Goal: Information Seeking & Learning: Learn about a topic

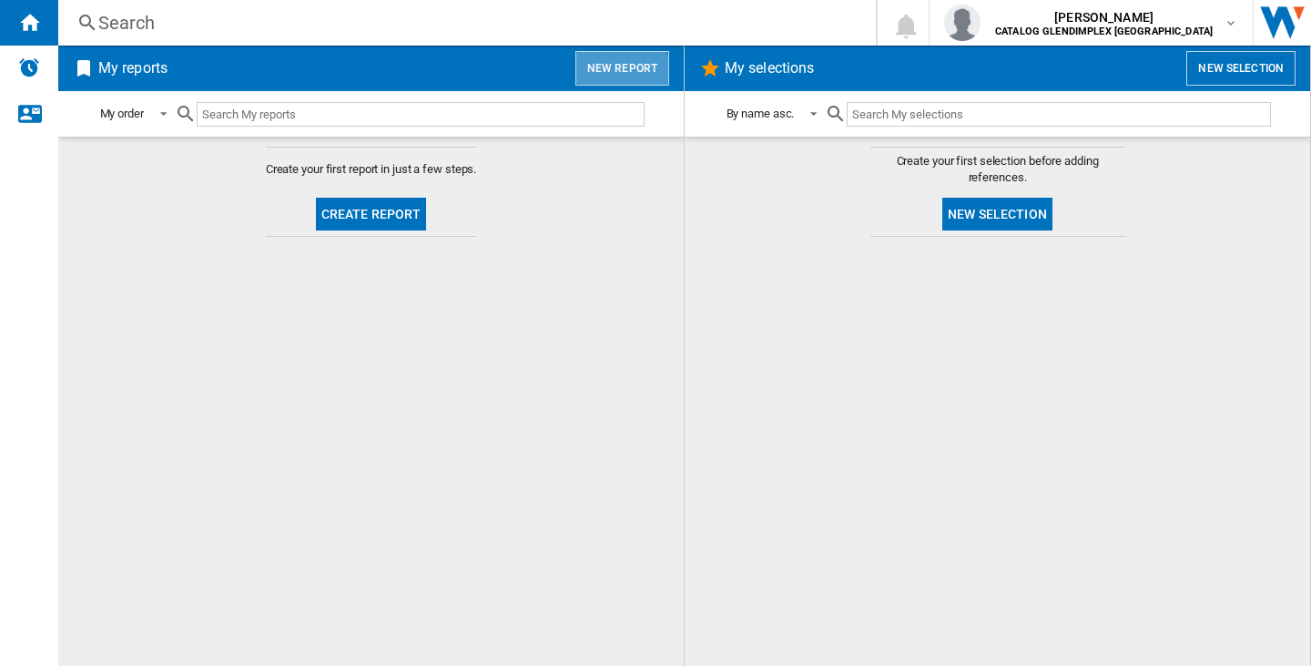
click at [622, 69] on button "New report" at bounding box center [623, 68] width 94 height 35
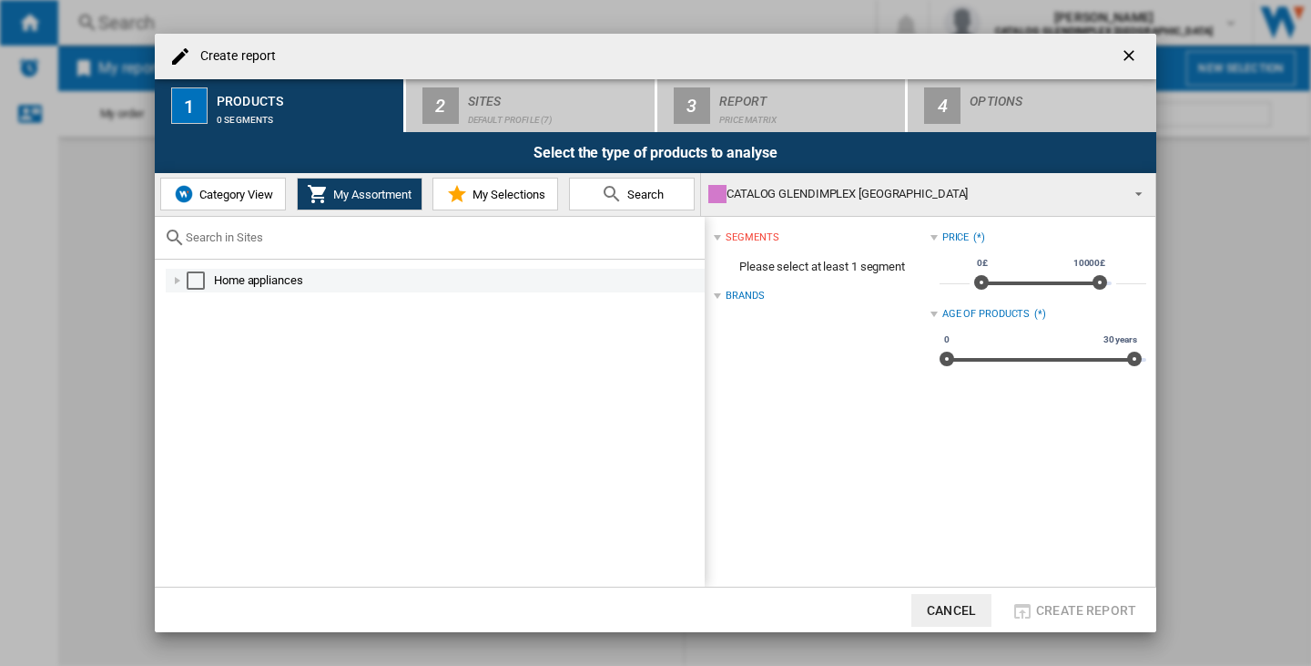
click at [183, 274] on div at bounding box center [177, 280] width 18 height 18
click at [197, 282] on div "Select" at bounding box center [196, 280] width 18 height 18
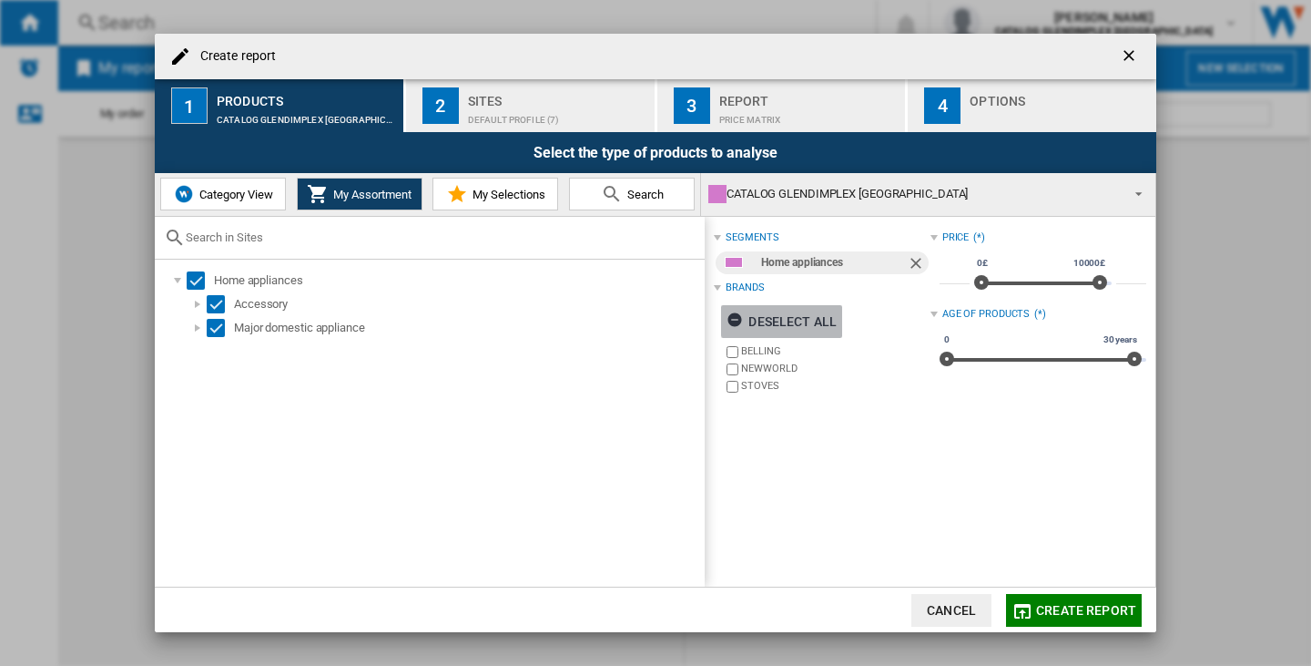
click at [823, 320] on div "Deselect all" at bounding box center [782, 321] width 110 height 33
click at [745, 356] on label "BELLING" at bounding box center [835, 351] width 189 height 14
click at [1101, 611] on span "Create report" at bounding box center [1086, 610] width 100 height 15
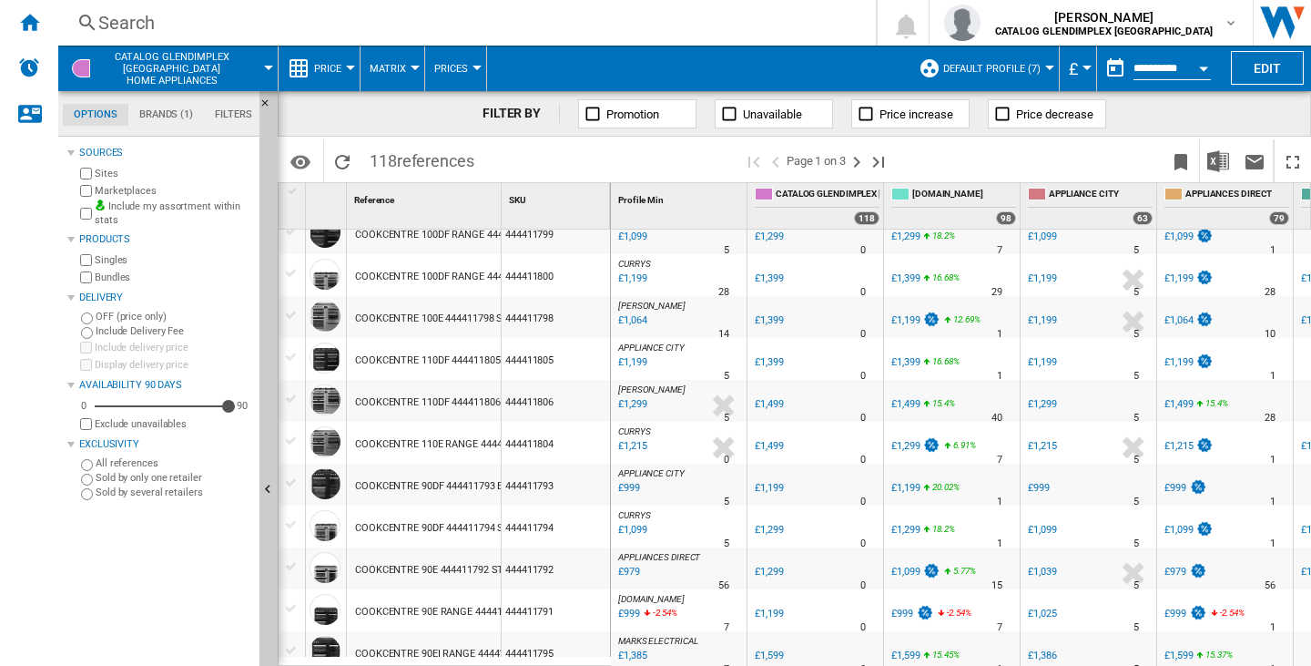
scroll to position [1686, 0]
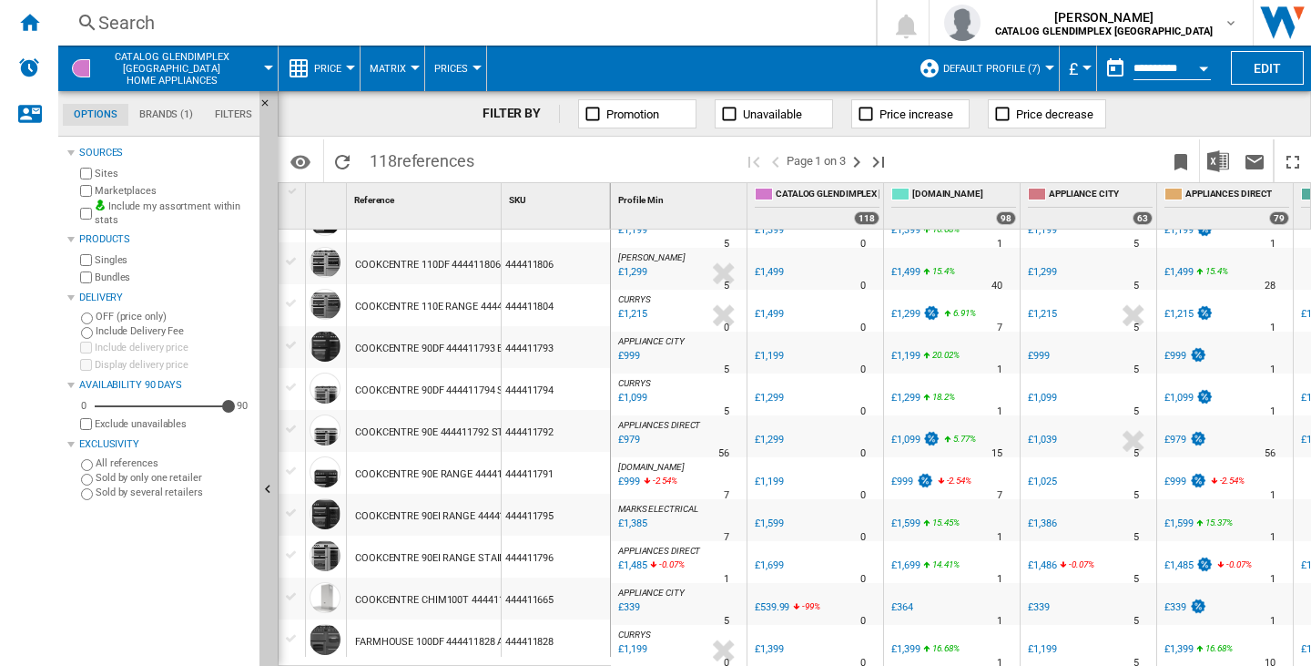
click at [124, 20] on div "Search" at bounding box center [463, 22] width 730 height 25
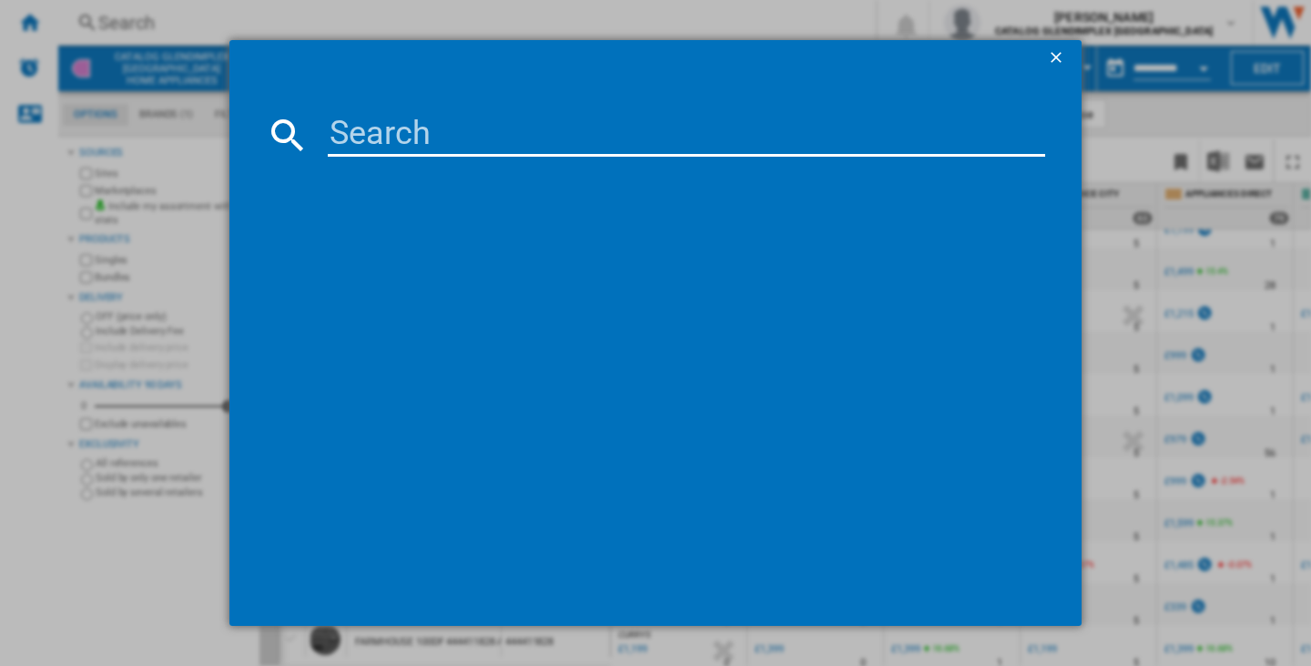
click at [362, 134] on input at bounding box center [687, 135] width 718 height 44
type input "C"
type input "VISION"
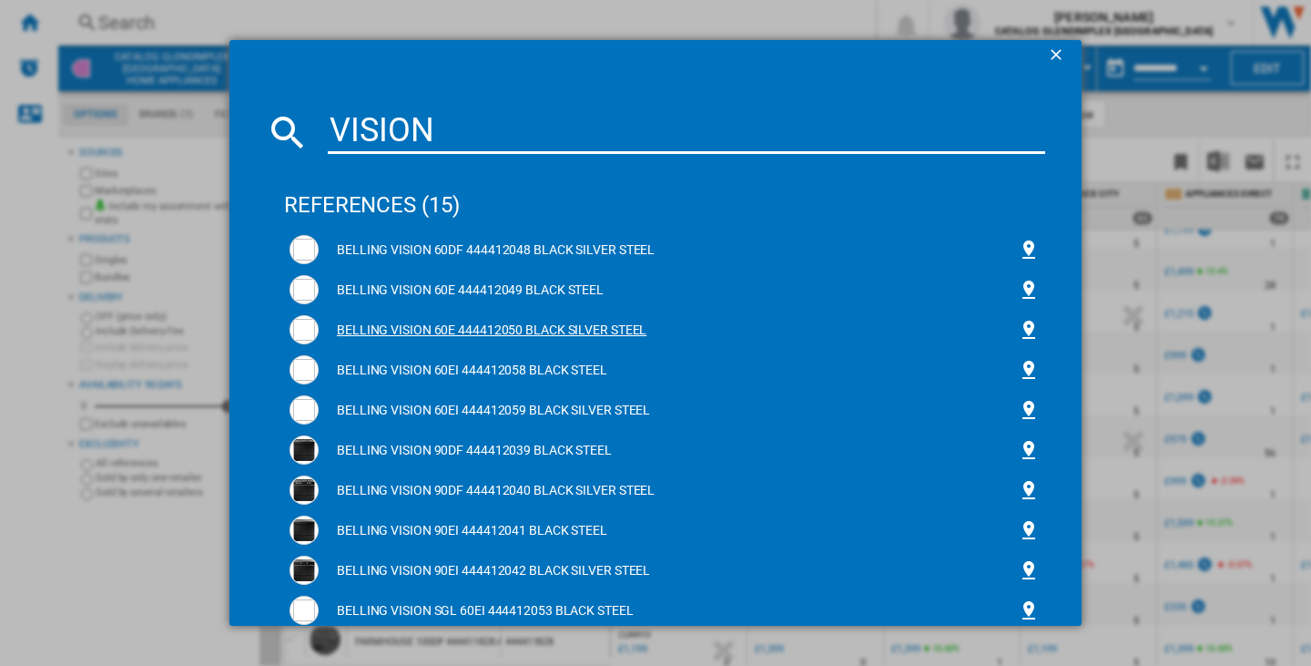
scroll to position [0, 0]
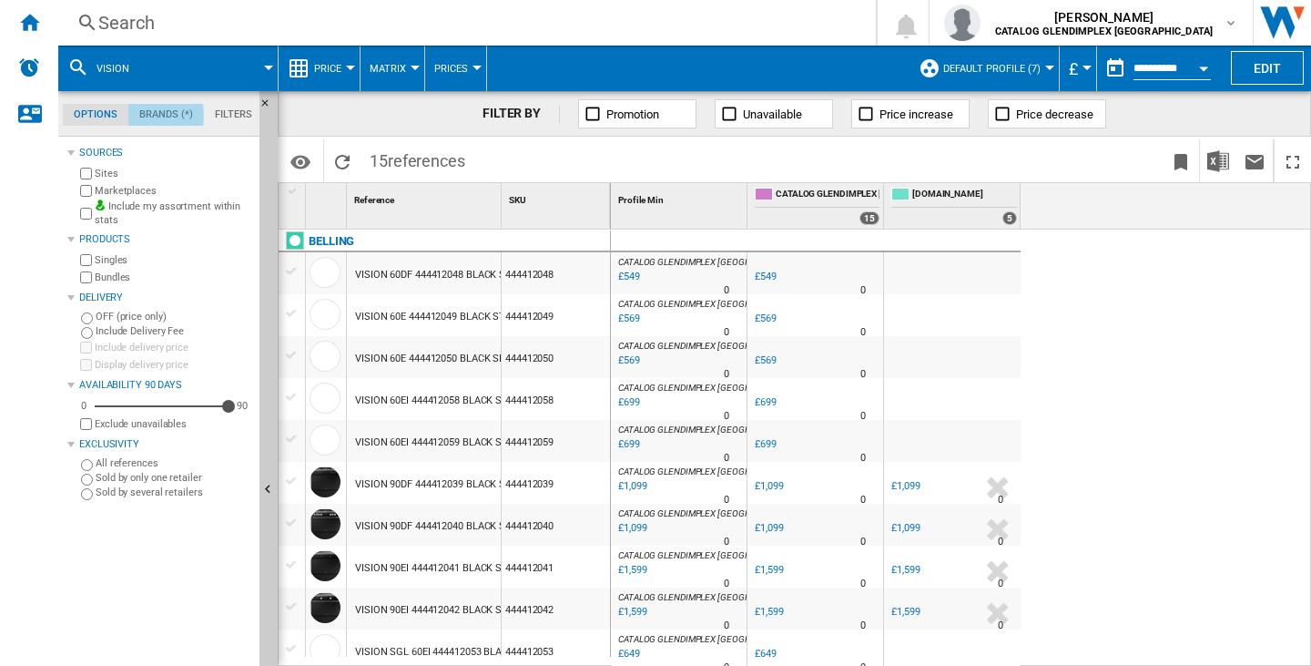
click at [147, 116] on md-tab-item "Brands (*)" at bounding box center [166, 115] width 76 height 22
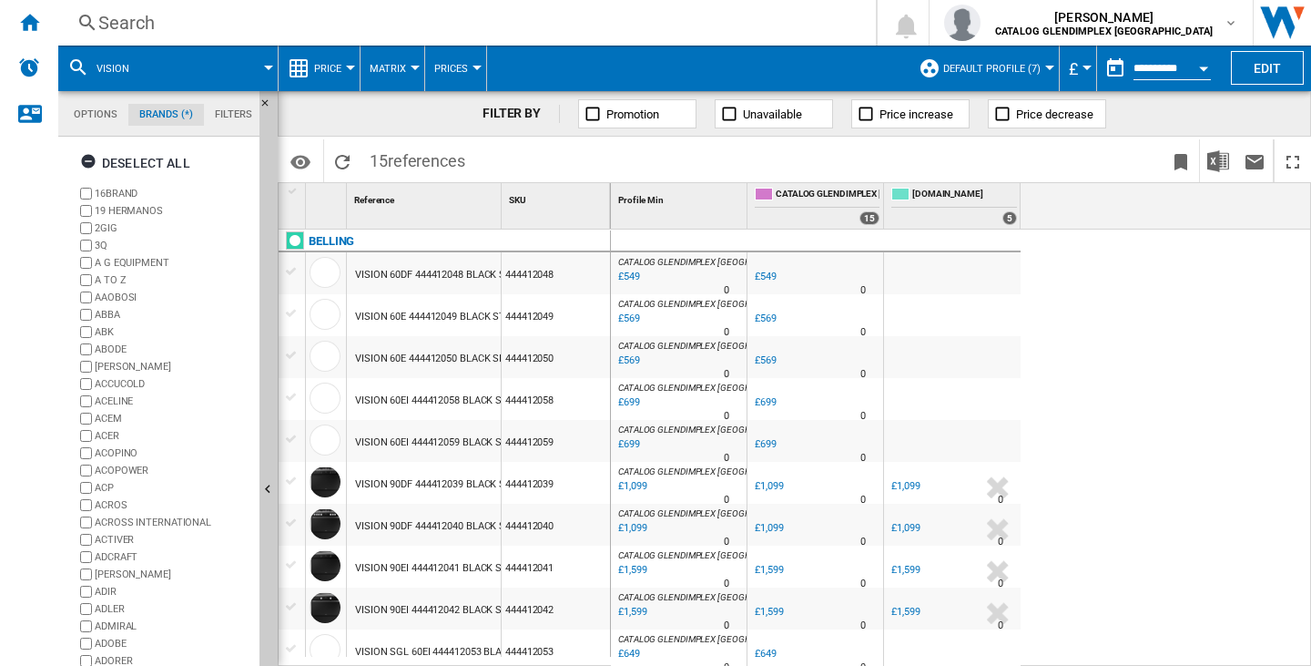
click at [232, 107] on md-tab-item "Filters" at bounding box center [233, 115] width 59 height 22
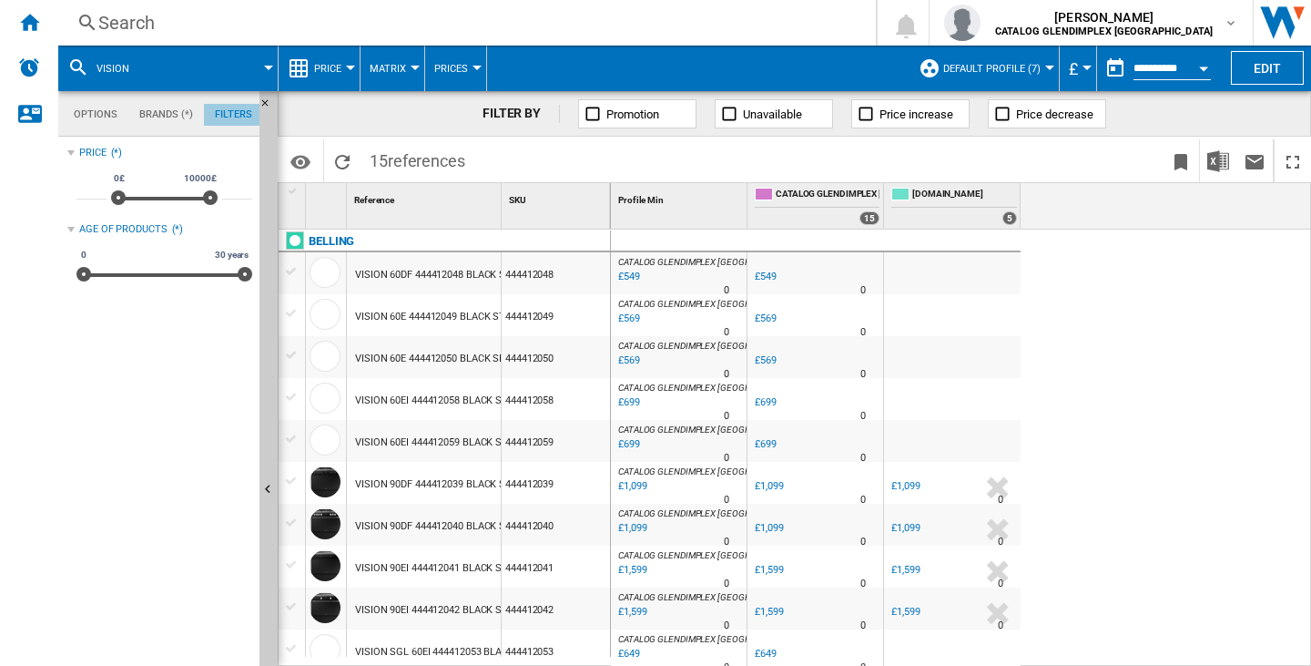
scroll to position [118, 0]
click at [44, 32] on div "Home" at bounding box center [29, 23] width 58 height 46
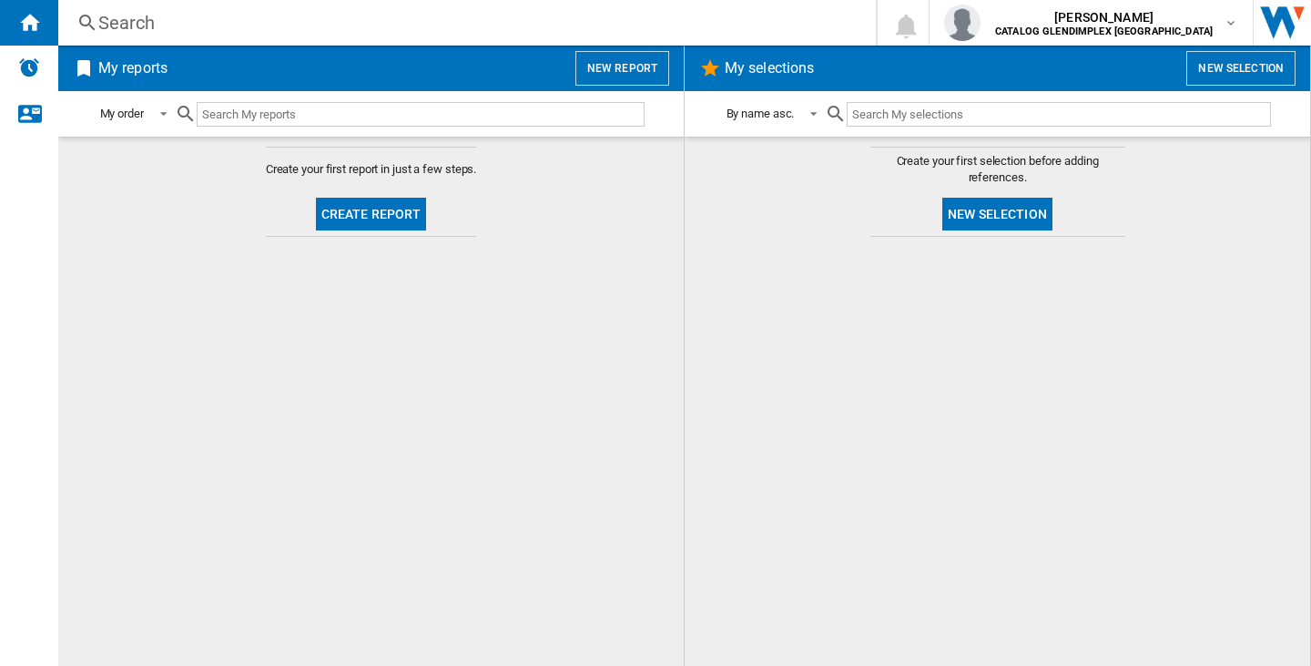
click at [596, 63] on button "New report" at bounding box center [623, 68] width 94 height 35
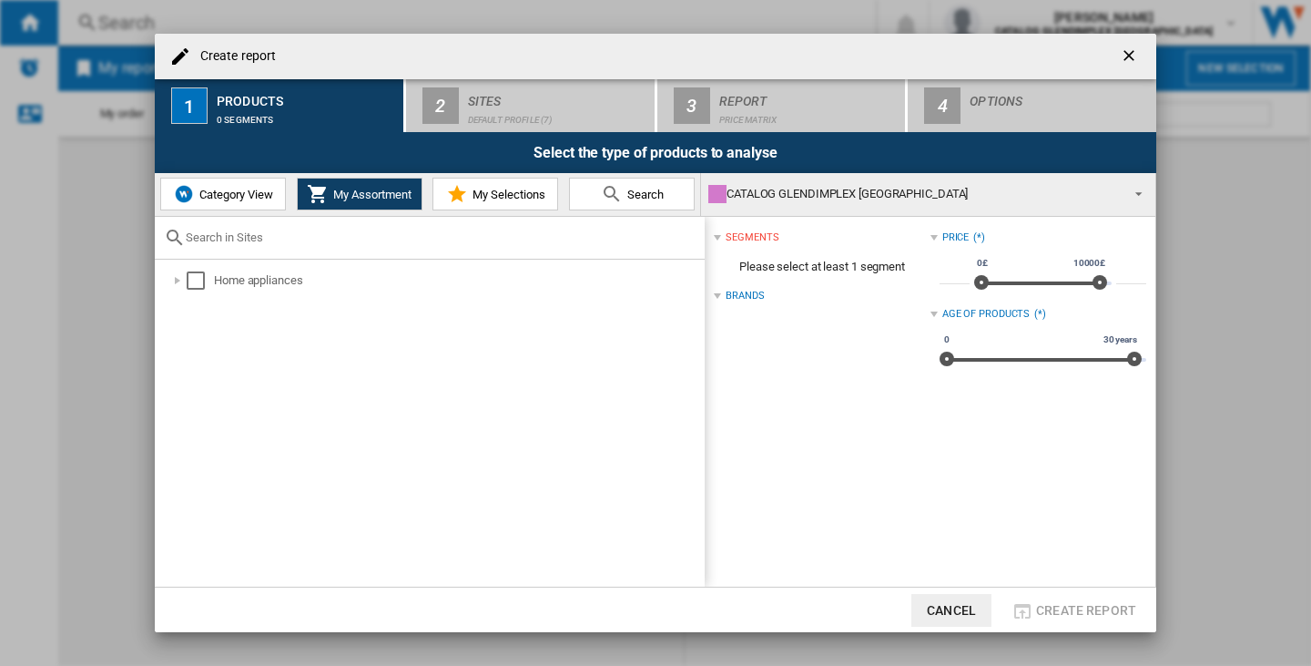
click at [266, 188] on span "Category View" at bounding box center [234, 195] width 78 height 14
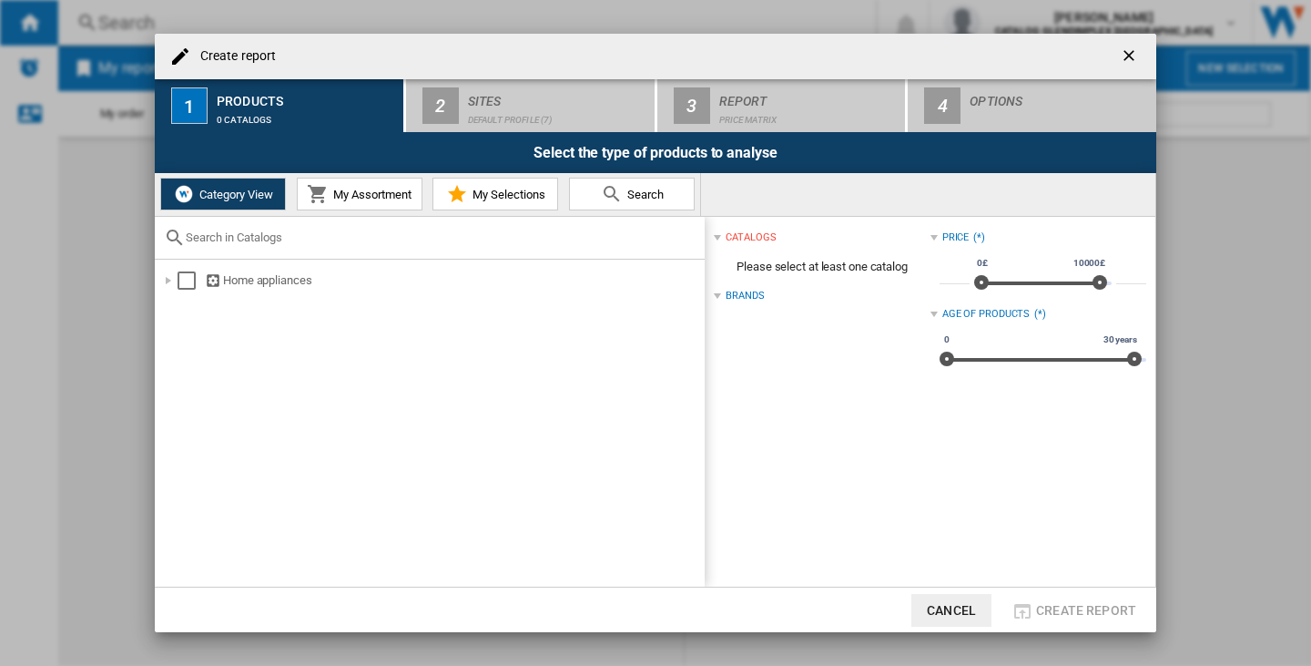
click at [724, 295] on div "Brands" at bounding box center [822, 296] width 216 height 24
click at [184, 278] on div "Select" at bounding box center [187, 280] width 18 height 18
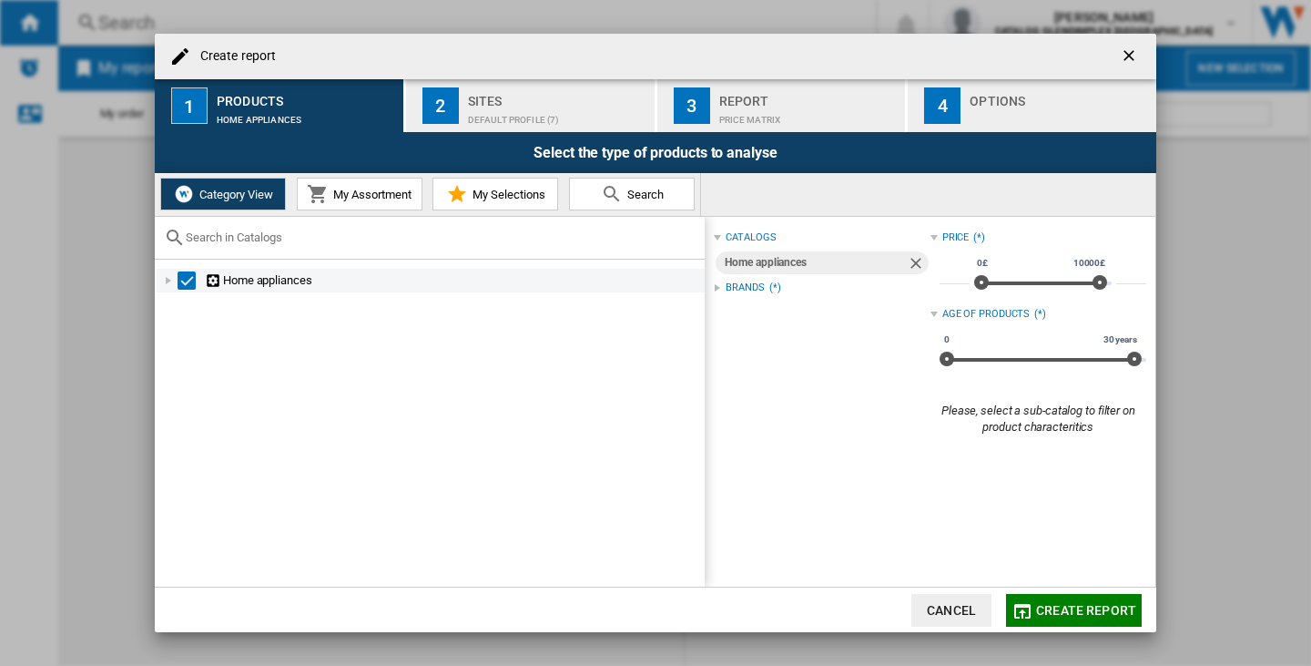
click at [184, 278] on div "Select" at bounding box center [187, 280] width 18 height 18
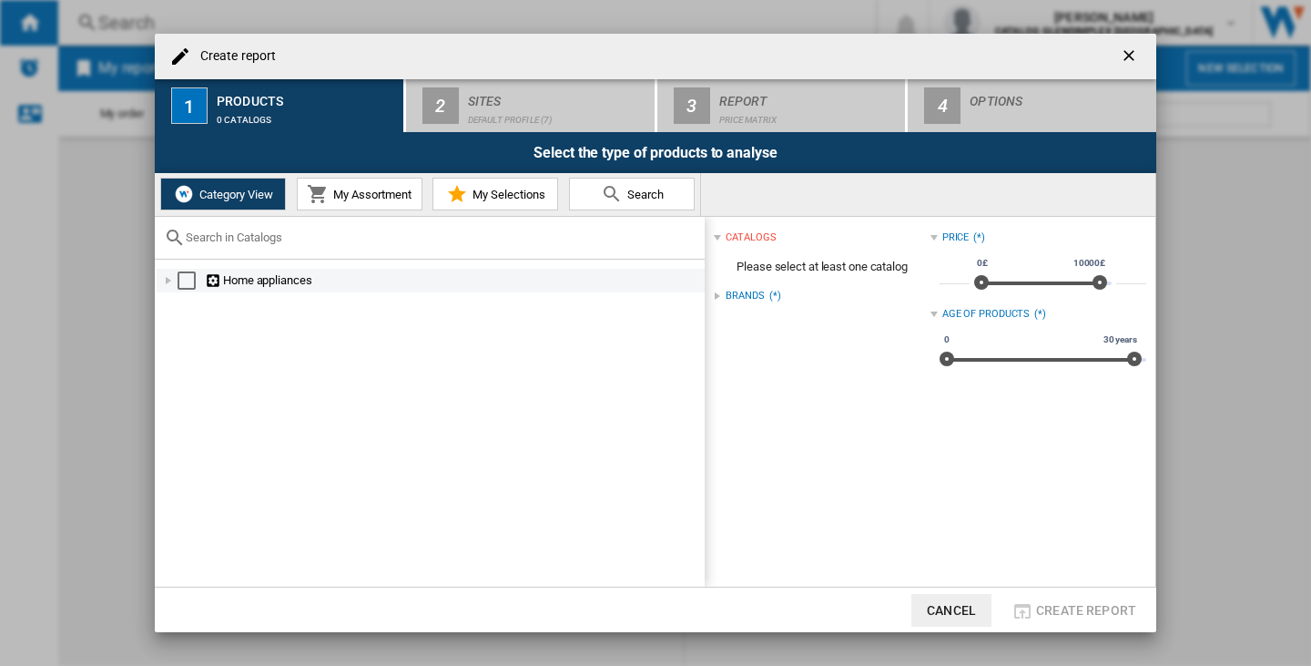
click at [167, 280] on div "Create report ..." at bounding box center [168, 280] width 18 height 18
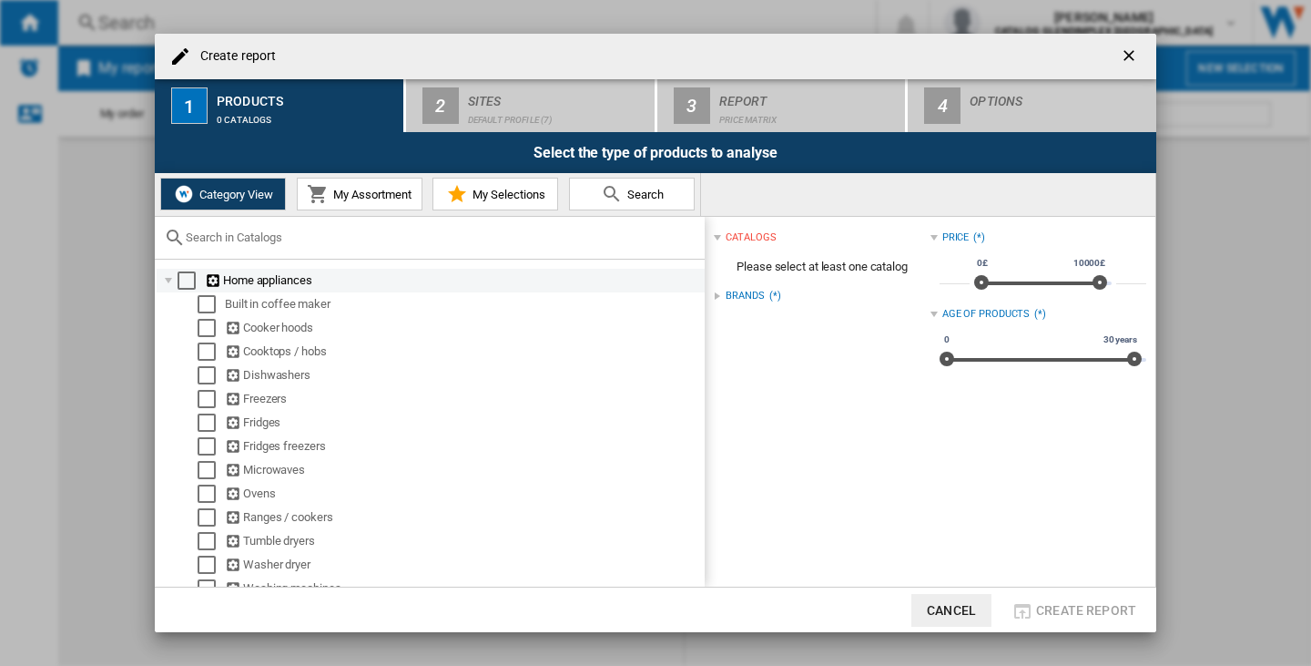
click at [178, 284] on div "Select" at bounding box center [187, 280] width 18 height 18
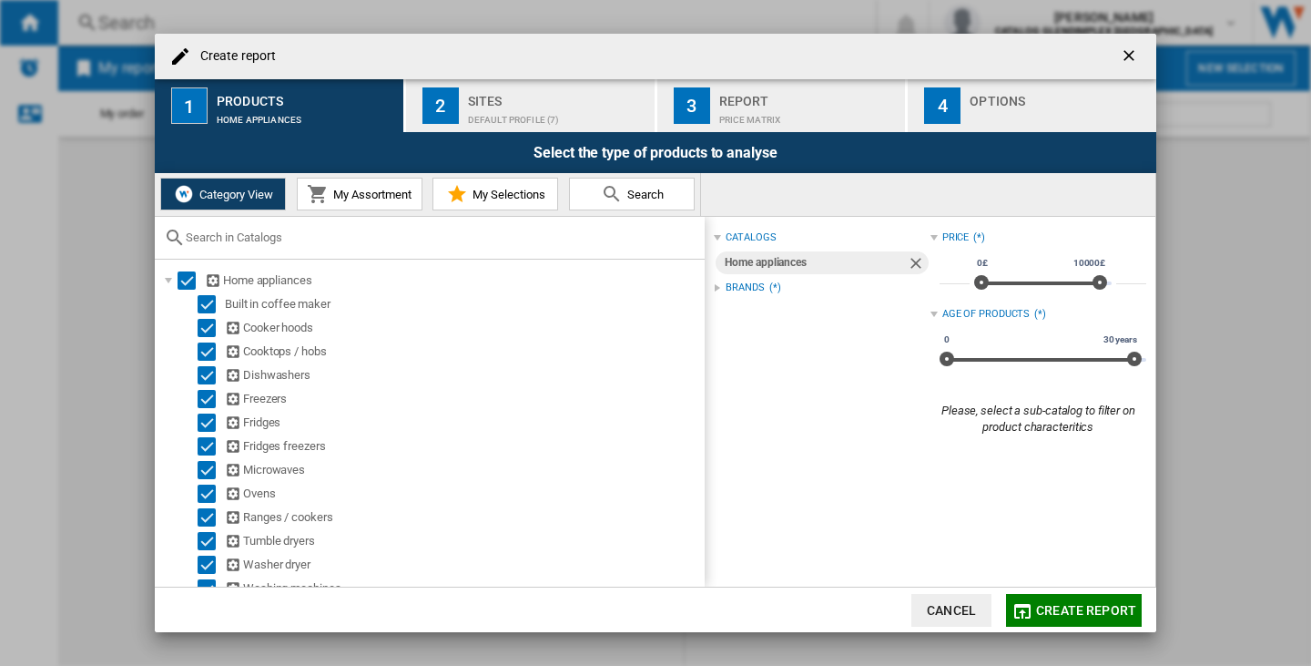
click at [748, 288] on div "Brands" at bounding box center [745, 287] width 38 height 15
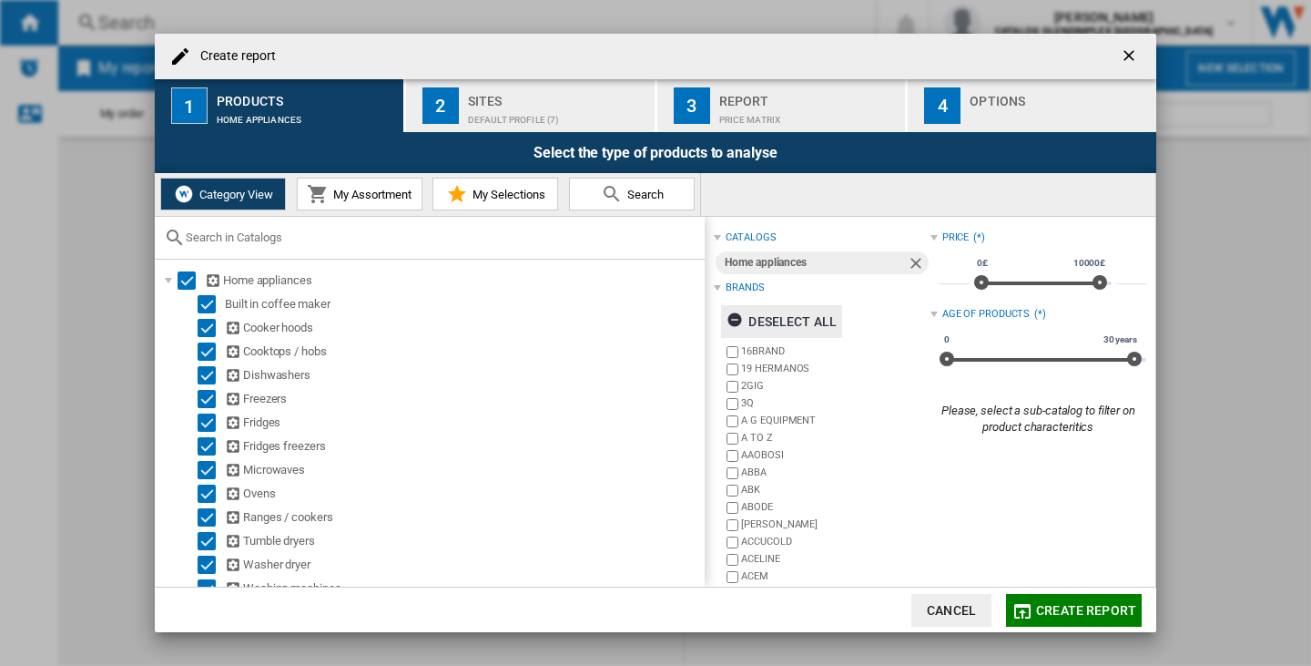
click at [767, 311] on div "Deselect all" at bounding box center [782, 321] width 110 height 33
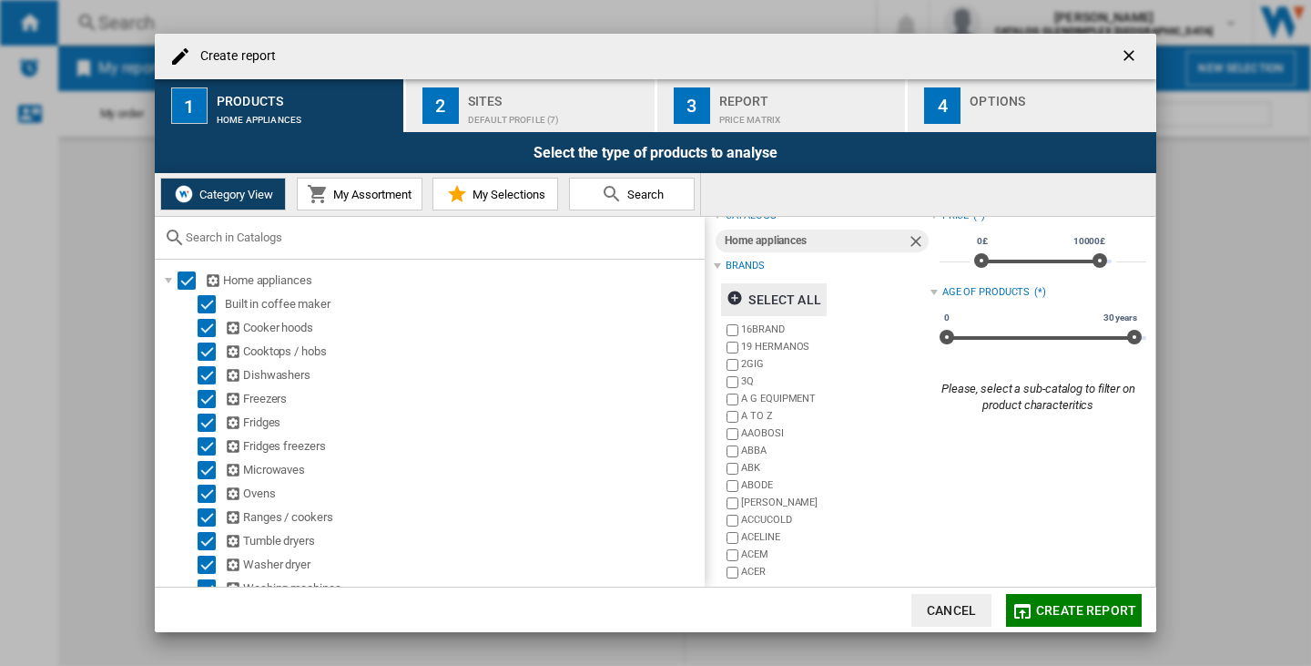
scroll to position [55, 0]
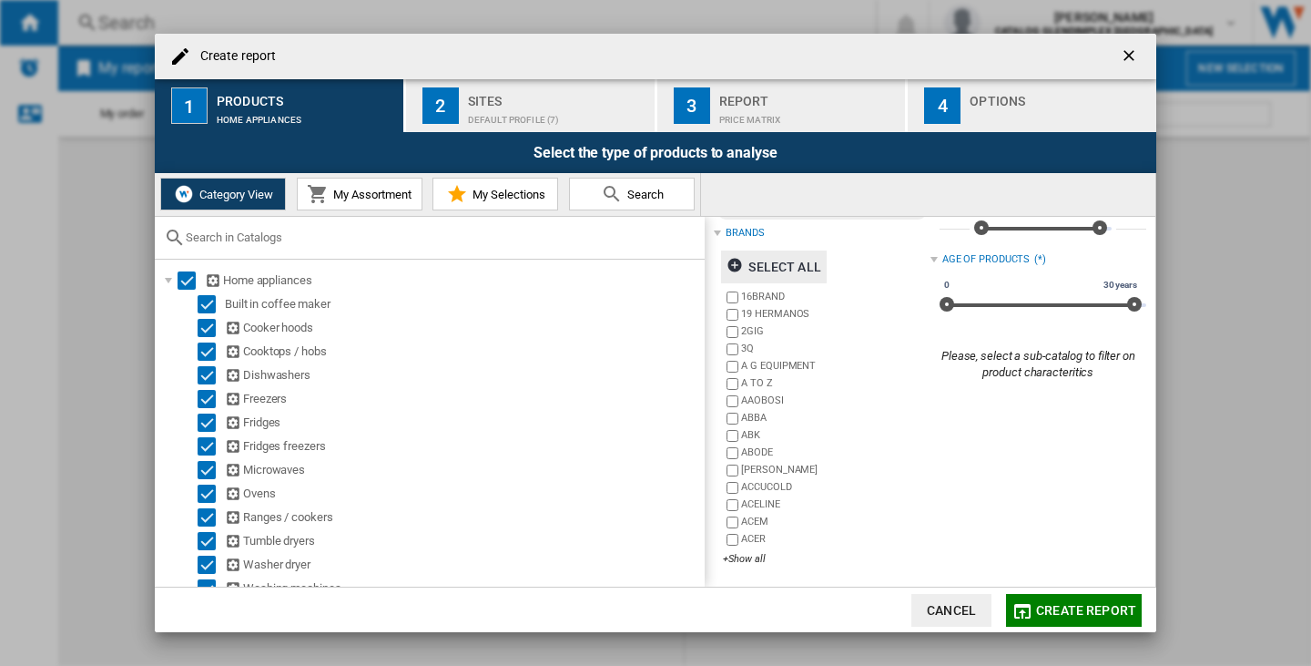
click at [755, 550] on div "16BRAND 19 HERMANOS 2GIG 3Q A G EQUIPMENT A TO Z [GEOGRAPHIC_DATA] ABBA ABK ABO…" at bounding box center [826, 429] width 207 height 280
click at [757, 554] on div "+Show all" at bounding box center [826, 559] width 207 height 14
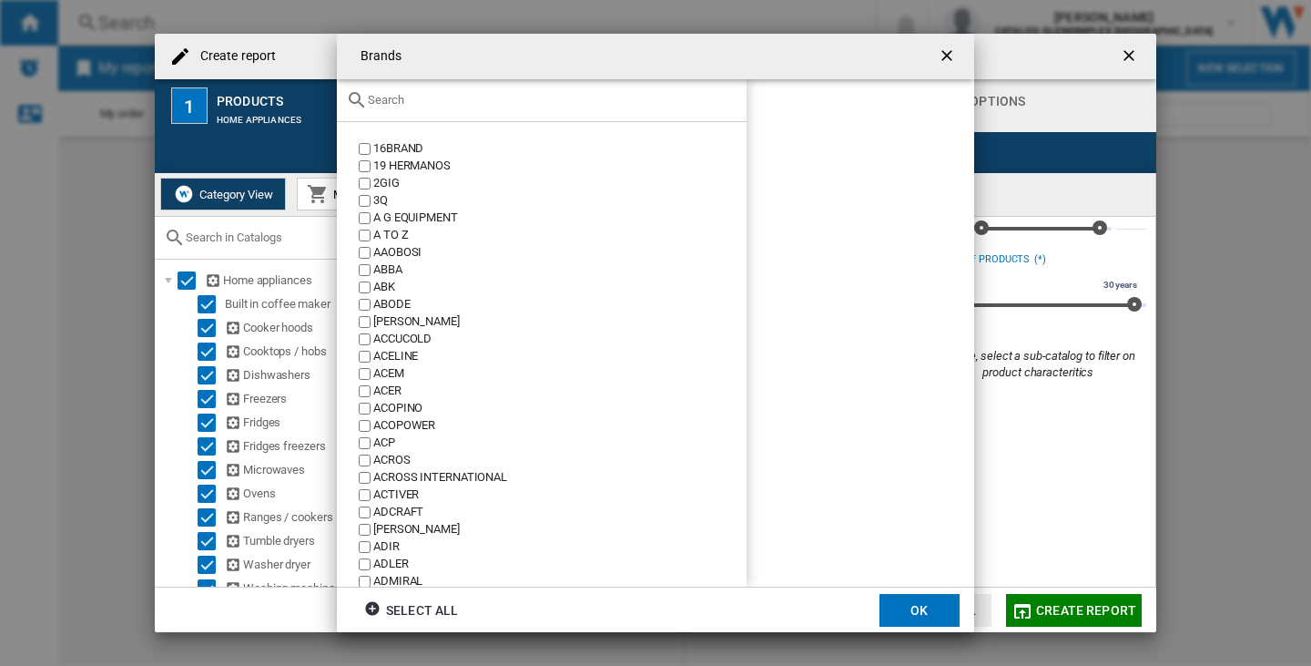
click at [447, 96] on input "text" at bounding box center [553, 100] width 370 height 14
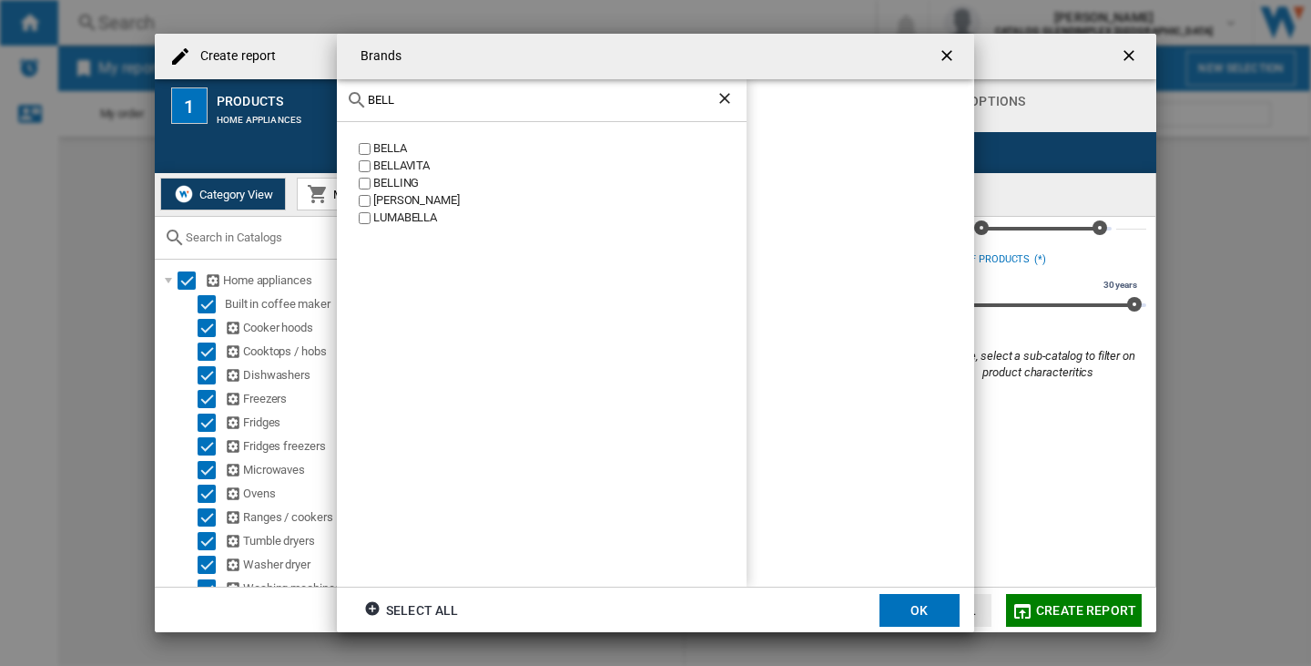
type input "BELL"
click at [389, 180] on div "BELLING" at bounding box center [559, 183] width 373 height 17
click at [923, 606] on button "OK" at bounding box center [920, 610] width 80 height 33
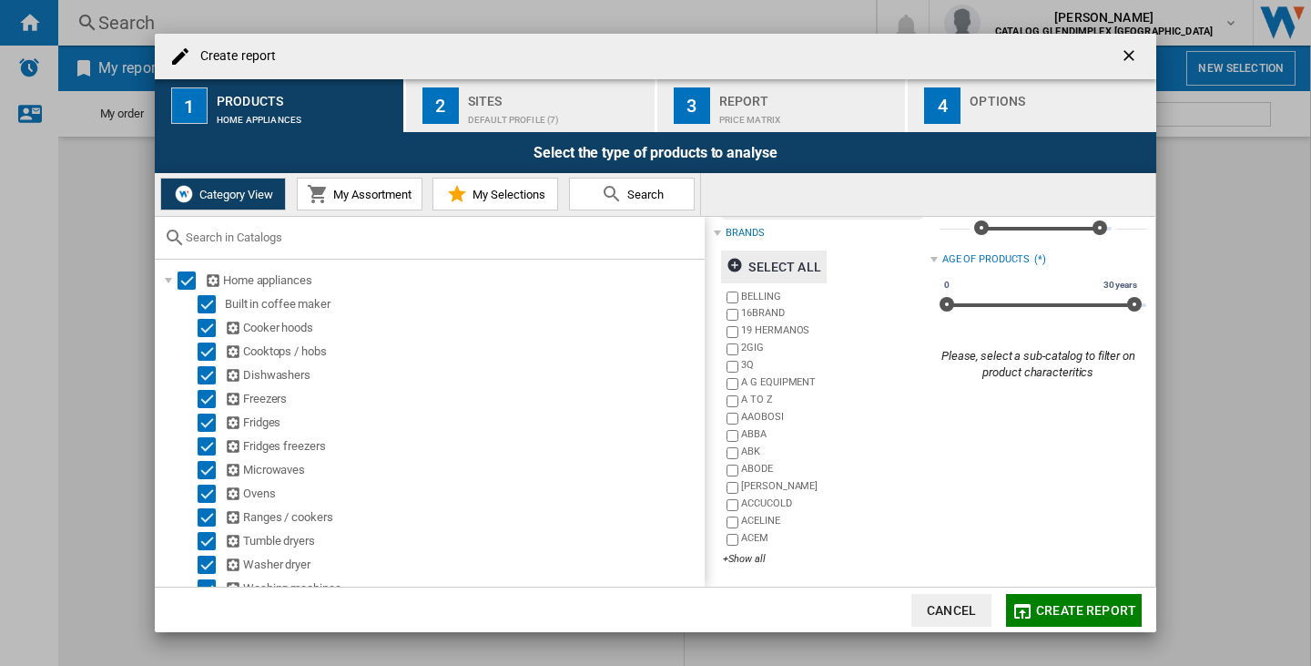
click at [504, 108] on div "Default profile (7)" at bounding box center [557, 115] width 179 height 19
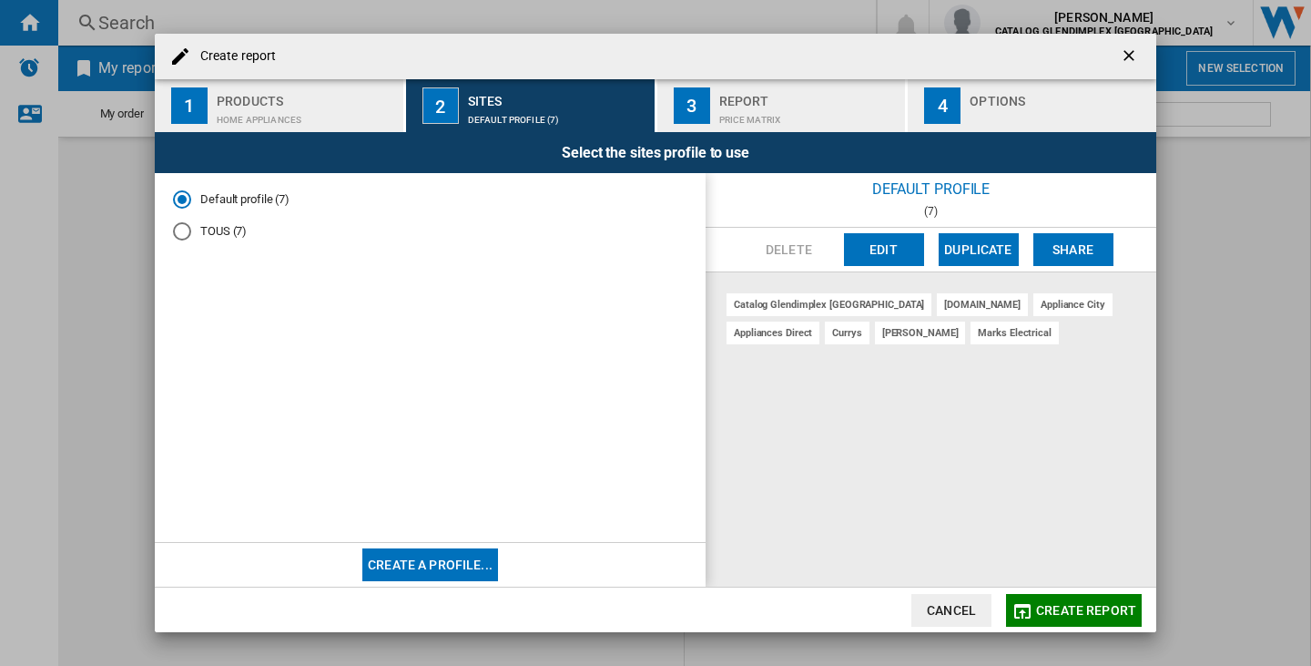
click at [1134, 58] on ng-md-icon "getI18NText('BUTTONS.CLOSE_DIALOG')" at bounding box center [1131, 57] width 22 height 22
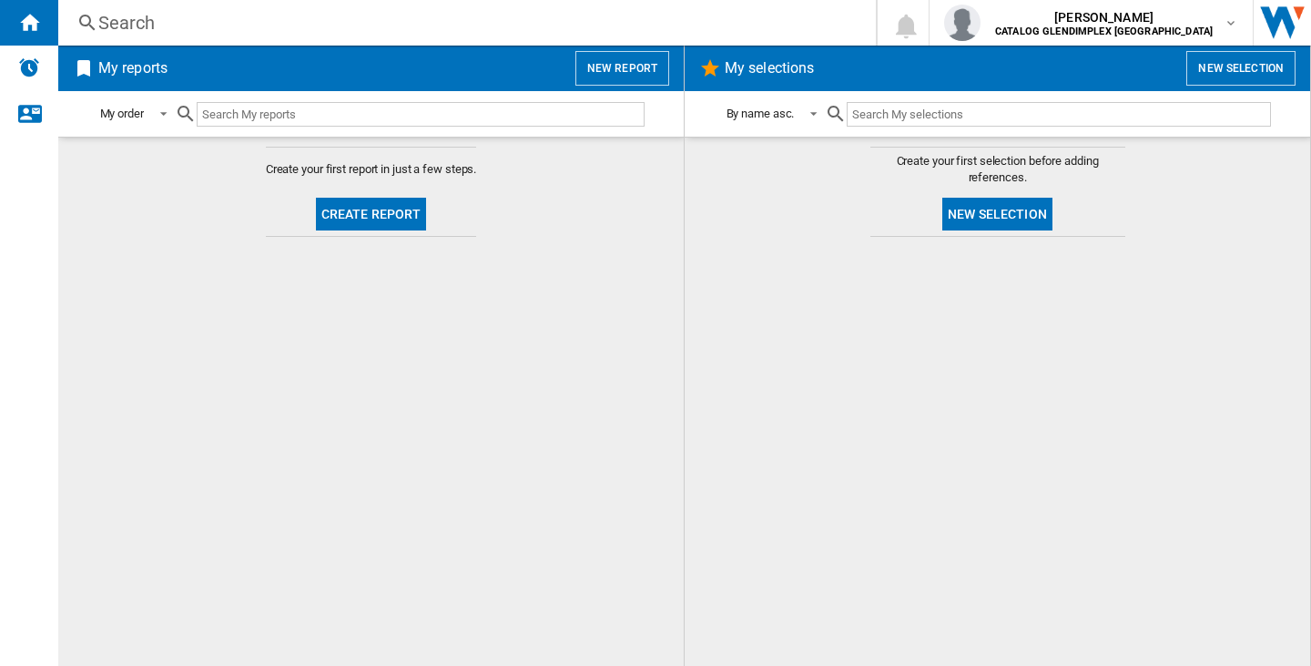
click at [617, 76] on button "New report" at bounding box center [623, 68] width 94 height 35
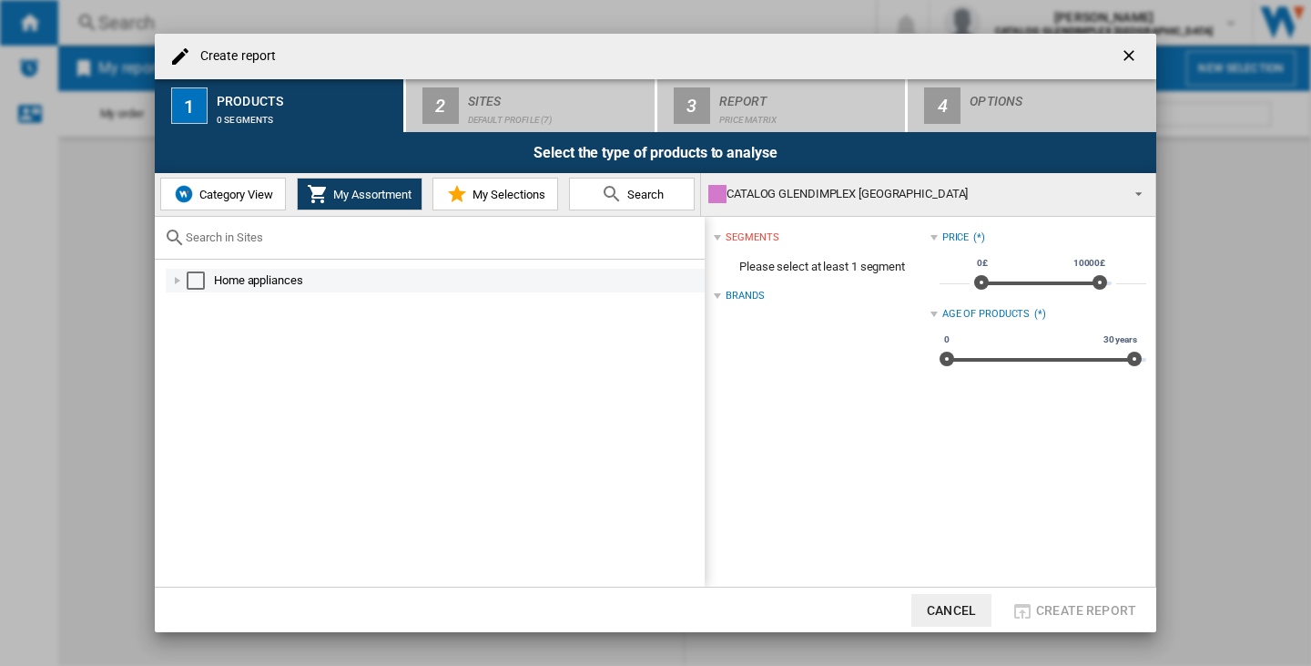
click at [195, 283] on div "Select" at bounding box center [196, 280] width 18 height 18
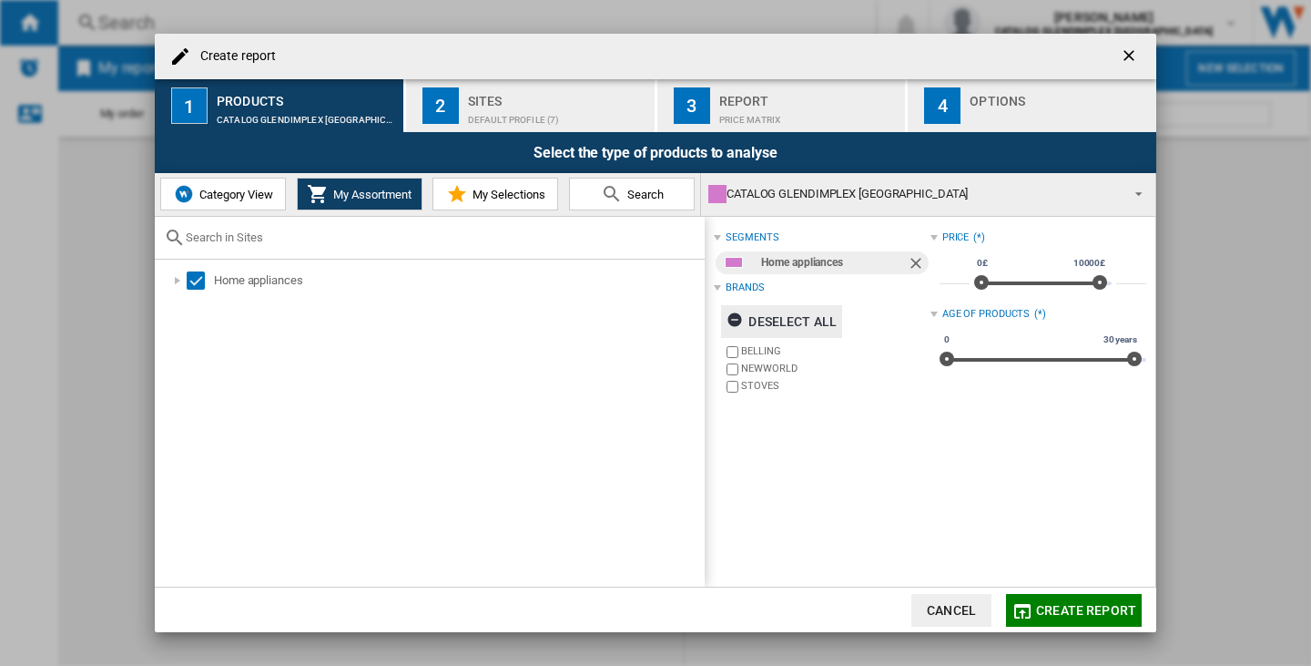
click at [772, 326] on div "Deselect all" at bounding box center [782, 321] width 110 height 33
click at [767, 347] on label "BELLING" at bounding box center [835, 351] width 189 height 14
click at [270, 199] on span "Category View" at bounding box center [234, 195] width 78 height 14
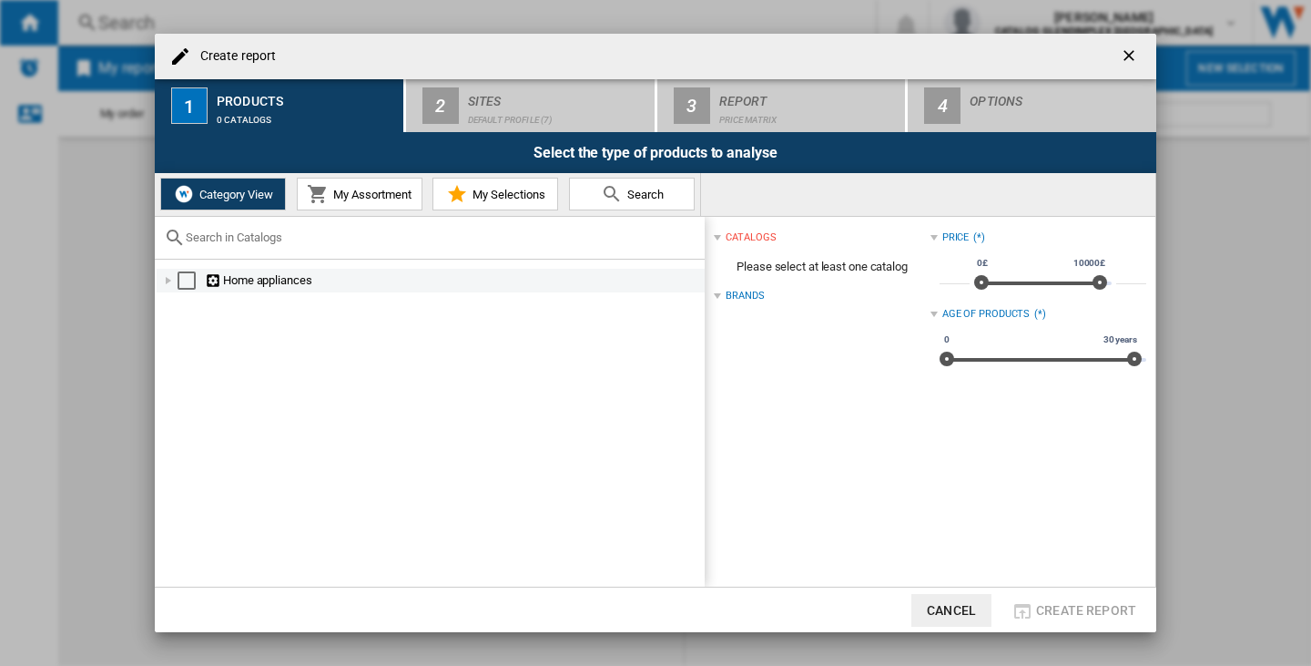
click at [161, 281] on div "Create report ..." at bounding box center [168, 280] width 18 height 18
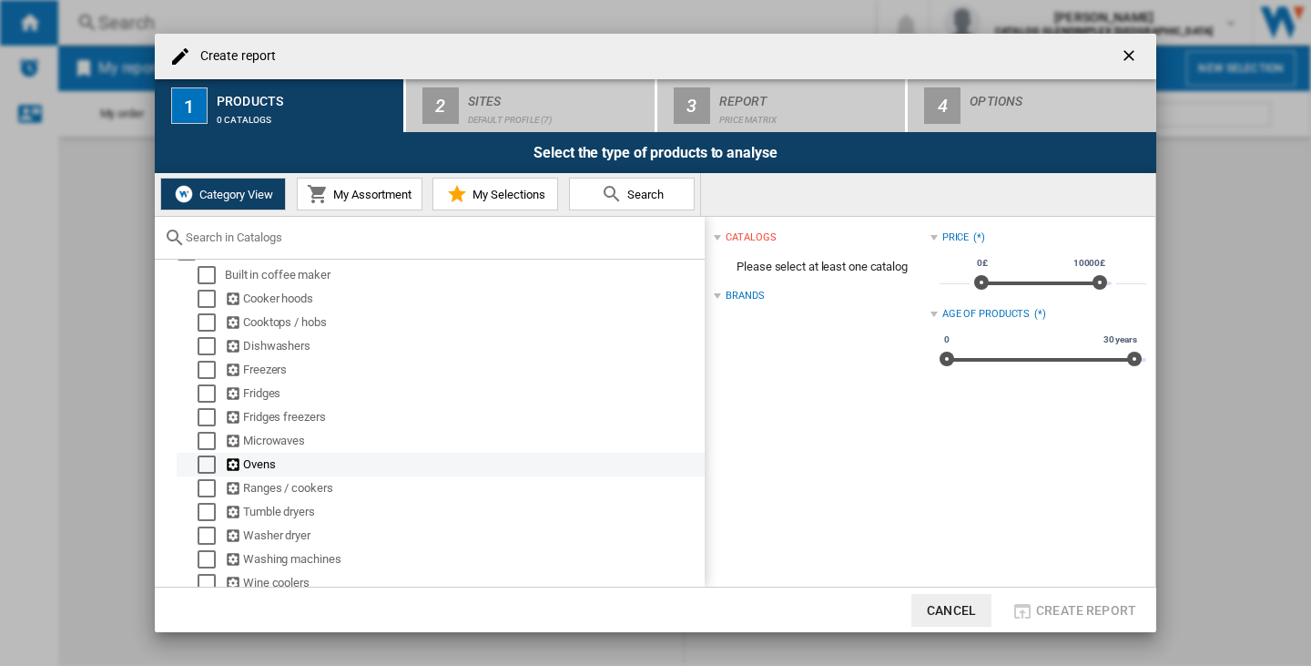
scroll to position [41, 0]
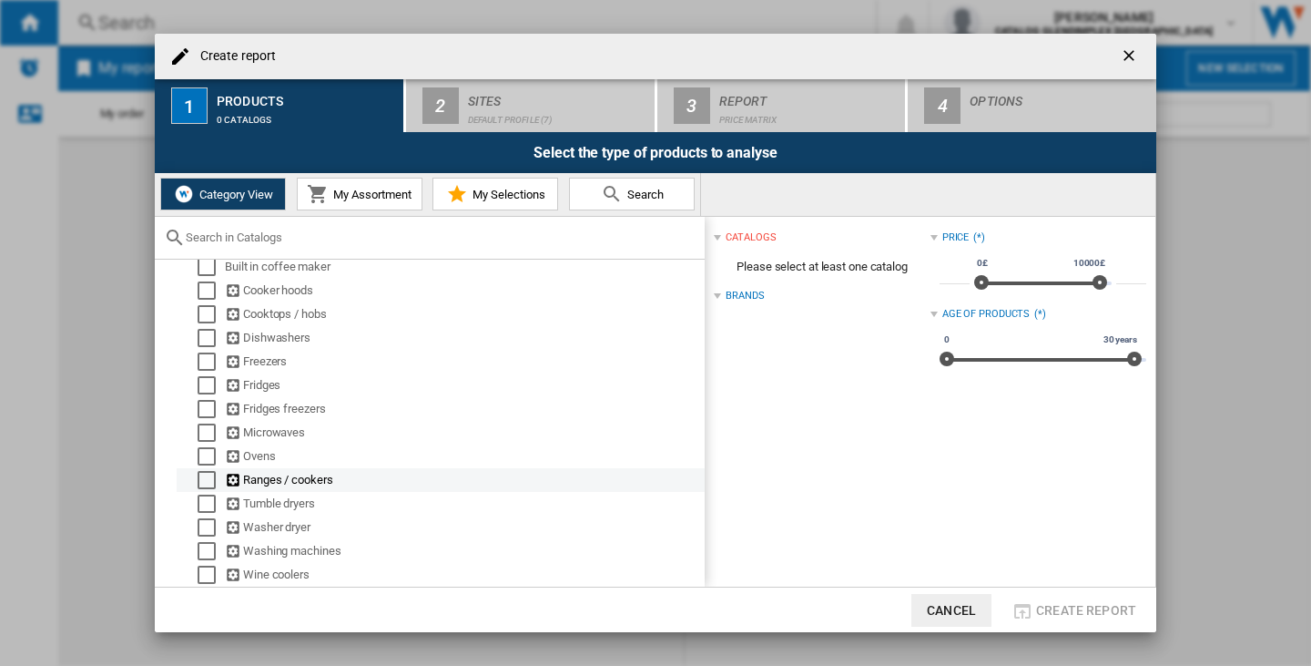
click at [201, 472] on div "Select" at bounding box center [207, 480] width 18 height 18
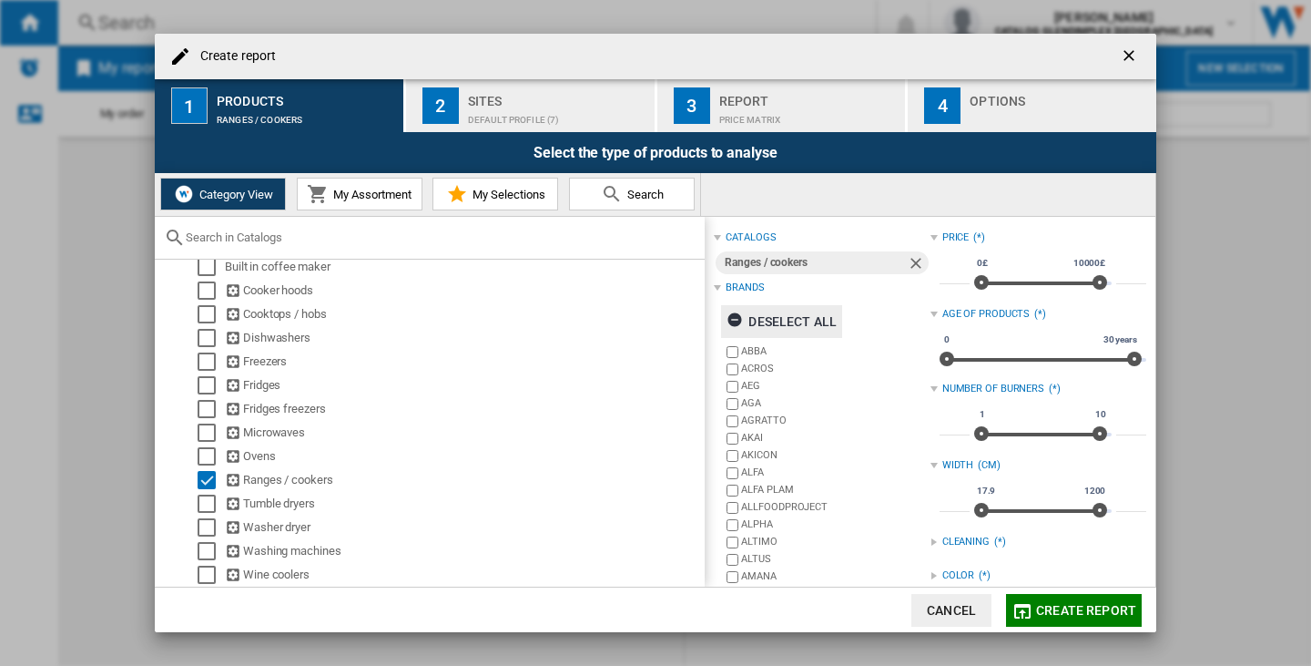
click at [775, 322] on div "Deselect all" at bounding box center [782, 321] width 110 height 33
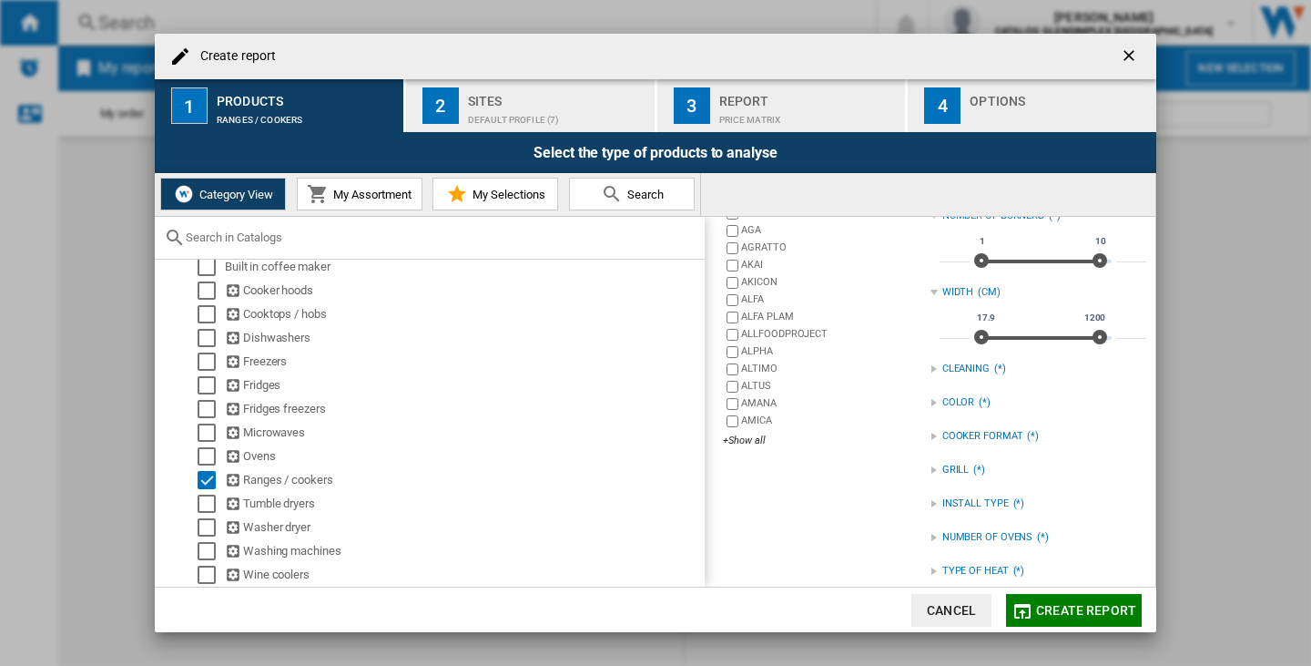
scroll to position [255, 0]
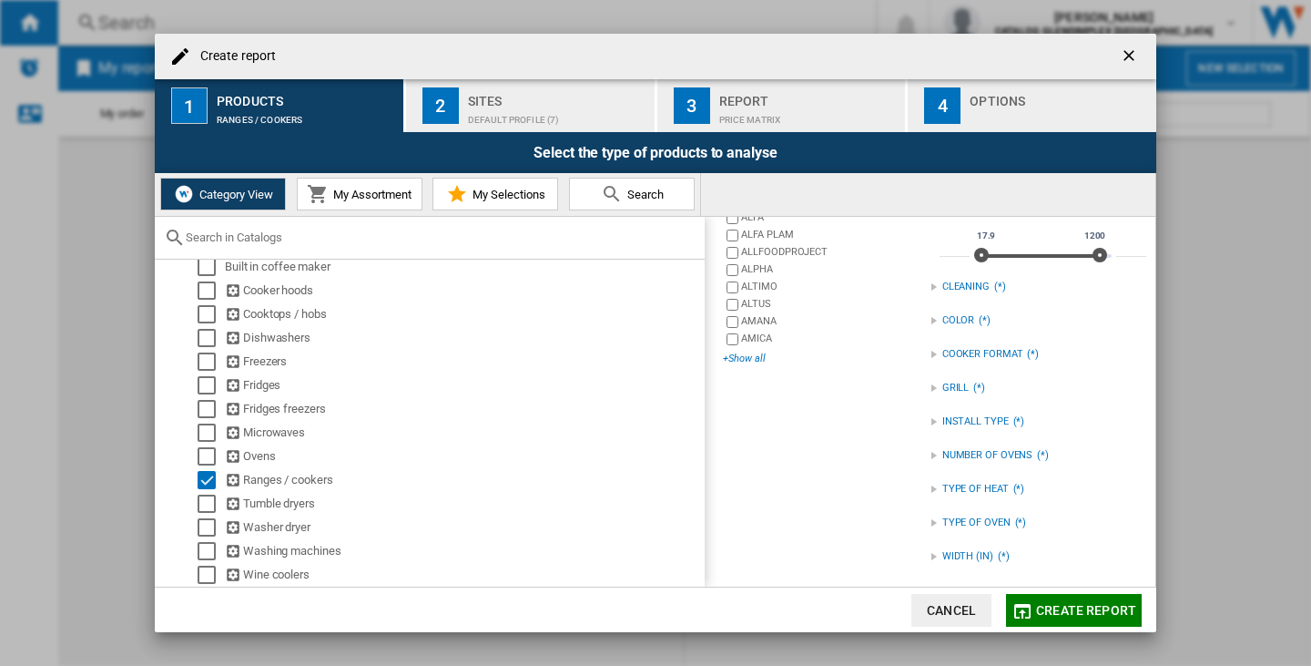
click at [756, 353] on div "+Show all" at bounding box center [826, 359] width 207 height 14
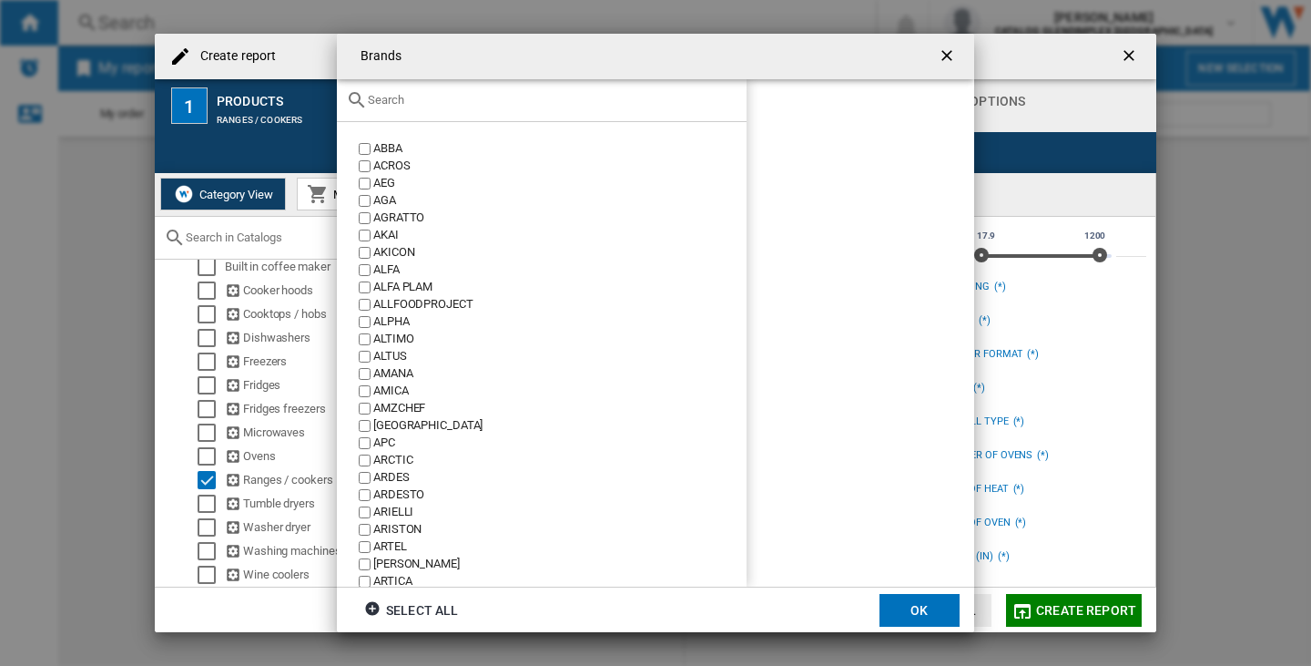
click at [429, 113] on div "Brands ABBA ..." at bounding box center [542, 100] width 410 height 43
click at [426, 106] on input "Brands ABBA ..." at bounding box center [553, 100] width 370 height 14
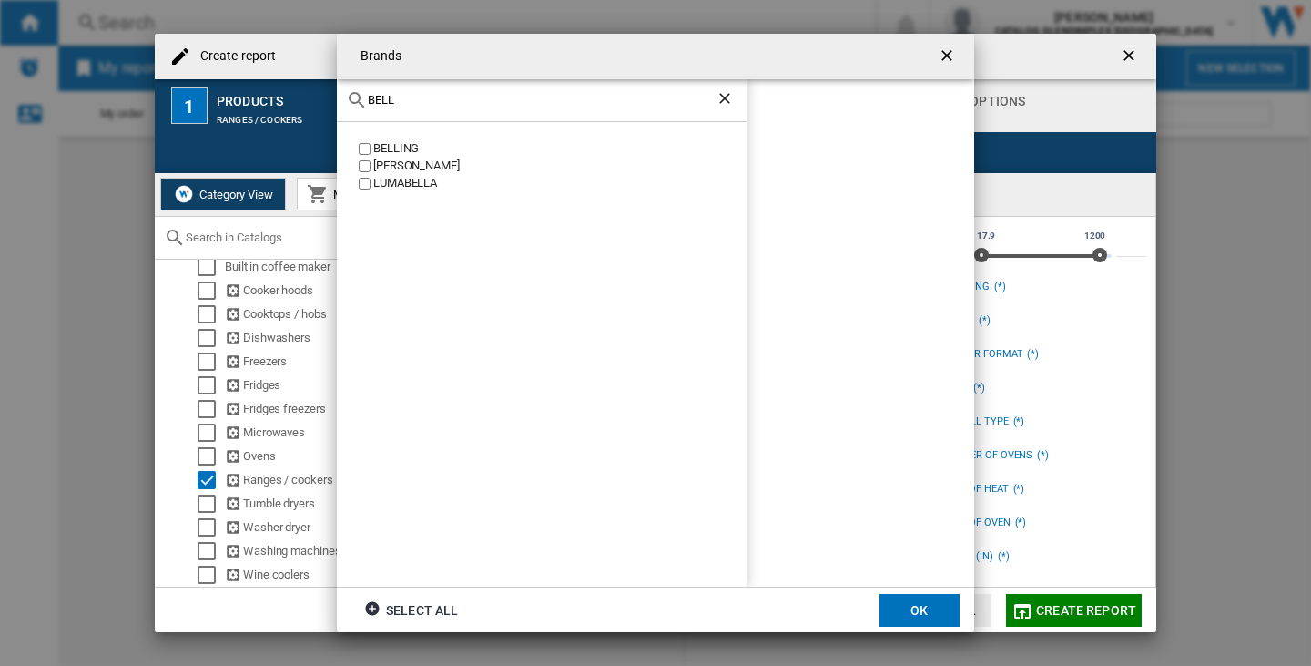
type input "BELL"
click at [397, 143] on div "BELLING" at bounding box center [559, 148] width 373 height 17
click at [918, 600] on button "OK" at bounding box center [920, 610] width 80 height 33
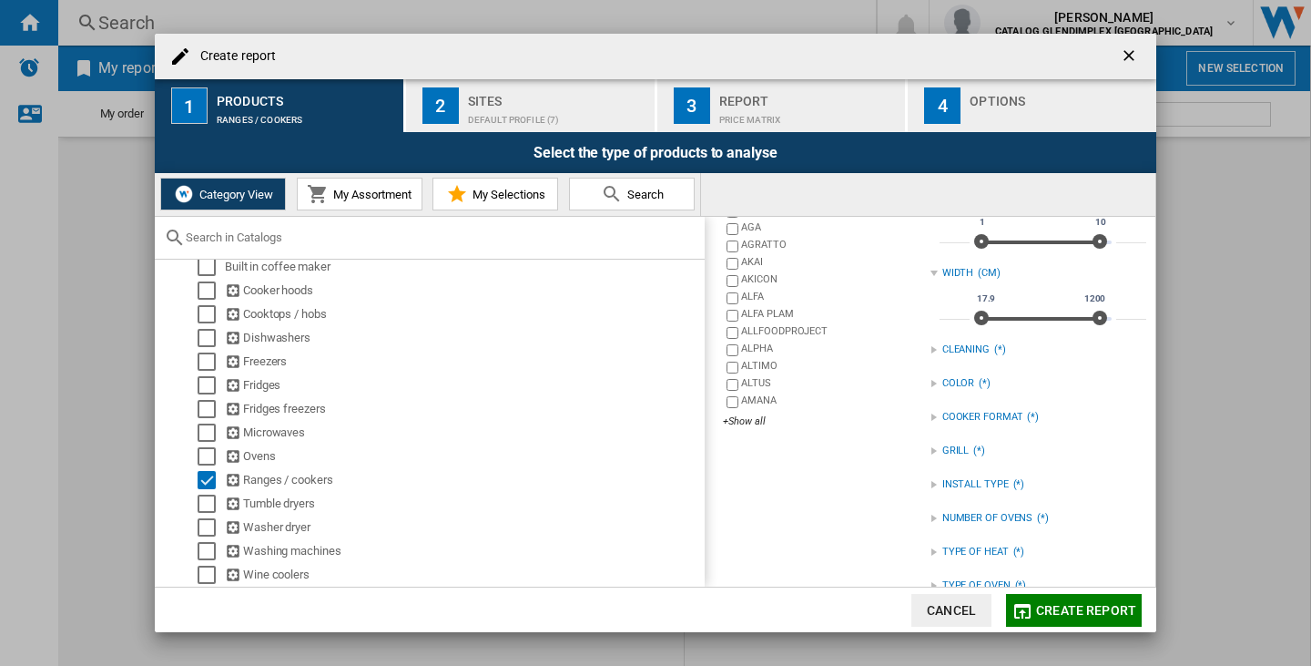
scroll to position [165, 0]
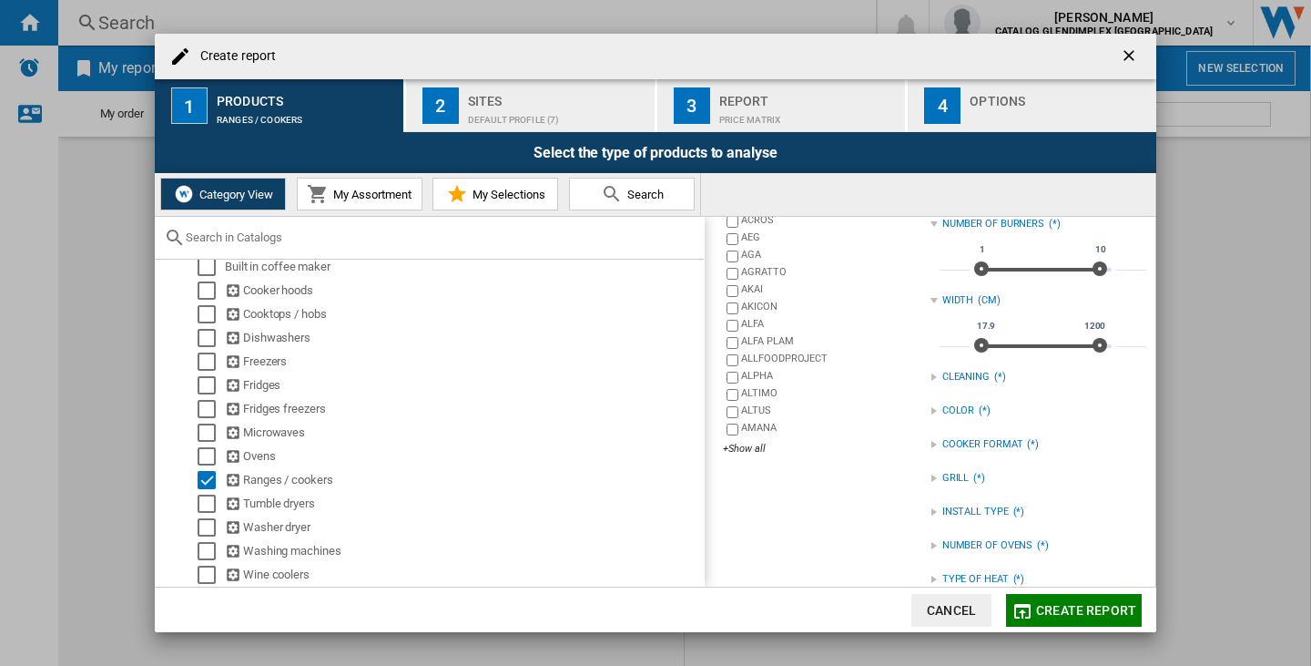
click at [933, 408] on div "Create report ..." at bounding box center [934, 410] width 7 height 7
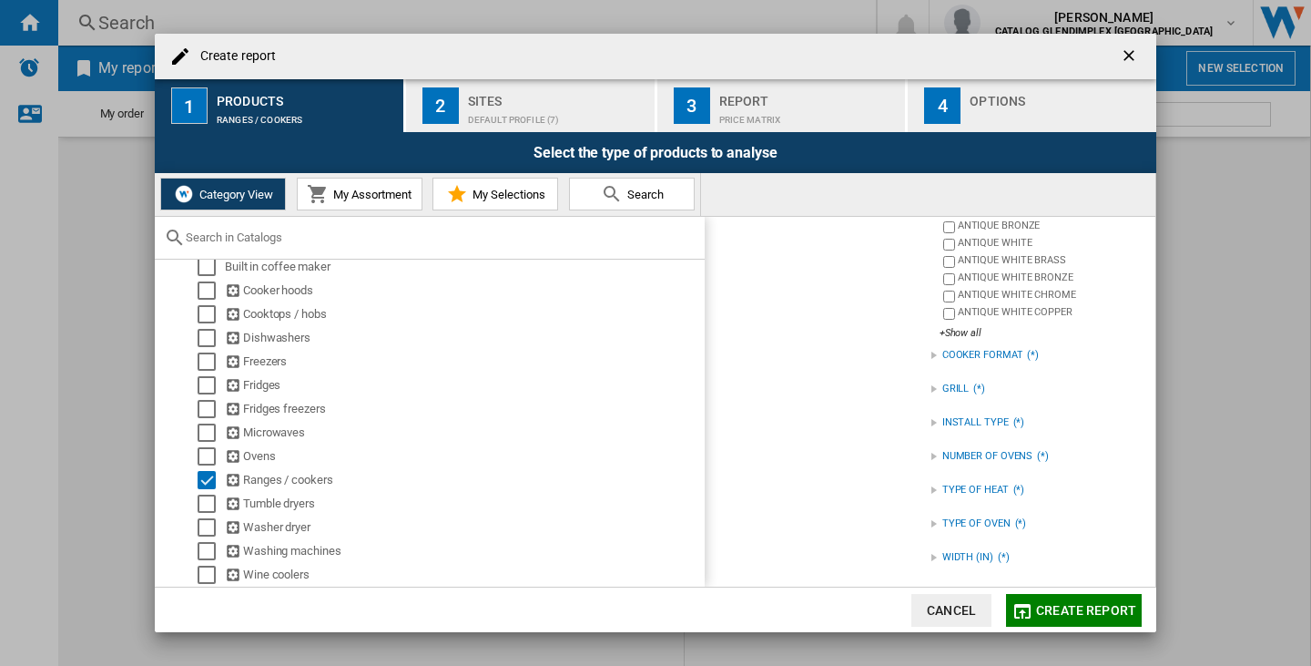
scroll to position [439, 0]
click at [934, 423] on div "INSTALL TYPE (*)" at bounding box center [1039, 422] width 216 height 24
click at [1060, 607] on span "Create report" at bounding box center [1086, 610] width 100 height 15
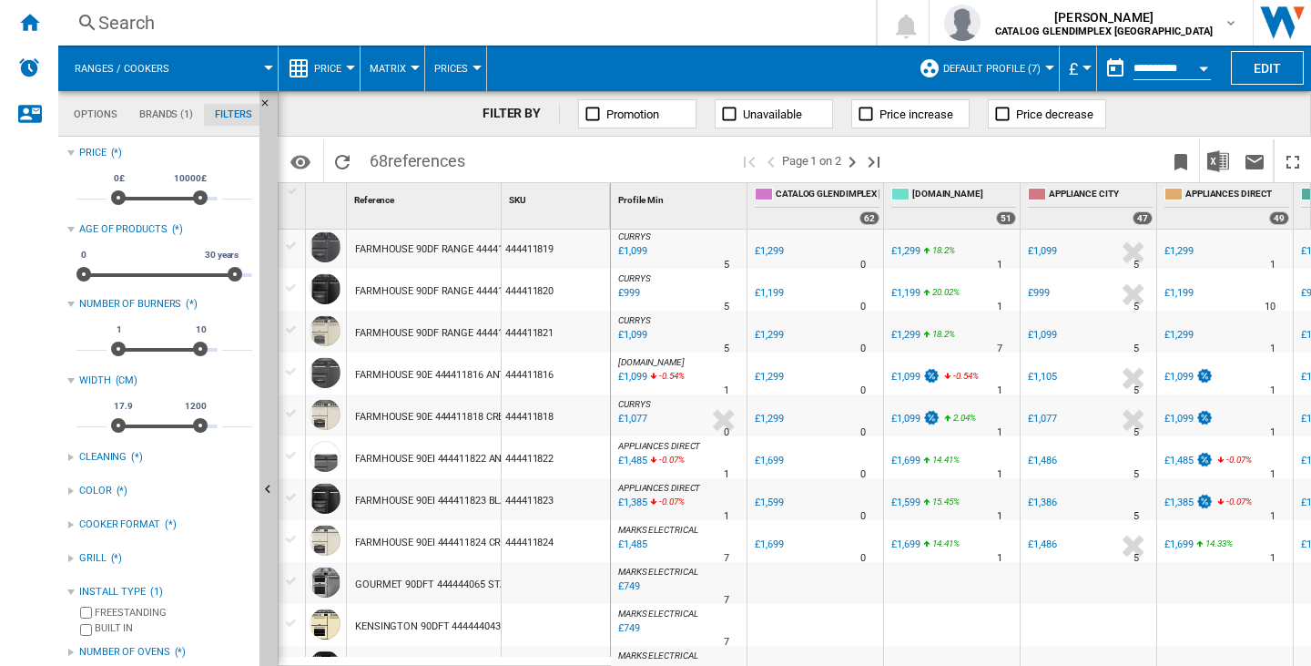
scroll to position [1686, 0]
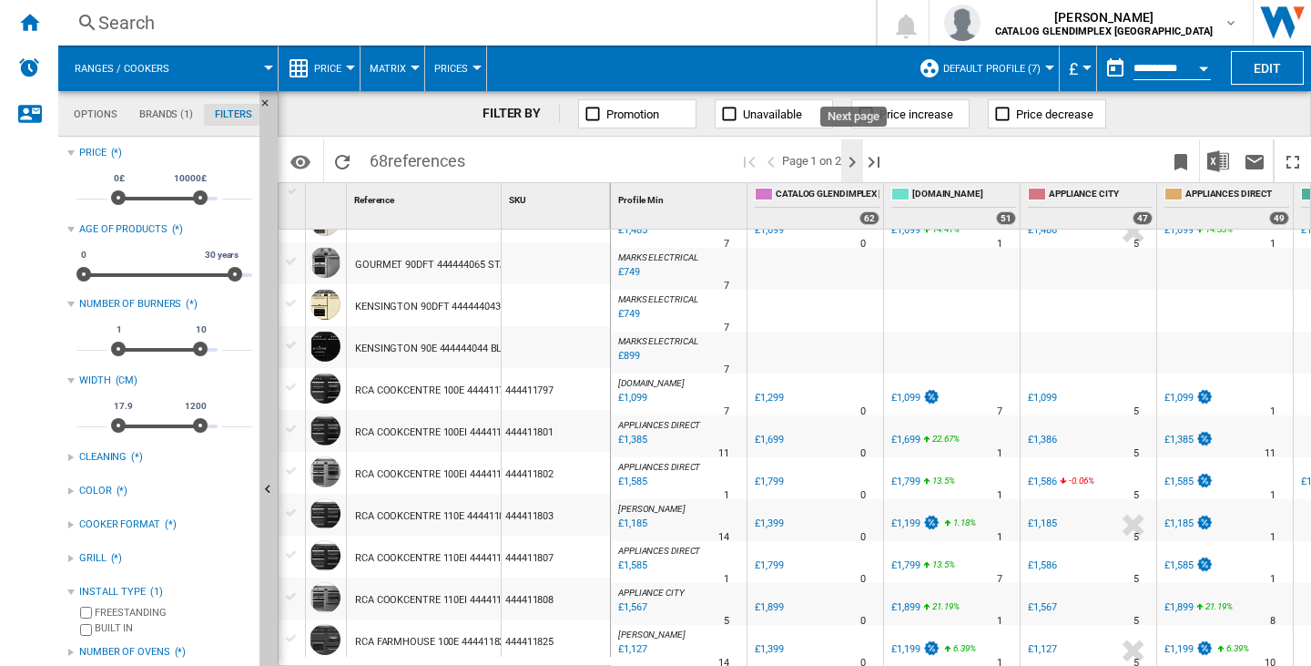
click at [853, 161] on ng-md-icon "Next page" at bounding box center [852, 162] width 22 height 22
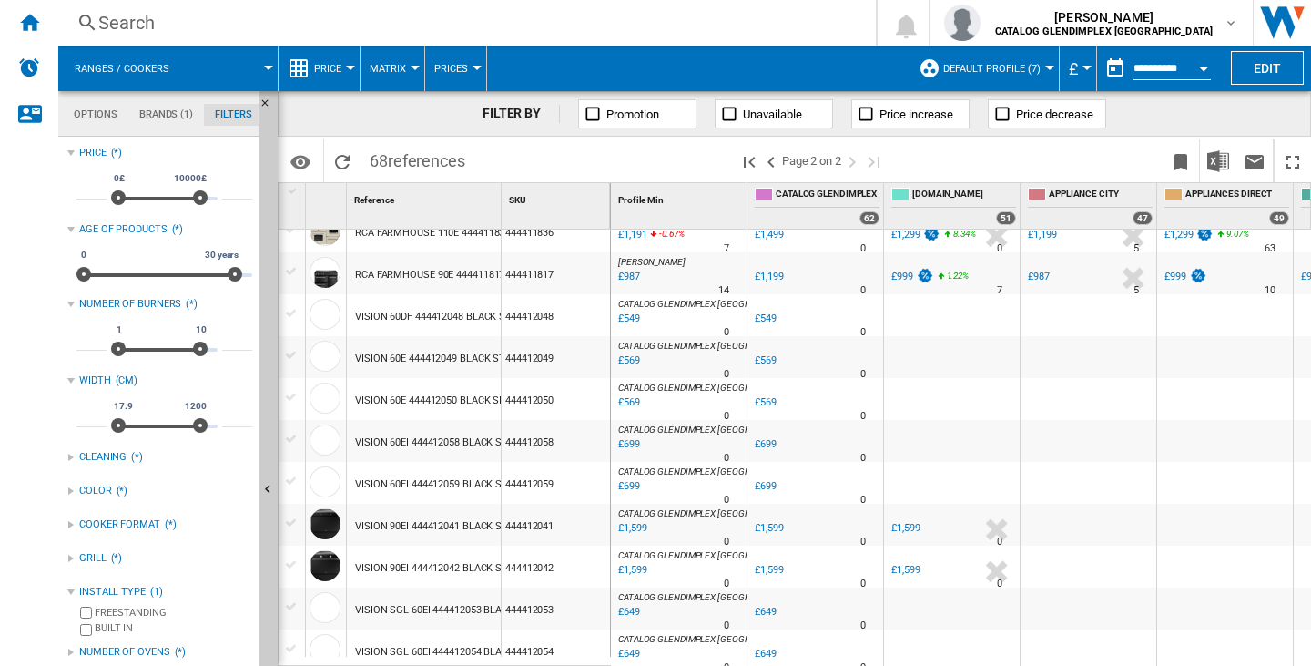
click at [139, 61] on button "Ranges / cookers" at bounding box center [131, 69] width 113 height 46
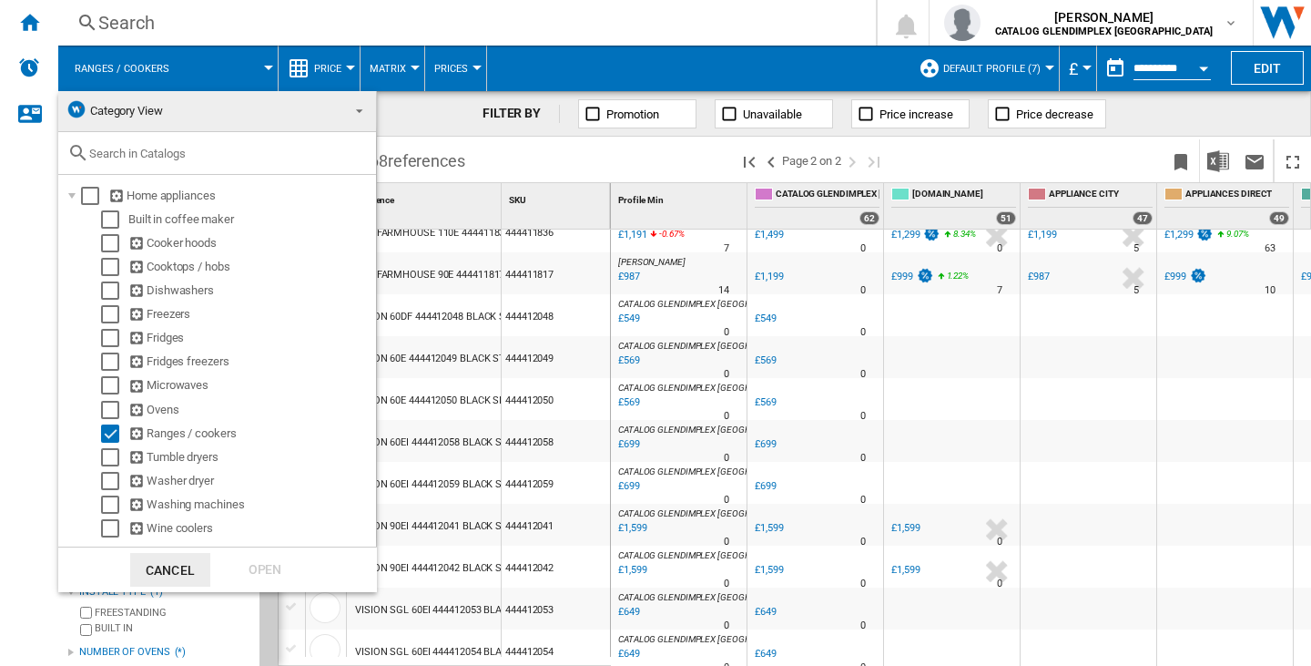
click at [118, 25] on md-backdrop at bounding box center [655, 333] width 1311 height 666
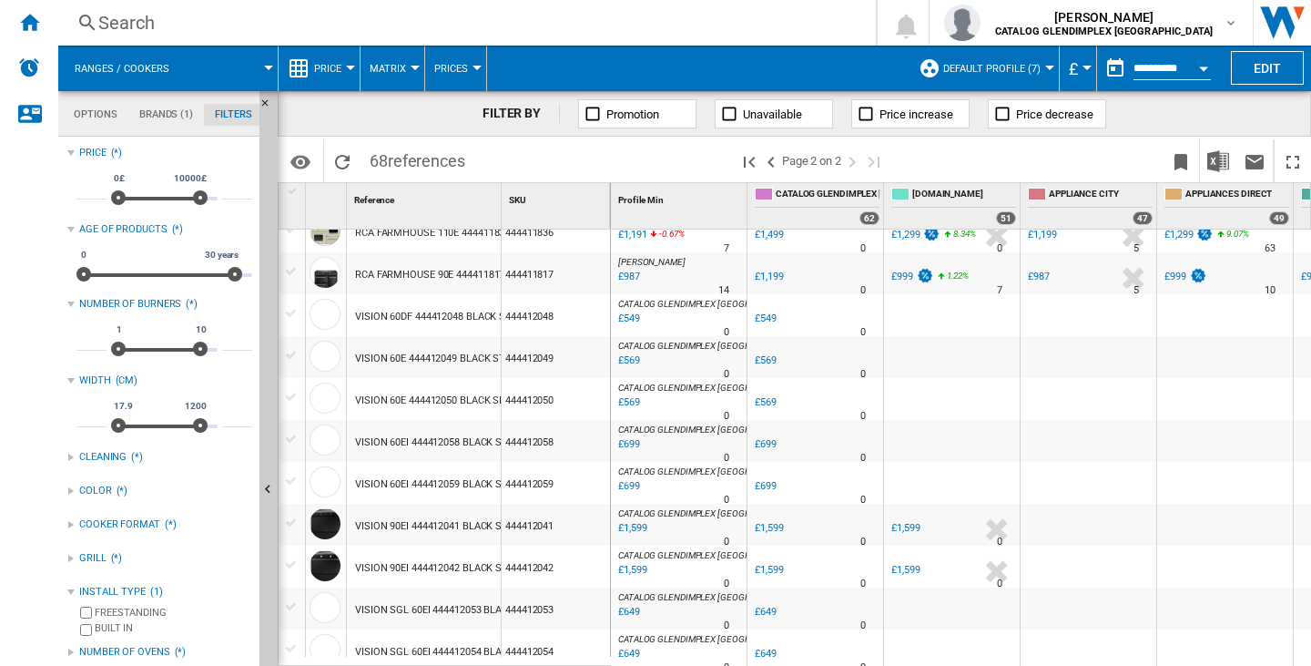
click at [125, 66] on span "Ranges / cookers" at bounding box center [122, 69] width 95 height 12
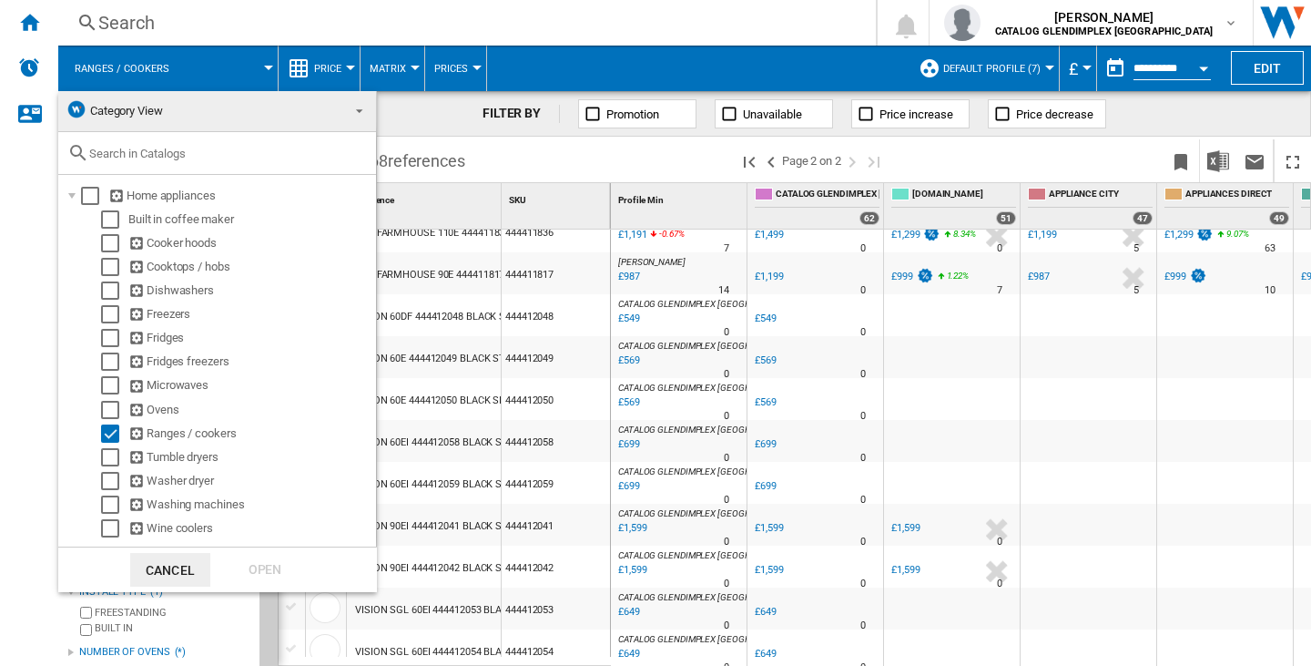
click at [150, 153] on input "text" at bounding box center [228, 154] width 278 height 14
paste input "444412047"
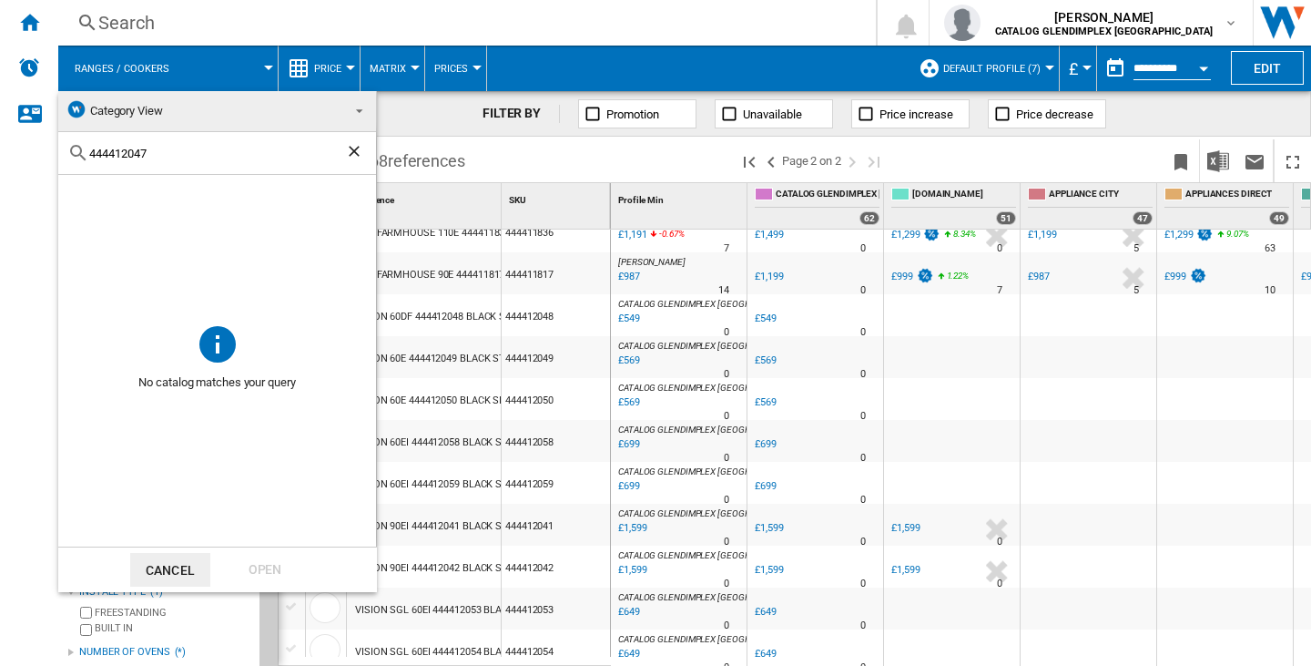
type input "444412047"
click at [332, 119] on span "Category View" at bounding box center [203, 110] width 274 height 25
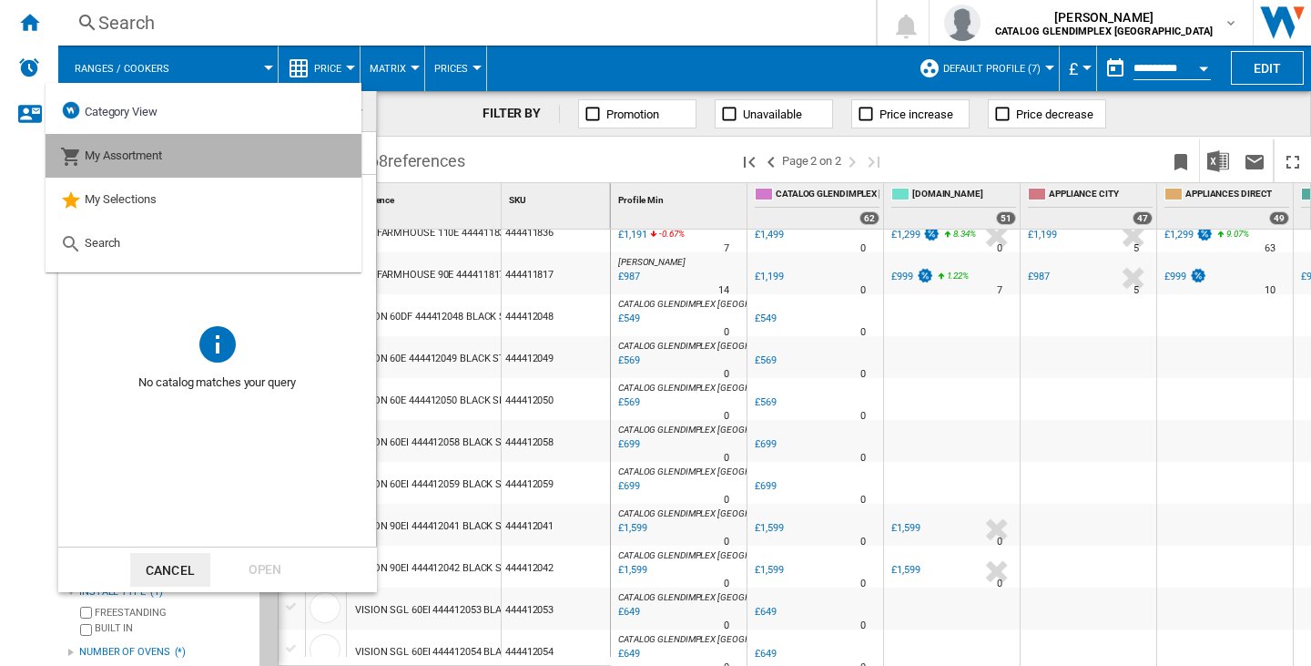
click at [303, 161] on md-option "My Assortment" at bounding box center [204, 156] width 316 height 44
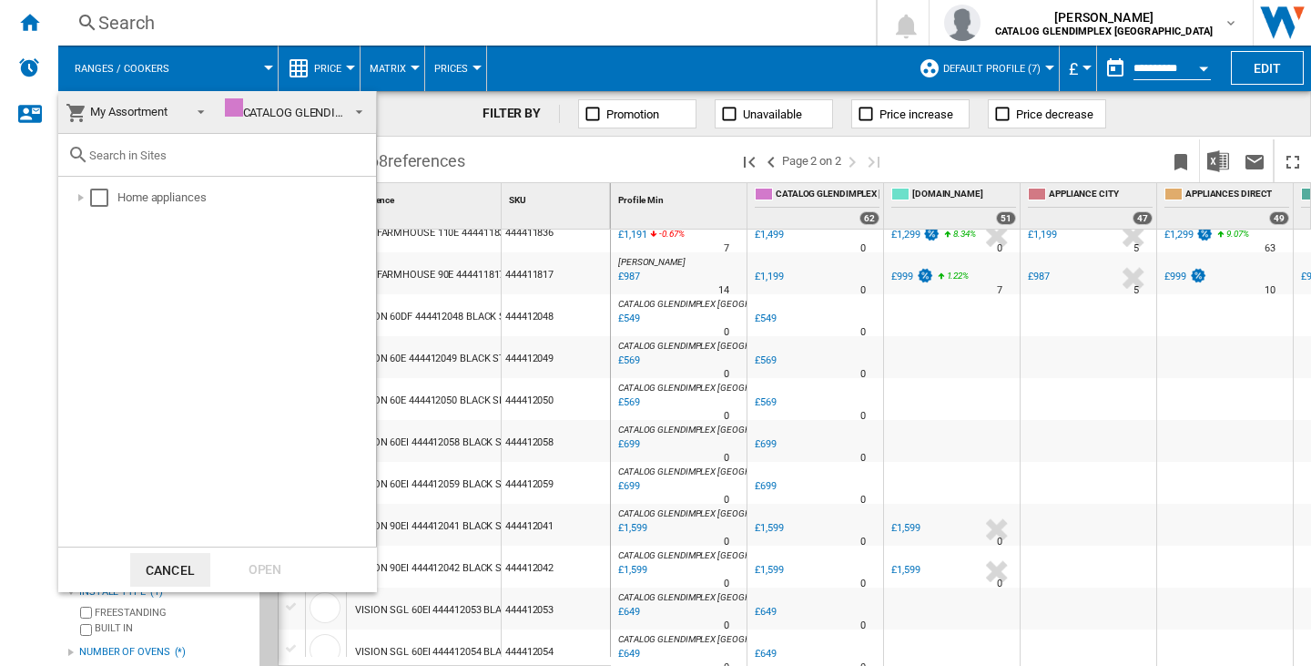
click at [209, 110] on md-select-value "My Assortment" at bounding box center [137, 112] width 159 height 43
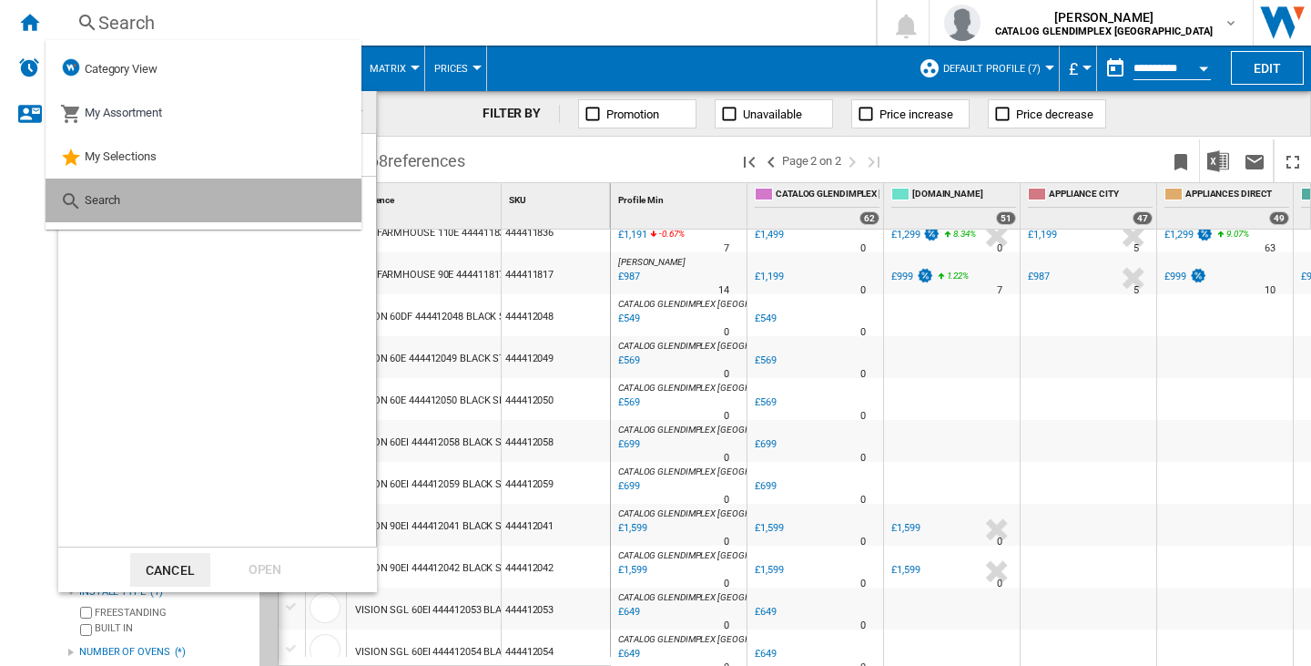
click at [170, 203] on md-option "Search" at bounding box center [204, 200] width 316 height 44
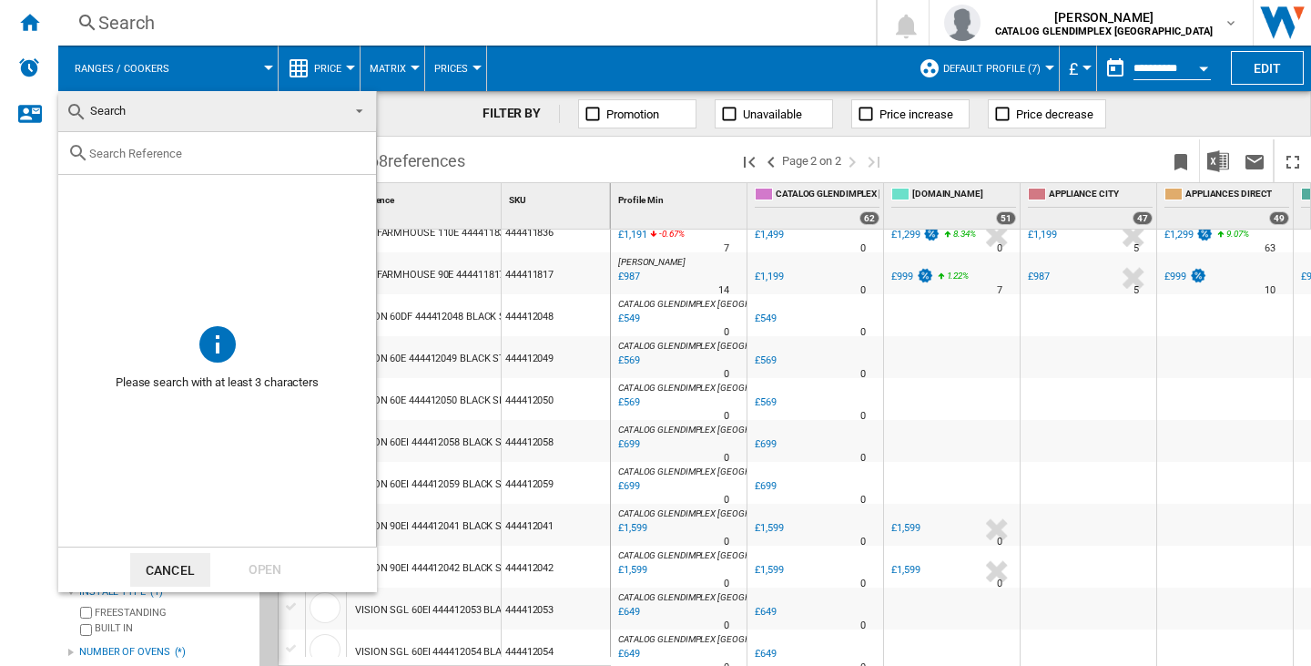
click at [148, 145] on div at bounding box center [217, 153] width 318 height 43
click at [151, 158] on input "text" at bounding box center [228, 154] width 278 height 14
paste input "444412047"
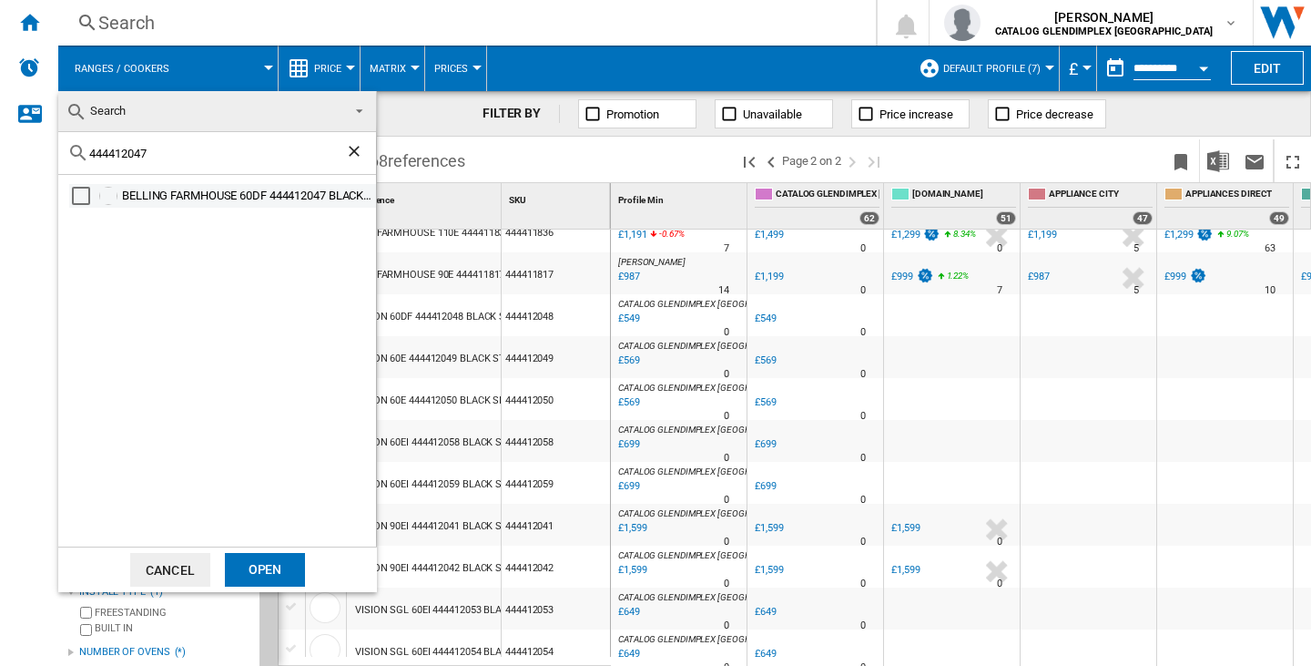
type input "444412047"
click at [81, 188] on div "Select" at bounding box center [81, 196] width 18 height 18
click at [282, 569] on div "Open" at bounding box center [265, 570] width 80 height 34
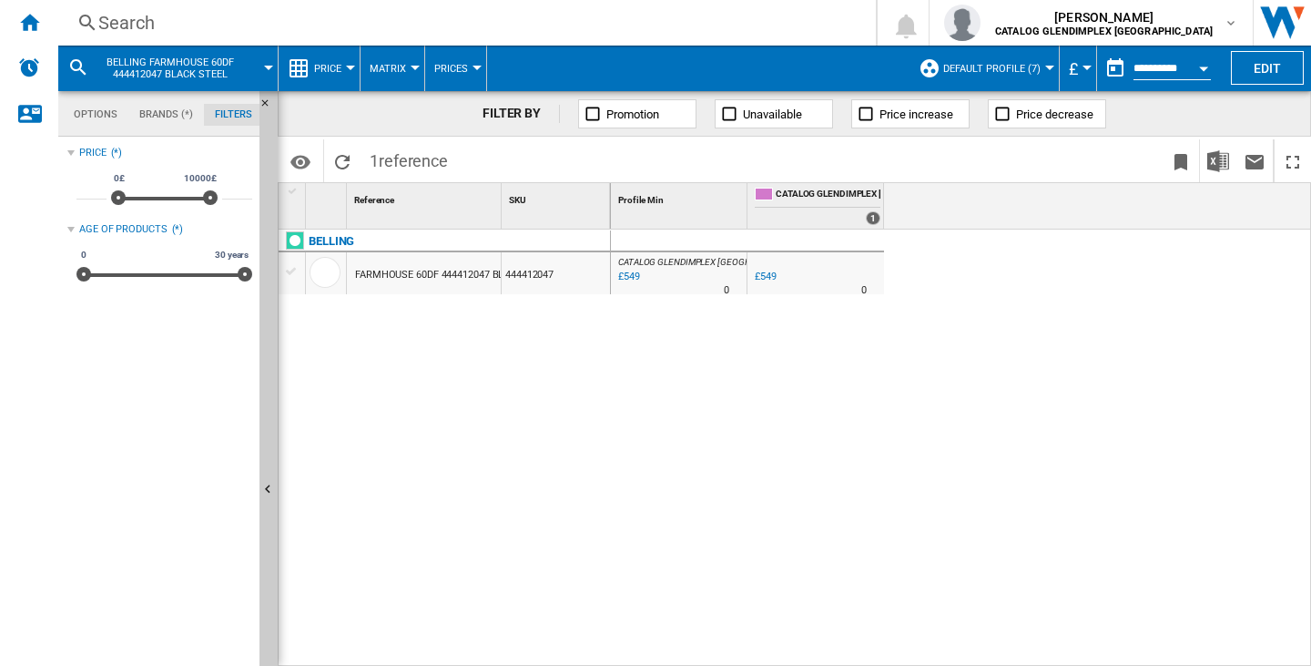
click at [168, 76] on span "BELLING FARMHOUSE 60DF 444412047 BLACK STEEL" at bounding box center [170, 68] width 147 height 24
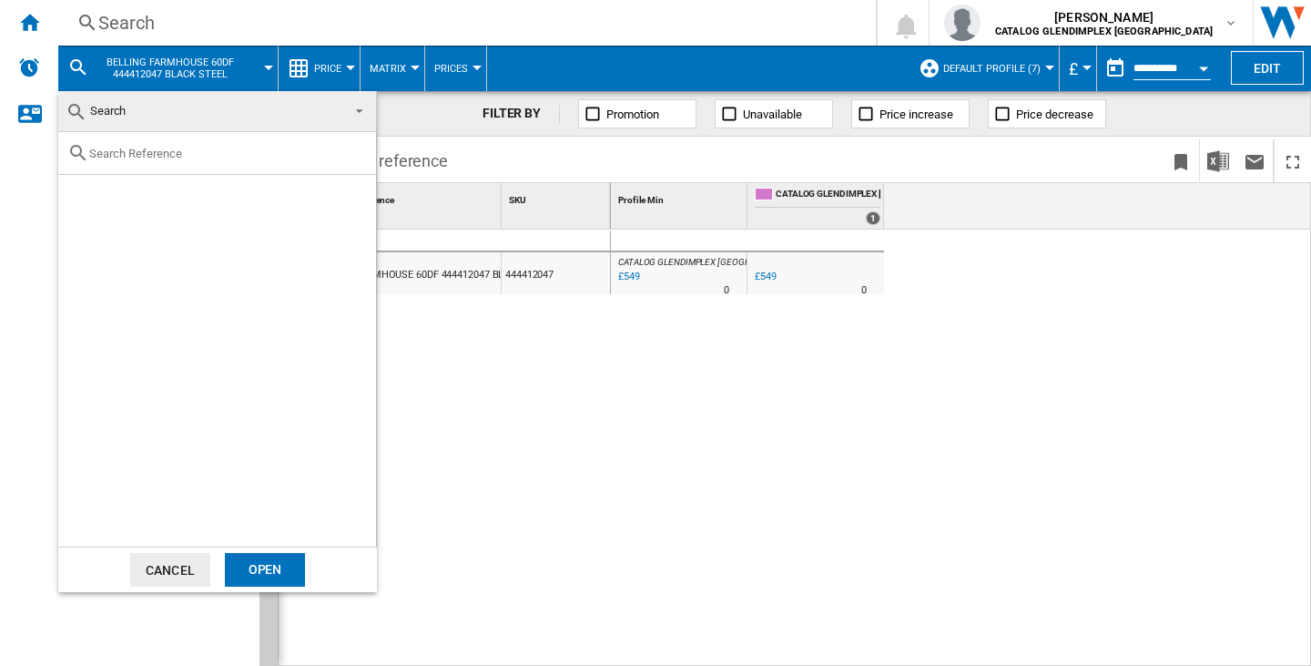
click at [144, 150] on input "text" at bounding box center [228, 154] width 278 height 14
paste input "444412048"
type input "444412048"
drag, startPoint x: 78, startPoint y: 188, endPoint x: 76, endPoint y: 200, distance: 12.9
click at [76, 200] on div "Select" at bounding box center [81, 196] width 18 height 18
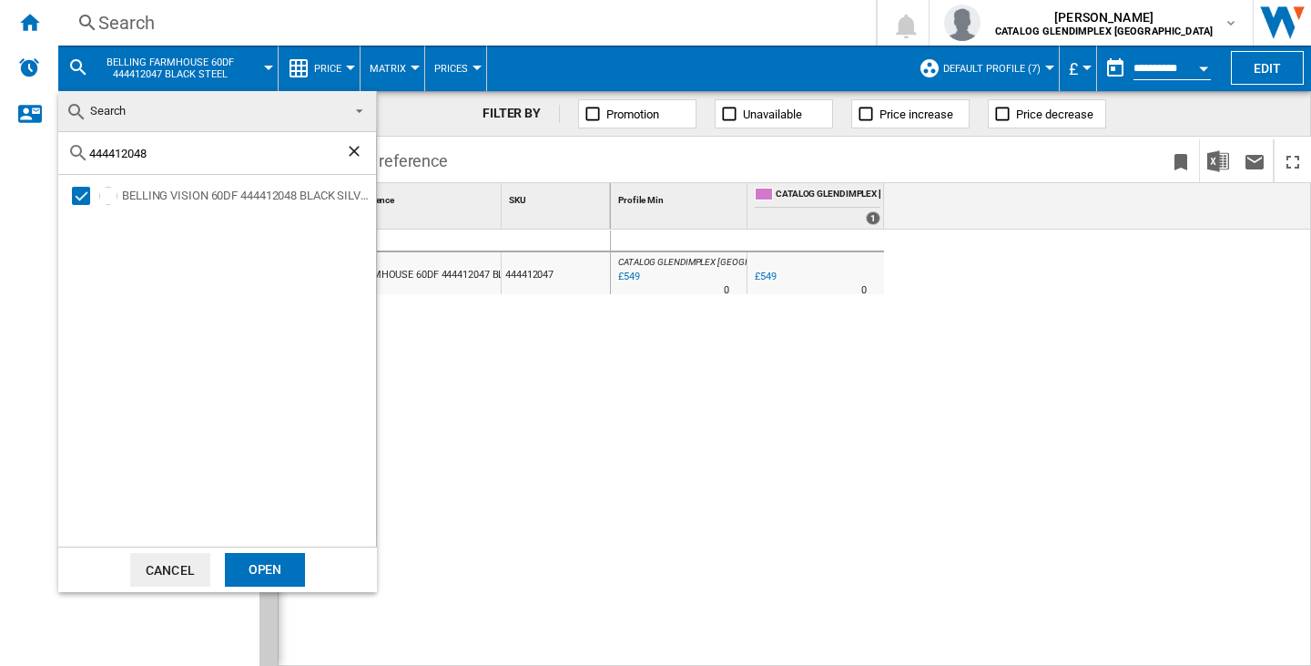
click at [294, 575] on div "Open" at bounding box center [265, 570] width 80 height 34
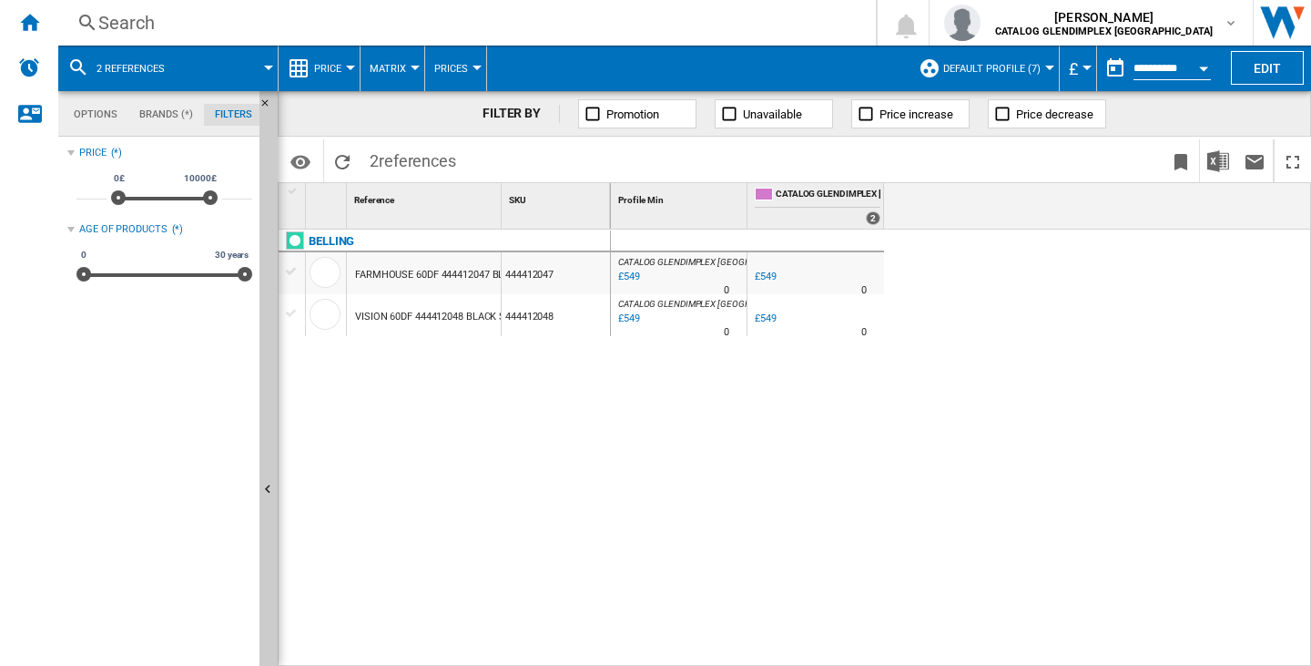
click at [125, 74] on span "2 references" at bounding box center [131, 69] width 68 height 12
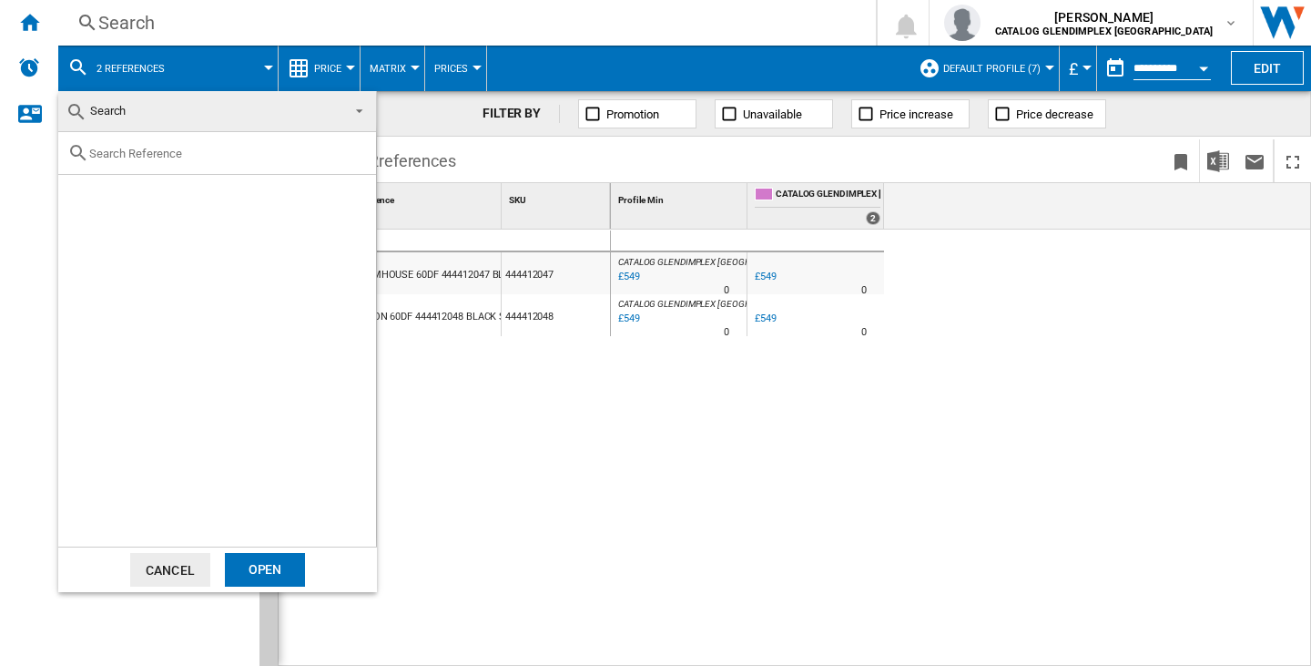
click at [153, 156] on input "text" at bounding box center [228, 154] width 278 height 14
paste input "444412049"
type input "444412049"
click at [89, 194] on div "Select" at bounding box center [81, 196] width 18 height 18
click at [270, 569] on div "Open" at bounding box center [265, 570] width 80 height 34
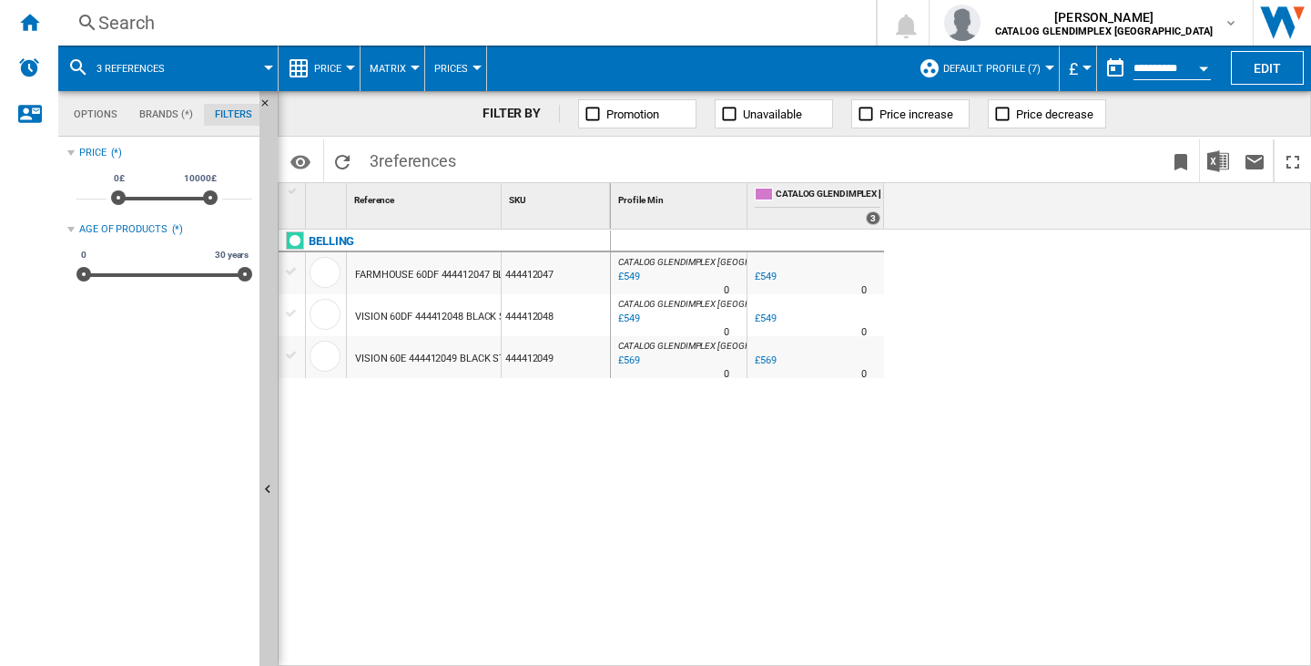
click at [108, 76] on button "3 references" at bounding box center [140, 69] width 87 height 46
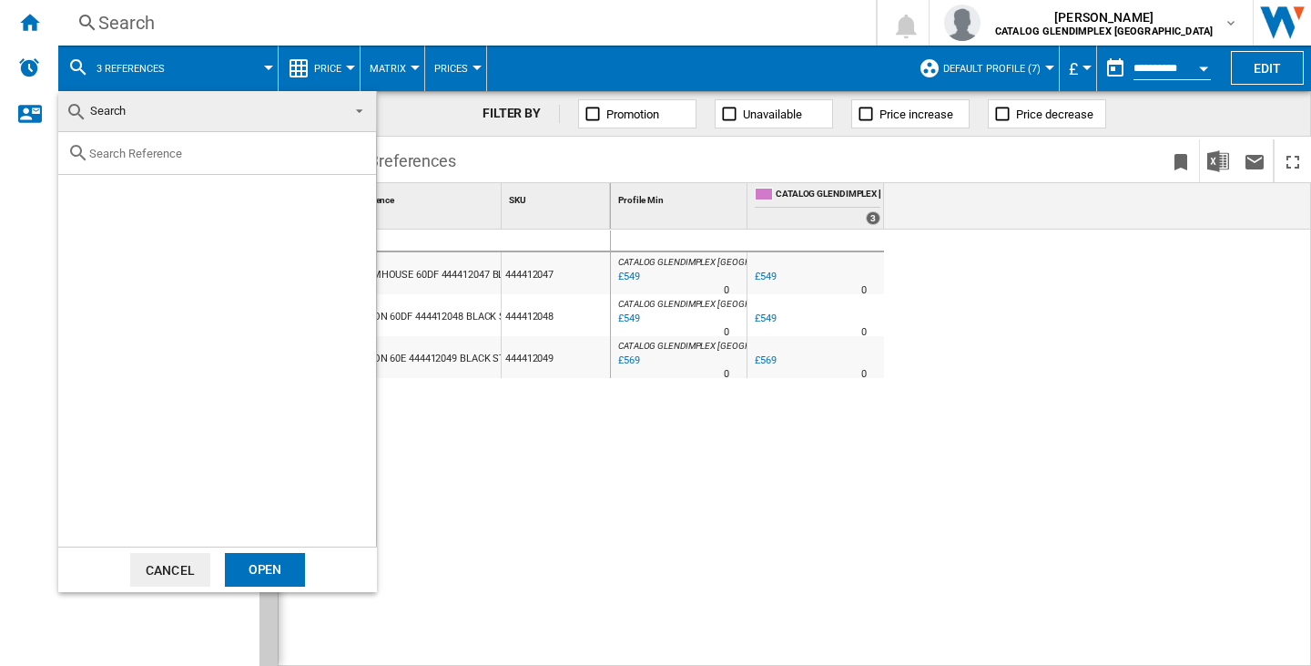
click at [161, 163] on div at bounding box center [217, 153] width 318 height 43
click at [161, 147] on input "text" at bounding box center [228, 154] width 278 height 14
paste input "444412050"
type input "444412050"
click at [80, 192] on div "Select" at bounding box center [81, 196] width 18 height 18
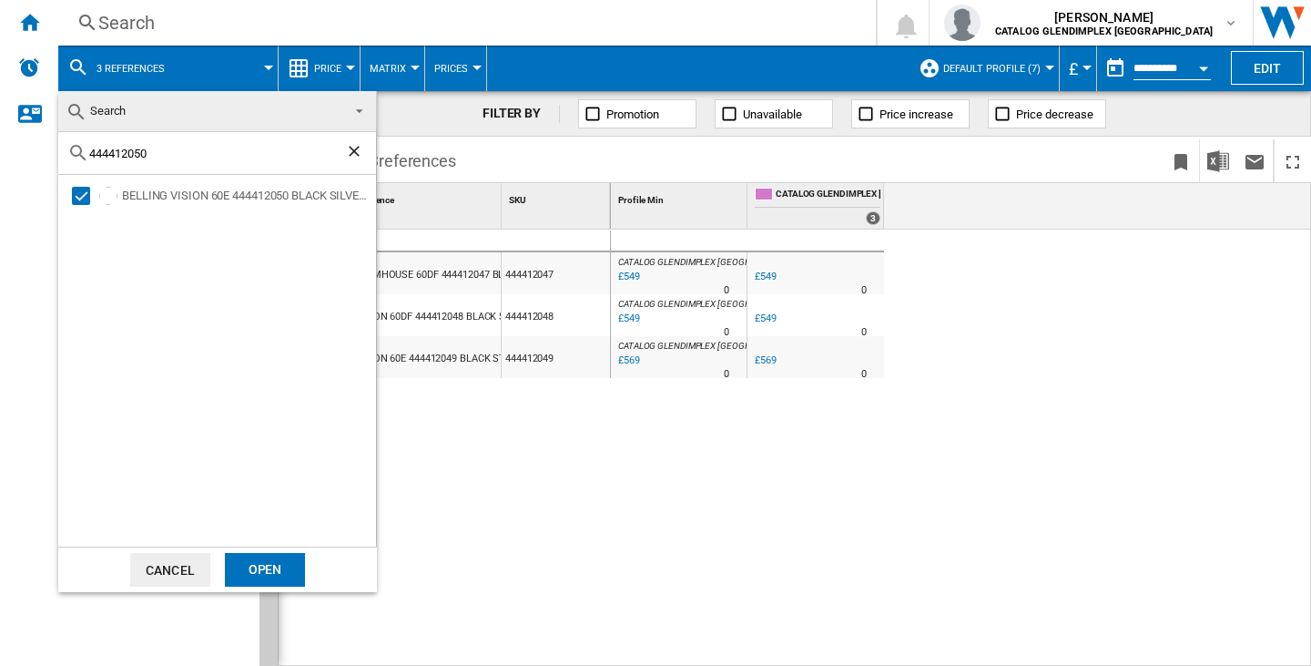
click at [258, 557] on div "Open" at bounding box center [265, 570] width 80 height 34
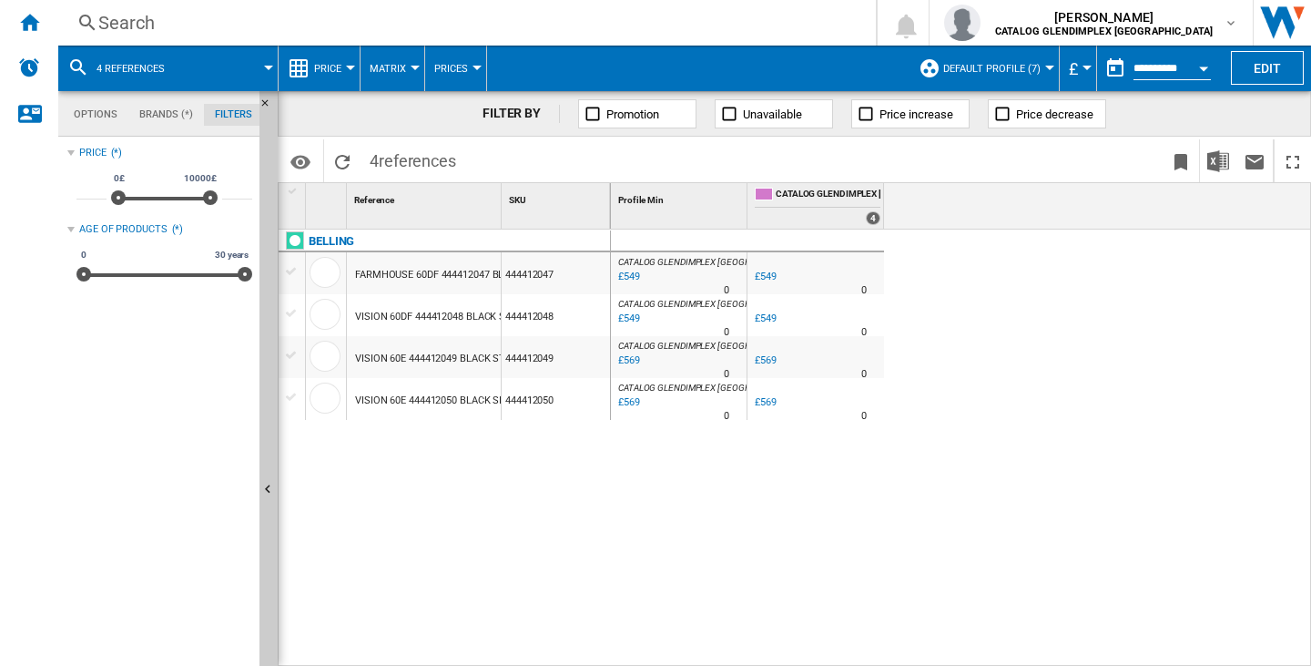
click at [82, 59] on md-icon at bounding box center [78, 67] width 22 height 22
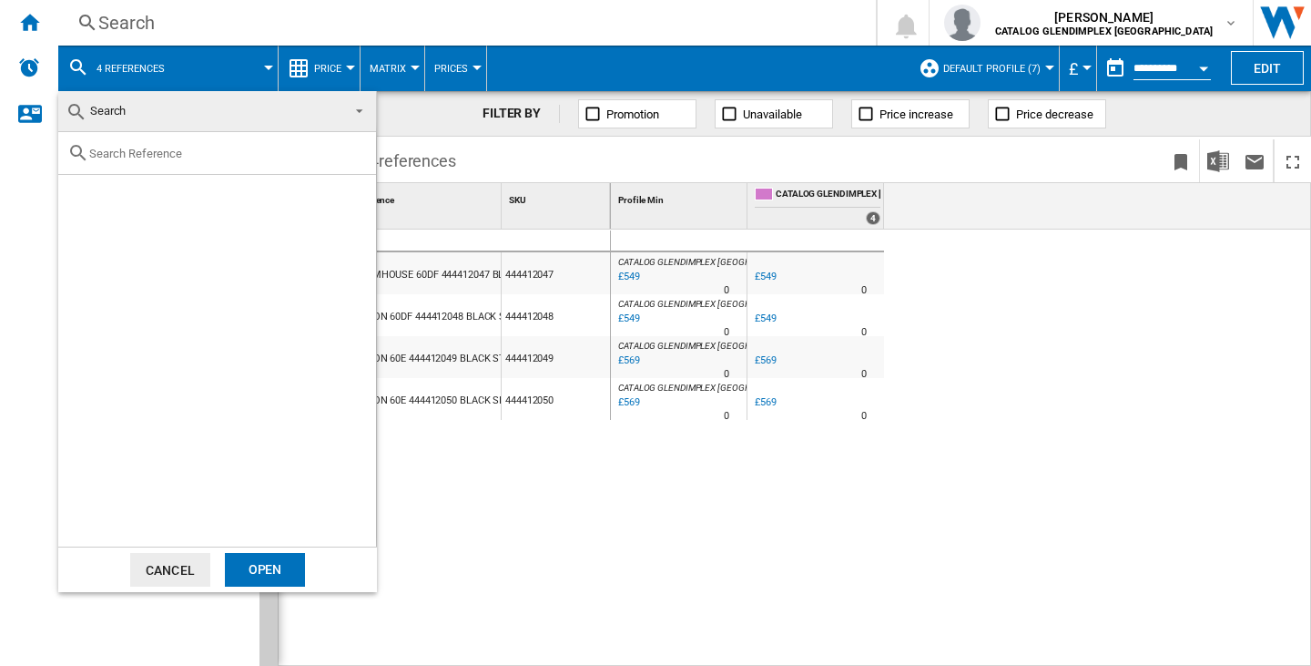
click at [168, 158] on input "text" at bounding box center [228, 154] width 278 height 14
paste input "444412053"
type input "444412053"
click at [87, 193] on div "Select" at bounding box center [81, 196] width 18 height 18
click at [289, 569] on div "Open" at bounding box center [265, 570] width 80 height 34
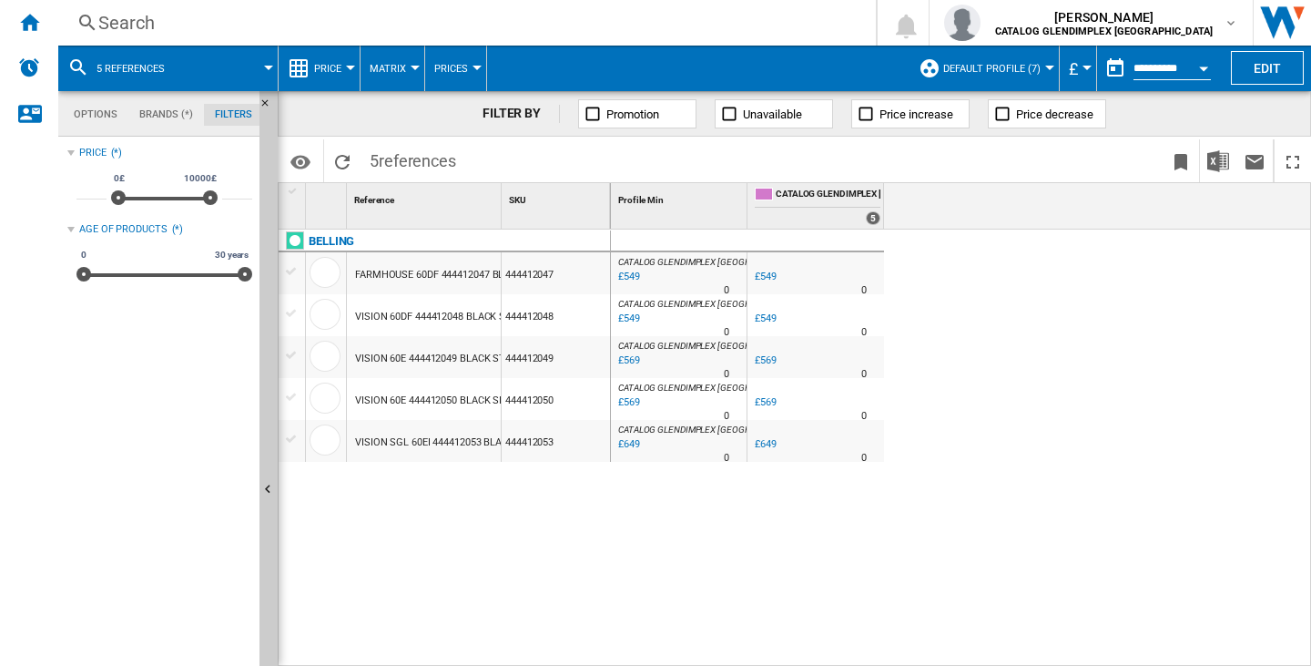
click at [98, 74] on span "5 references" at bounding box center [131, 69] width 68 height 12
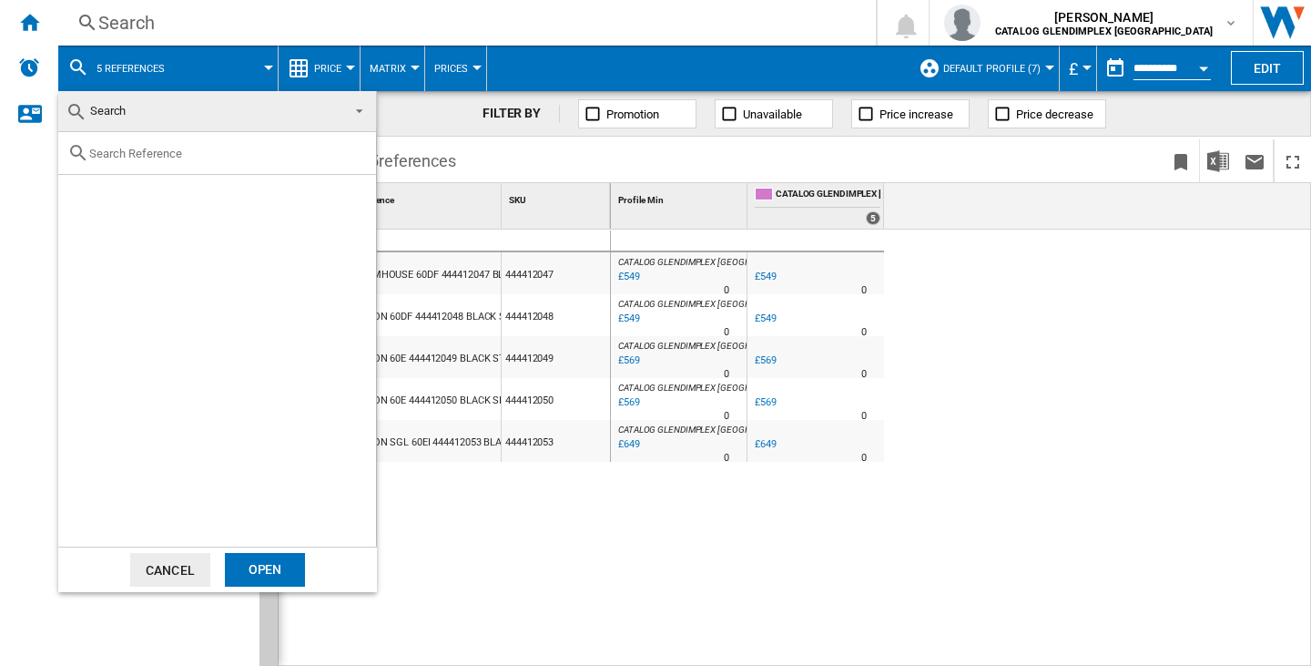
click at [165, 154] on input "text" at bounding box center [228, 154] width 278 height 14
paste input "444412054"
type input "444412054"
click at [82, 187] on div "Select" at bounding box center [81, 196] width 18 height 18
click at [288, 561] on div "Open" at bounding box center [265, 570] width 80 height 34
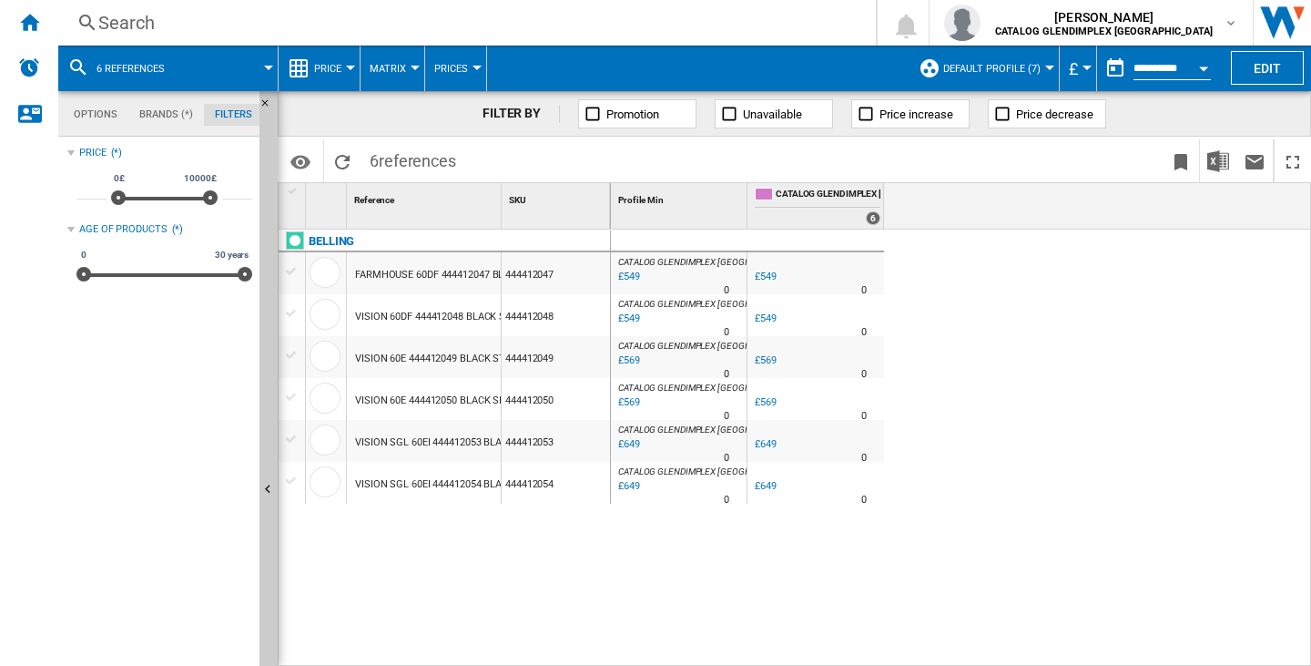
click at [75, 56] on md-icon at bounding box center [78, 67] width 22 height 22
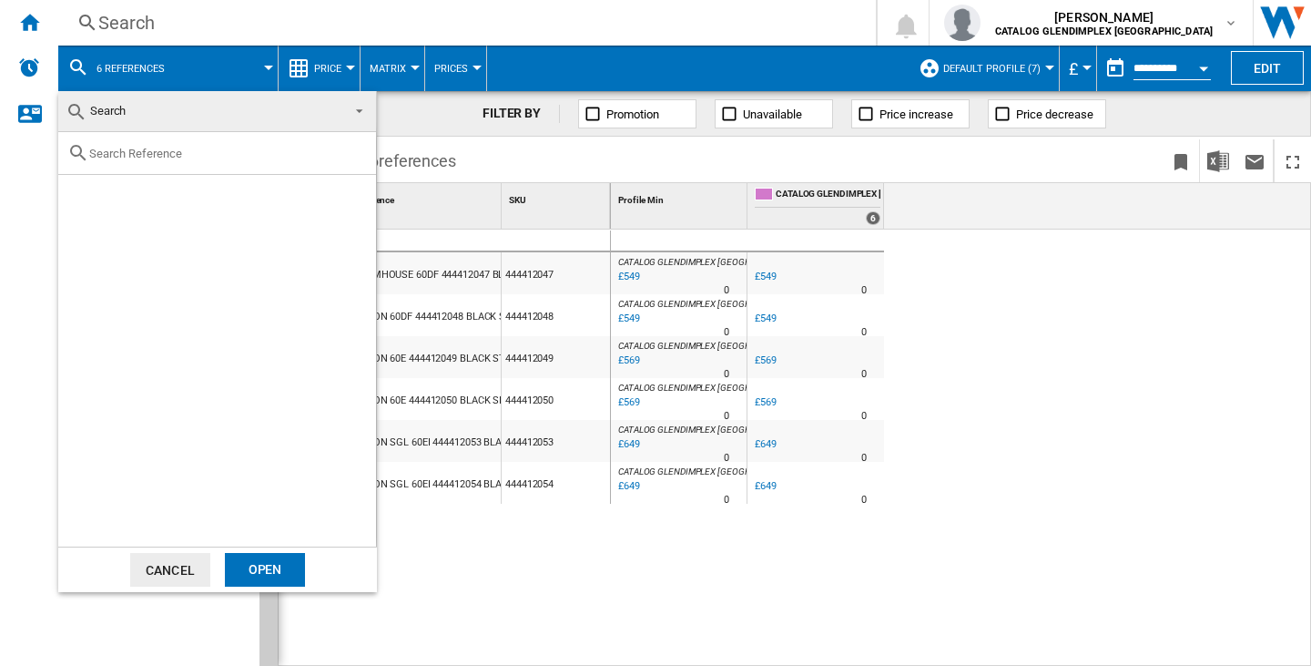
click at [141, 150] on input "text" at bounding box center [228, 154] width 278 height 14
paste input "444412058"
type input "444412058"
drag, startPoint x: 80, startPoint y: 194, endPoint x: 102, endPoint y: 222, distance: 35.7
click at [80, 194] on div "Select" at bounding box center [81, 196] width 18 height 18
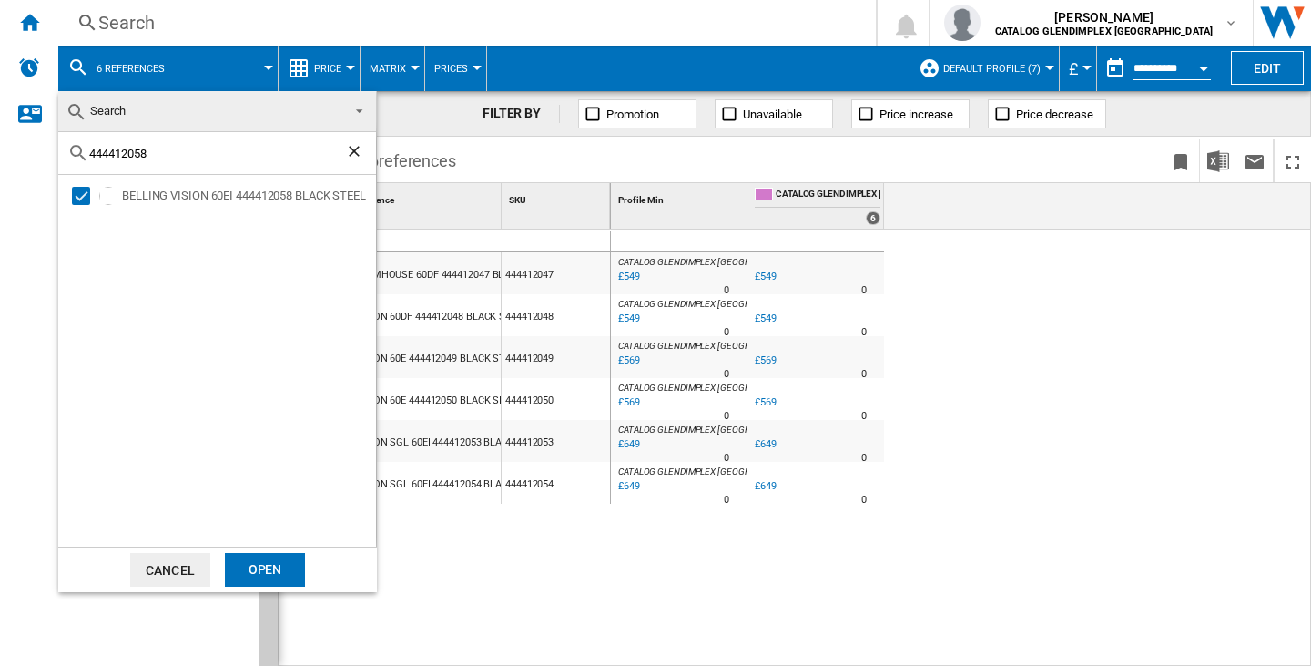
click at [291, 564] on div "Open" at bounding box center [265, 570] width 80 height 34
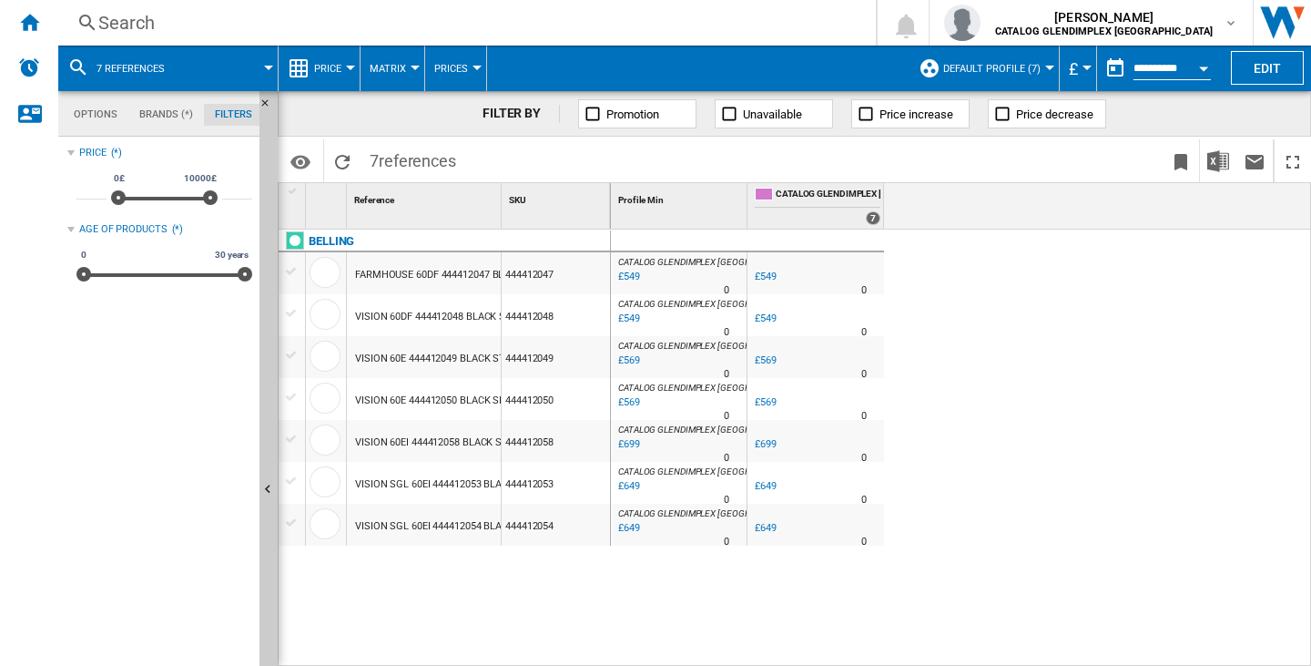
click at [122, 74] on span "7 references" at bounding box center [131, 69] width 68 height 12
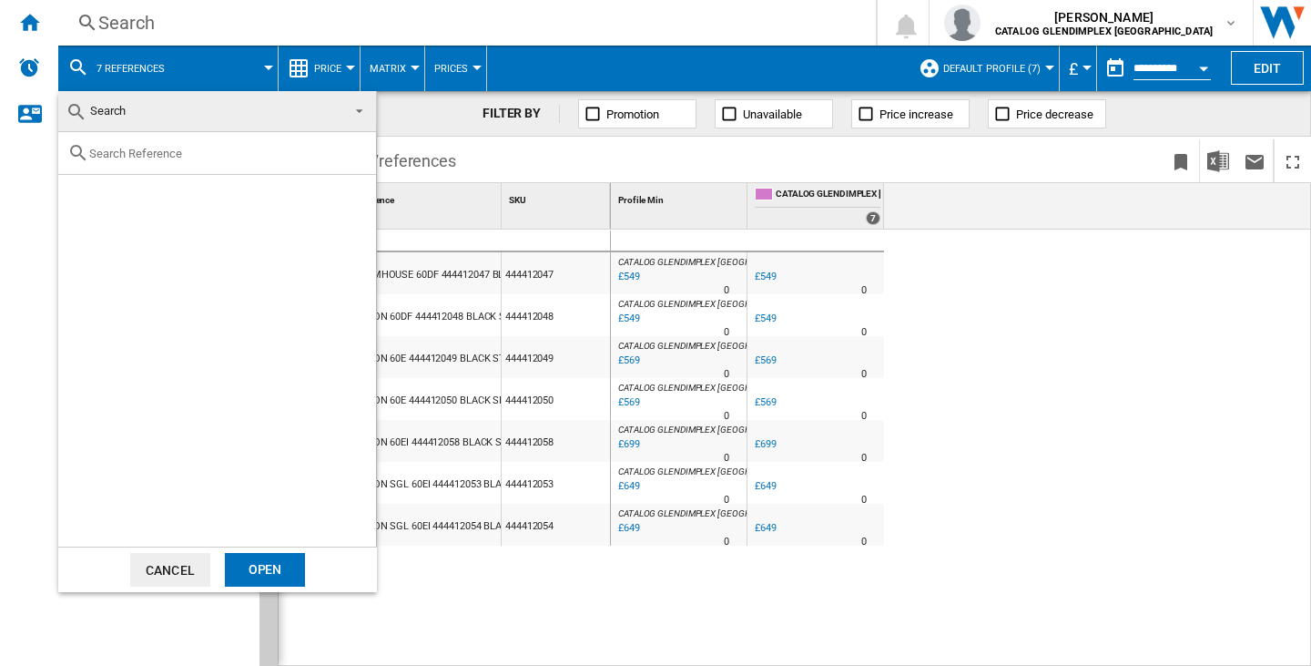
click at [148, 148] on input "text" at bounding box center [228, 154] width 278 height 14
paste input "444412059"
type input "444412059"
click at [70, 195] on div "BELLING VISION 60EI 444412059 BLACK SILVER STEEL" at bounding box center [222, 196] width 307 height 24
click at [85, 190] on div "Select" at bounding box center [81, 196] width 18 height 18
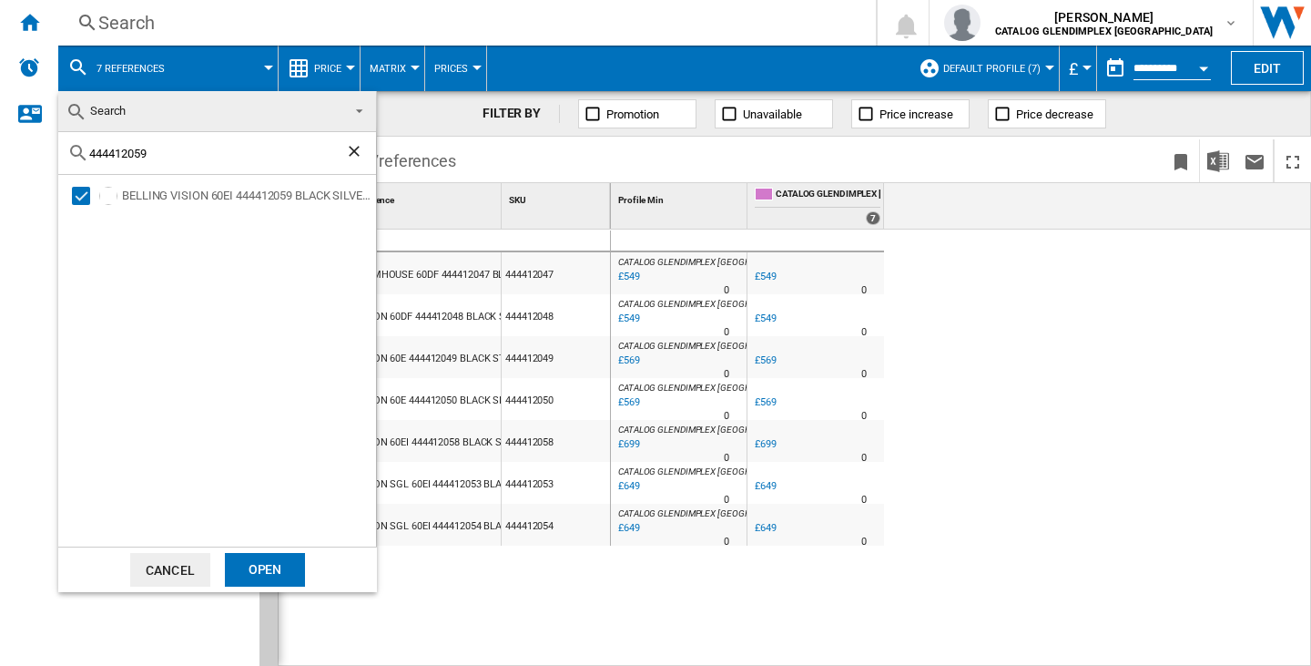
click at [283, 570] on div "Open" at bounding box center [265, 570] width 80 height 34
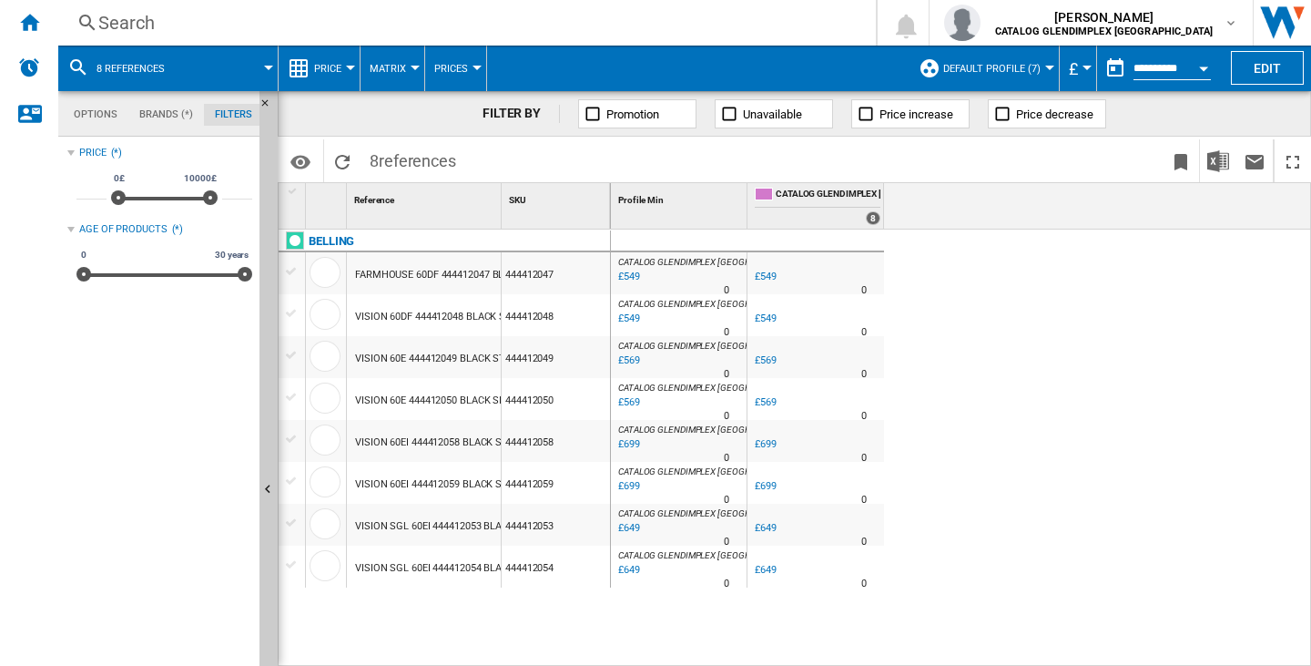
click at [546, 269] on div "444412047" at bounding box center [556, 273] width 108 height 42
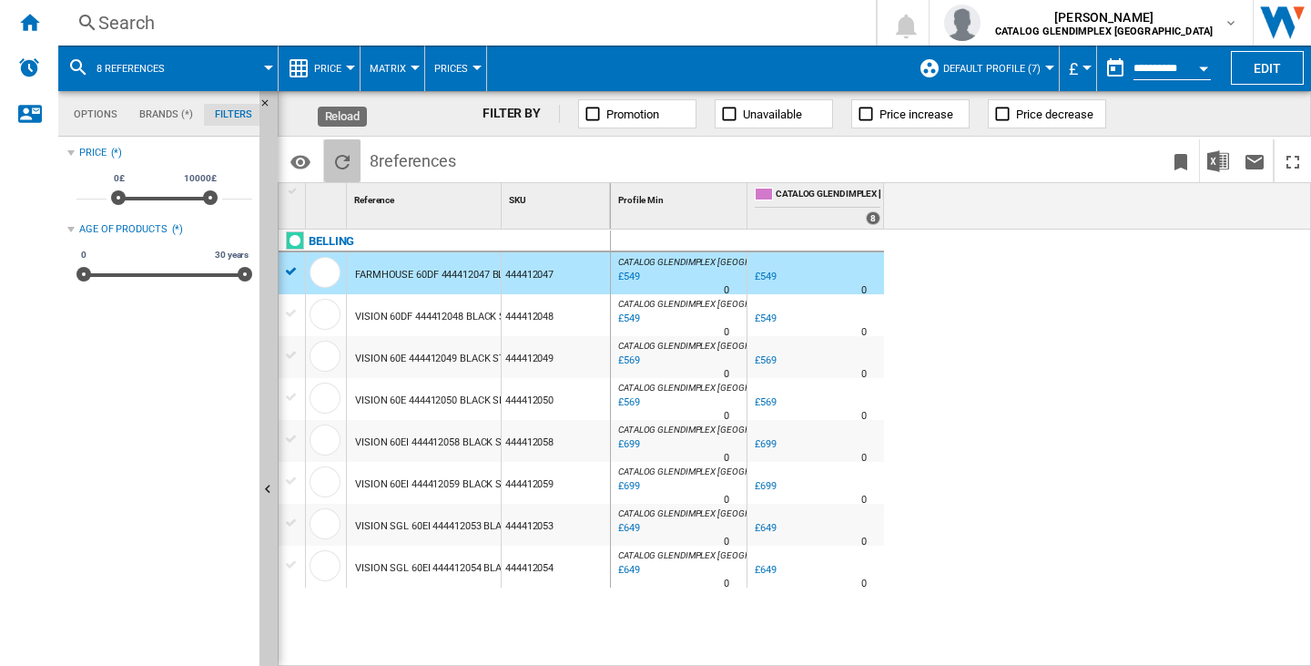
click at [342, 154] on ng-md-icon "Reload" at bounding box center [342, 162] width 22 height 22
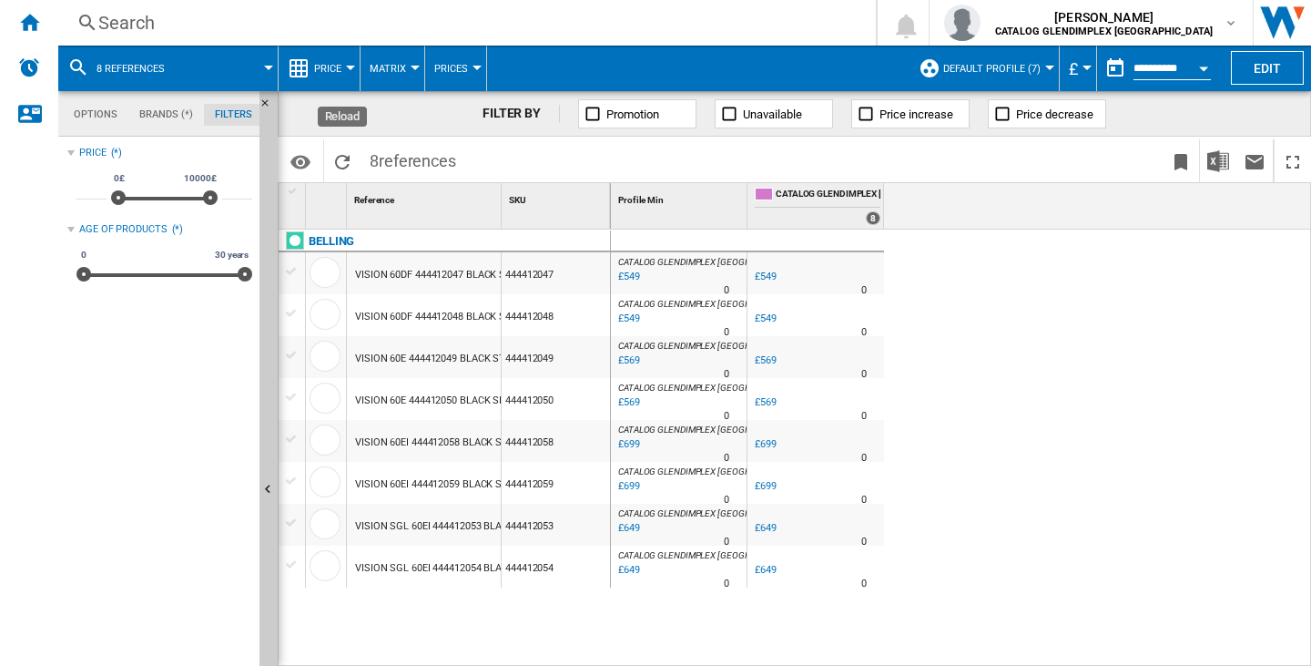
click at [342, 154] on ng-md-icon "Reload" at bounding box center [342, 162] width 22 height 22
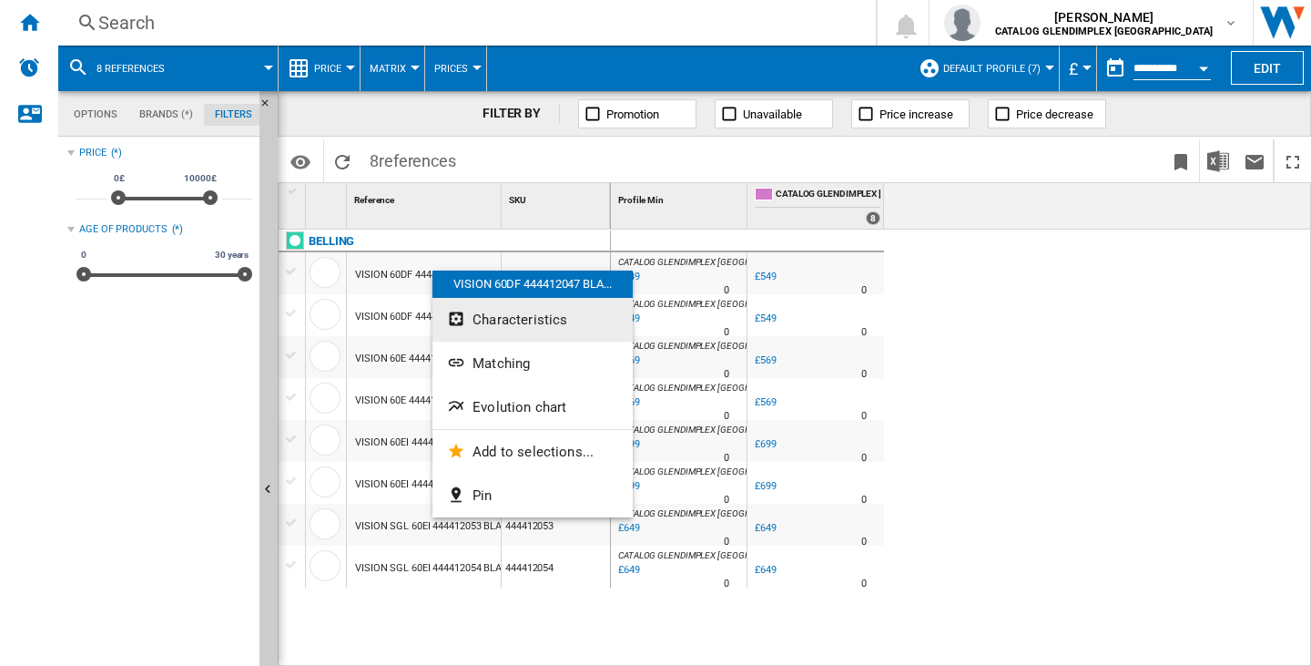
click at [537, 325] on span "Characteristics" at bounding box center [520, 319] width 95 height 16
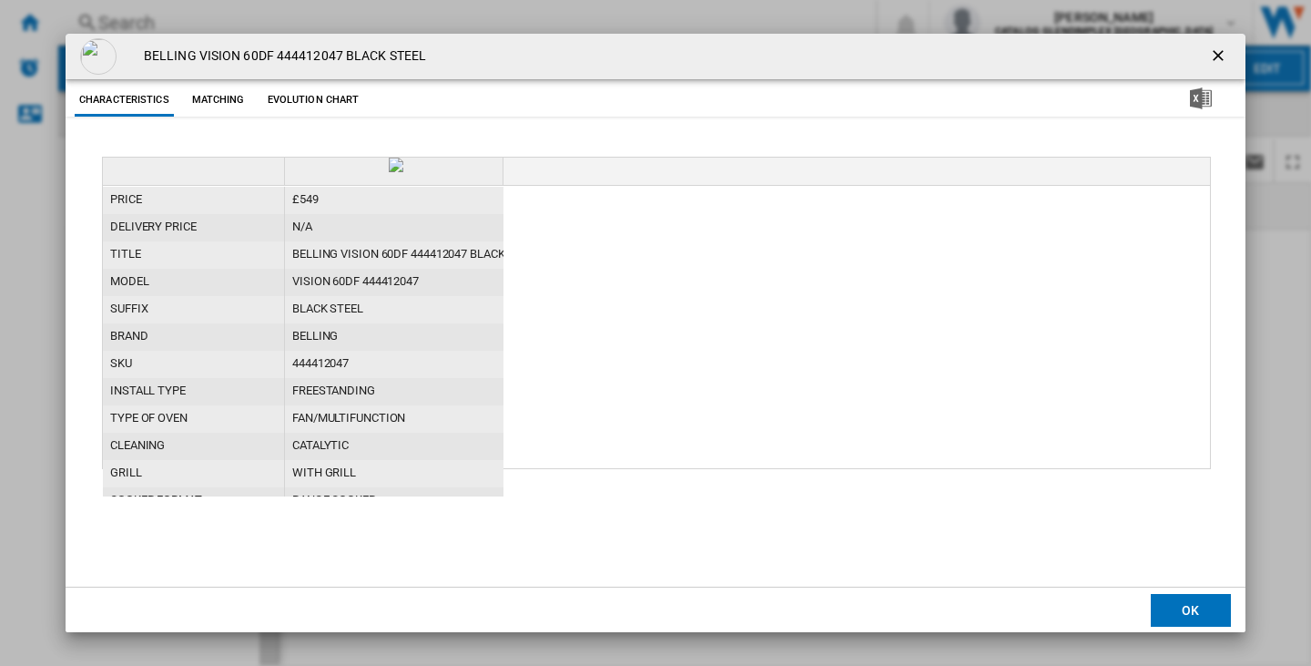
click at [1213, 54] on ng-md-icon "getI18NText('BUTTONS.CLOSE_DIALOG')" at bounding box center [1220, 57] width 22 height 22
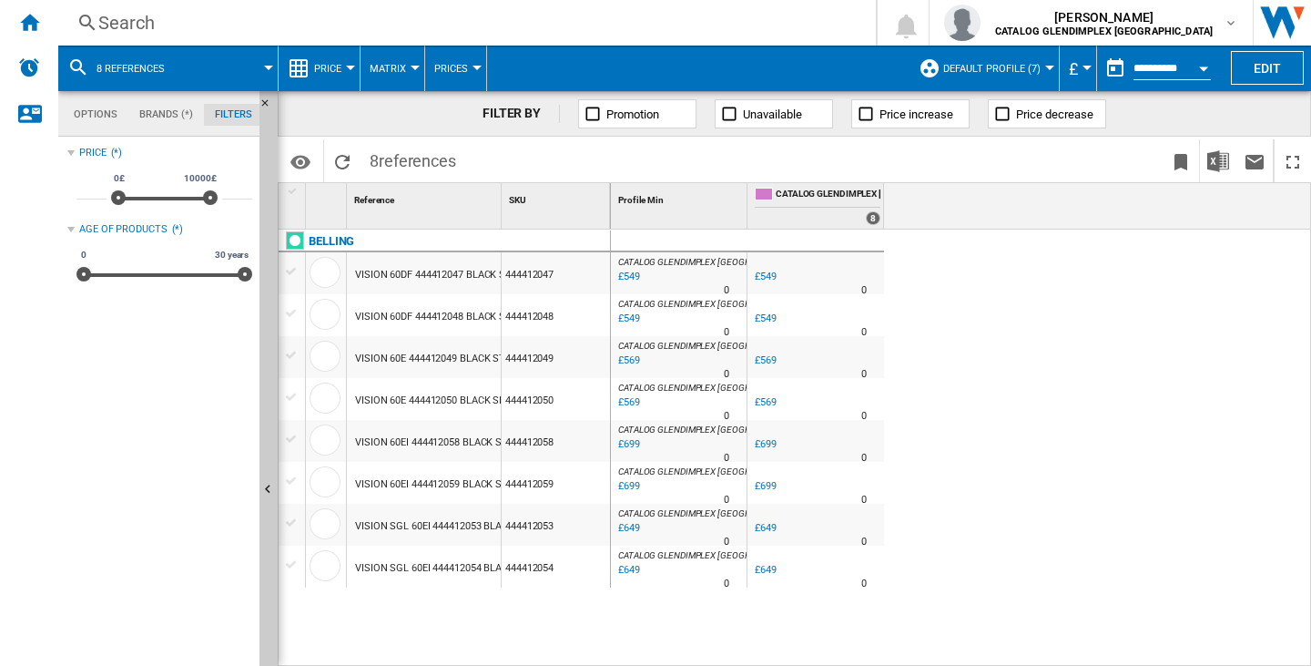
click at [418, 312] on div "VISION 60DF 444412048 BLACK SILVER STEEL" at bounding box center [458, 317] width 207 height 42
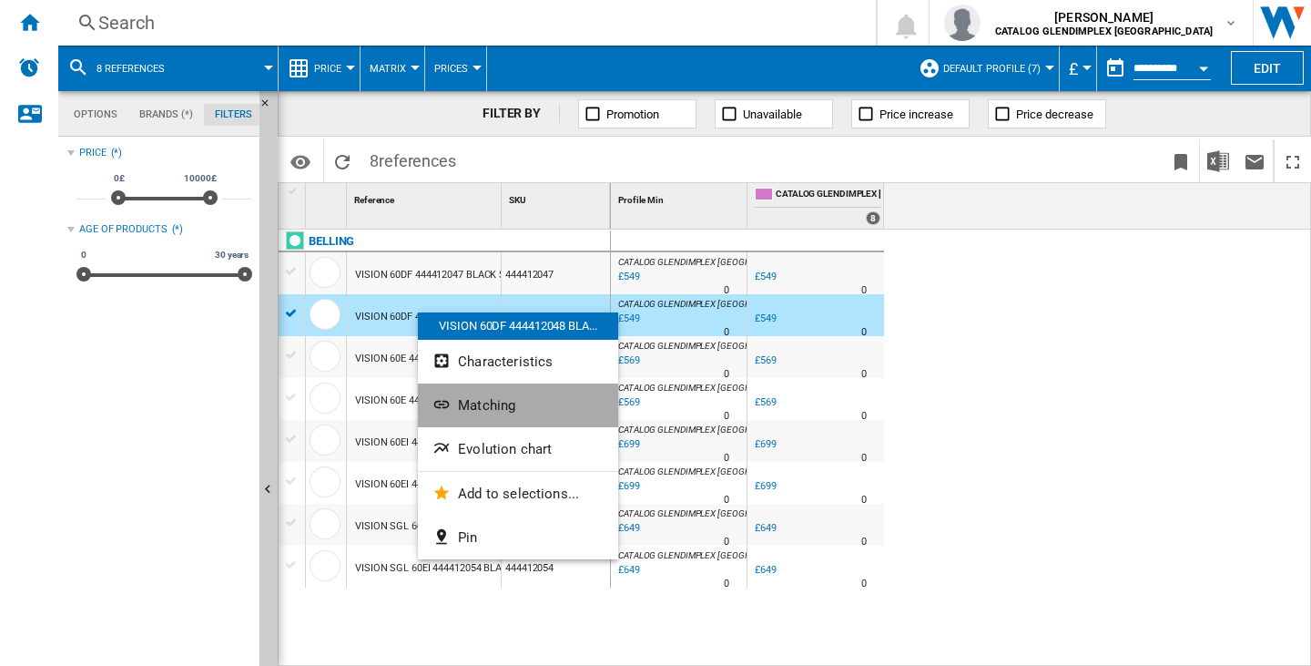
click at [493, 403] on span "Matching" at bounding box center [486, 405] width 57 height 16
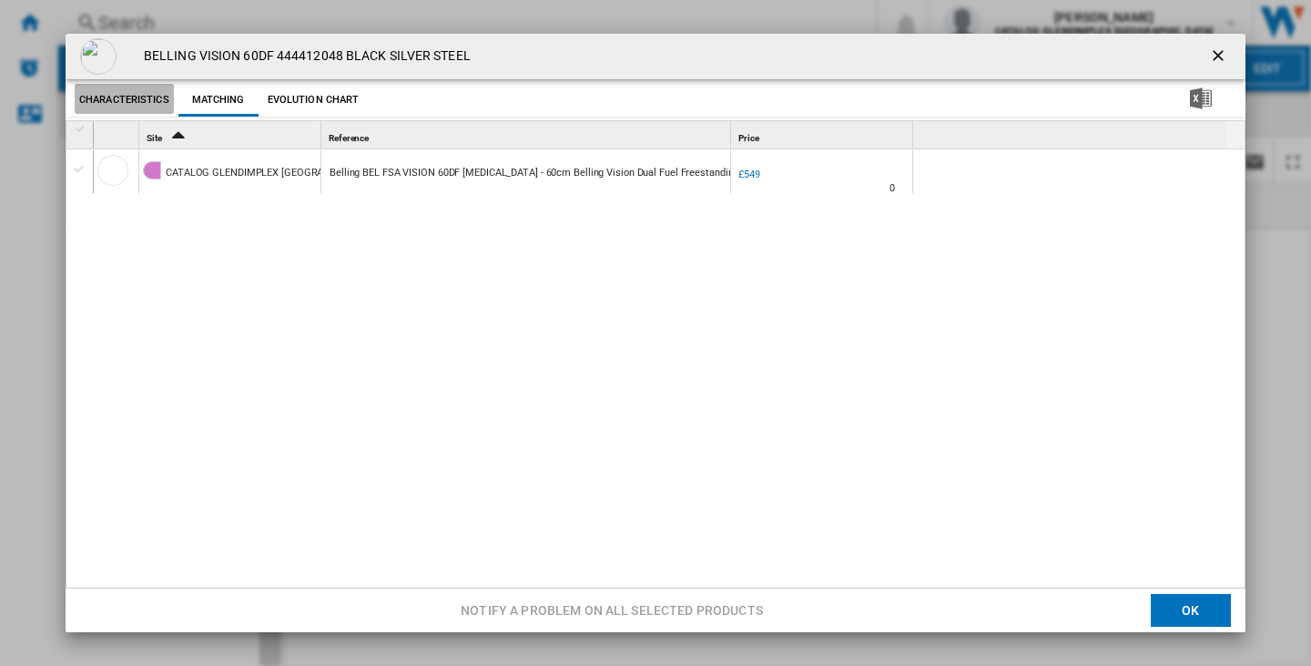
click at [144, 92] on button "Characteristics" at bounding box center [124, 100] width 99 height 33
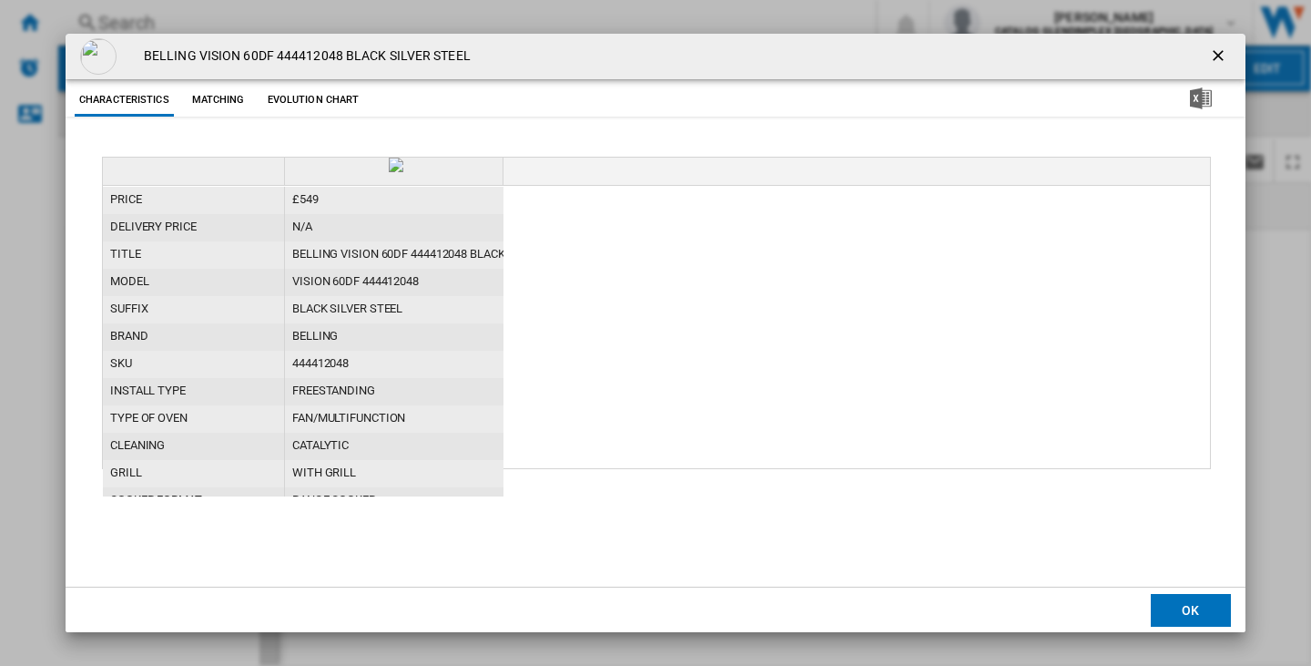
drag, startPoint x: 1220, startPoint y: 57, endPoint x: 1170, endPoint y: 93, distance: 61.4
click at [1220, 57] on ng-md-icon "getI18NText('BUTTONS.CLOSE_DIALOG')" at bounding box center [1220, 57] width 22 height 22
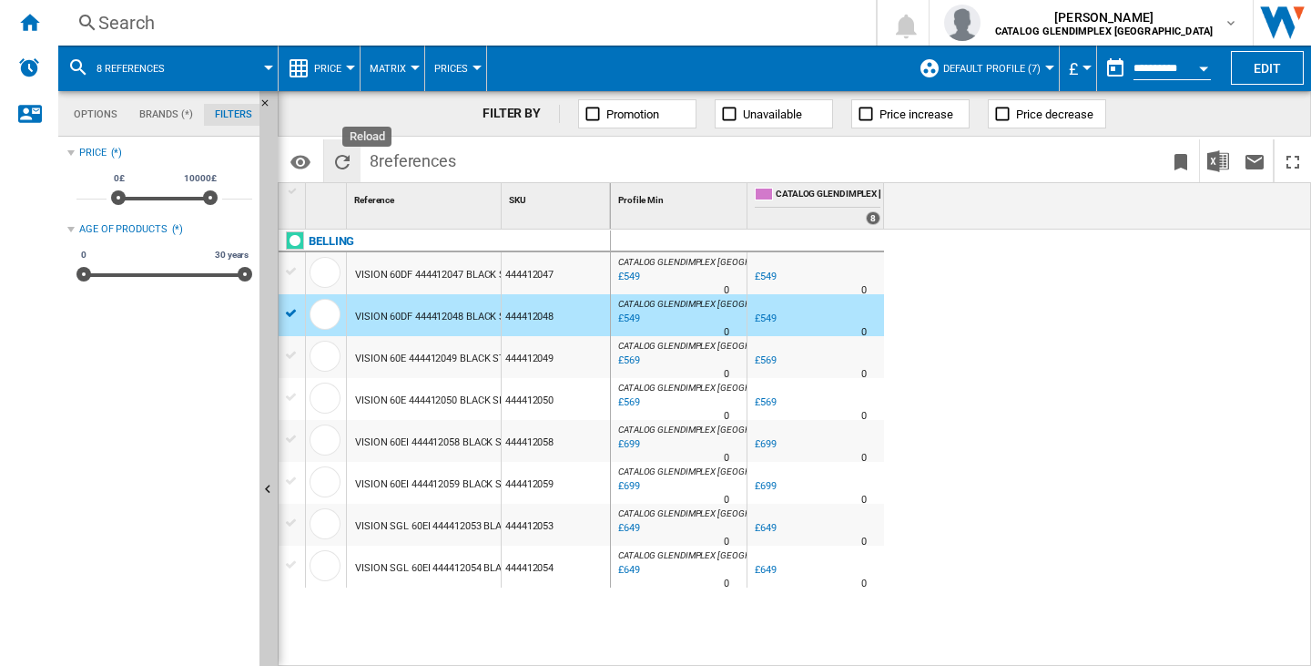
click at [333, 158] on ng-md-icon "Reload" at bounding box center [342, 162] width 22 height 22
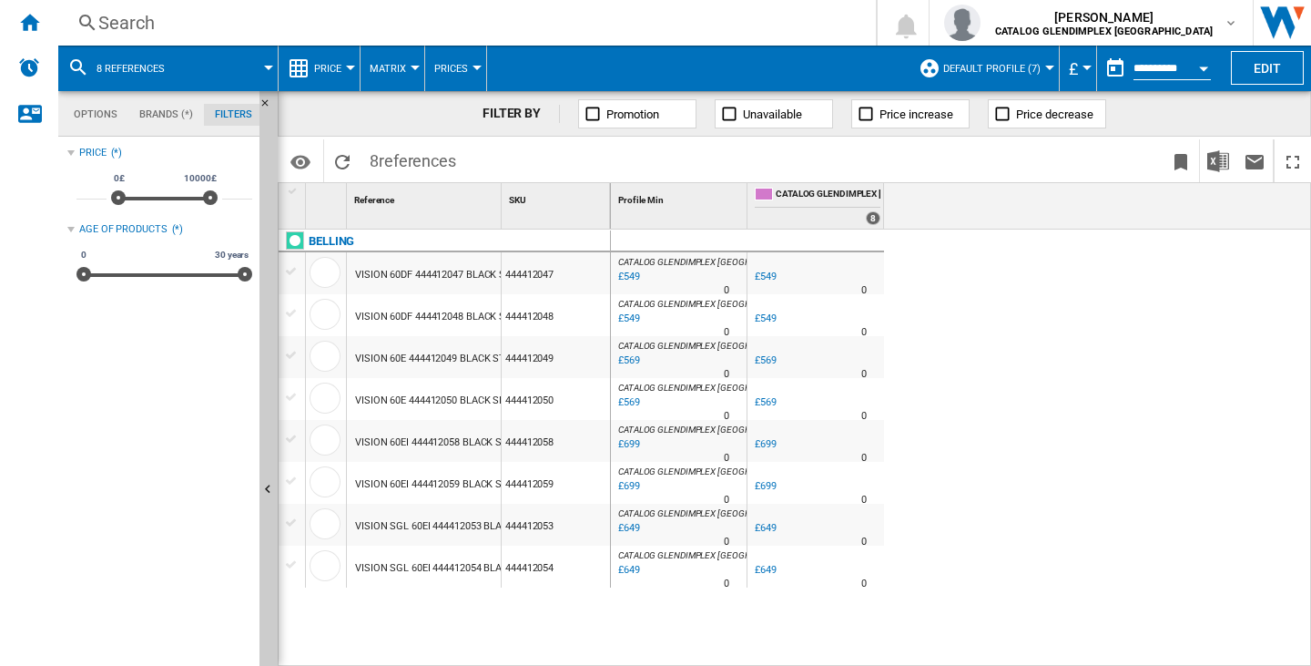
click at [417, 349] on div "VISION 60E 444412049 BLACK STEEL" at bounding box center [438, 359] width 167 height 42
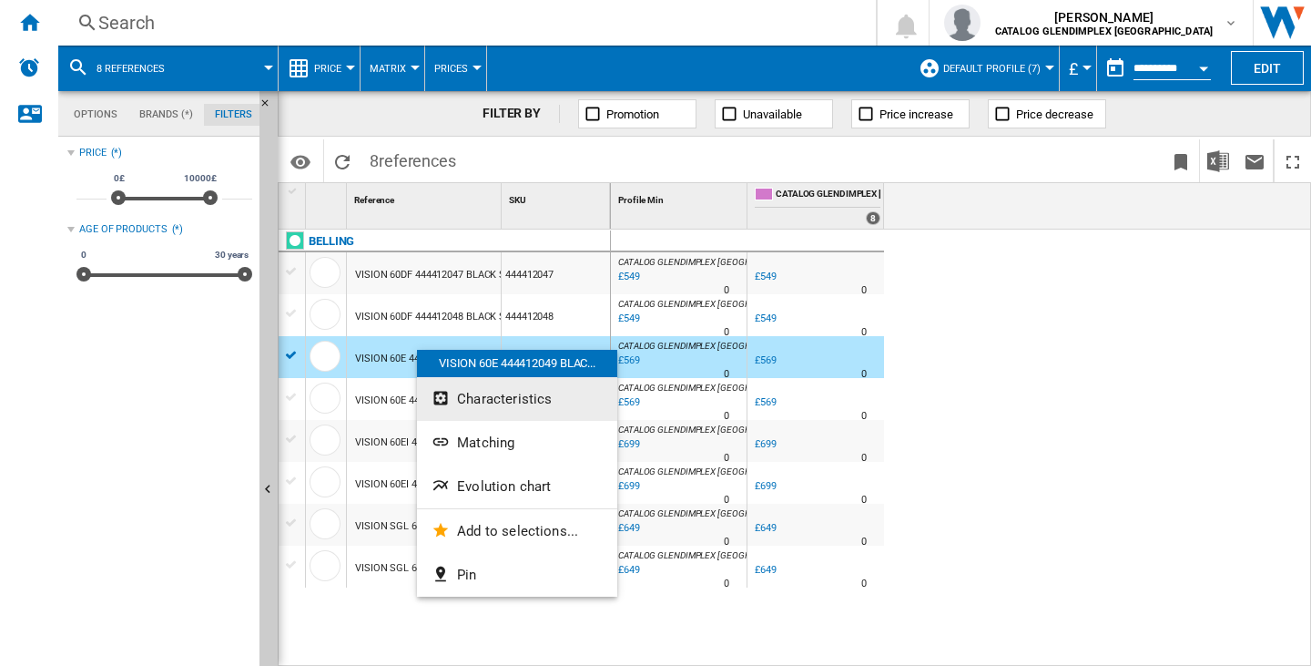
click at [454, 402] on button "Characteristics" at bounding box center [517, 399] width 200 height 44
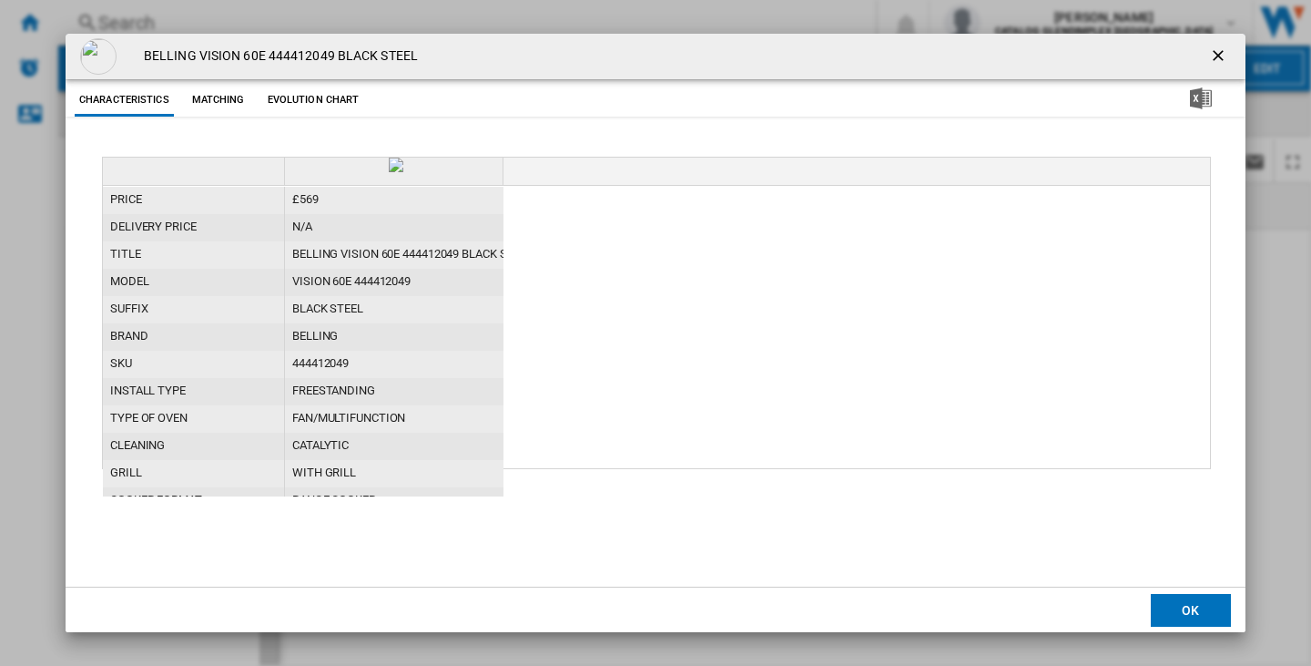
scroll to position [182, 0]
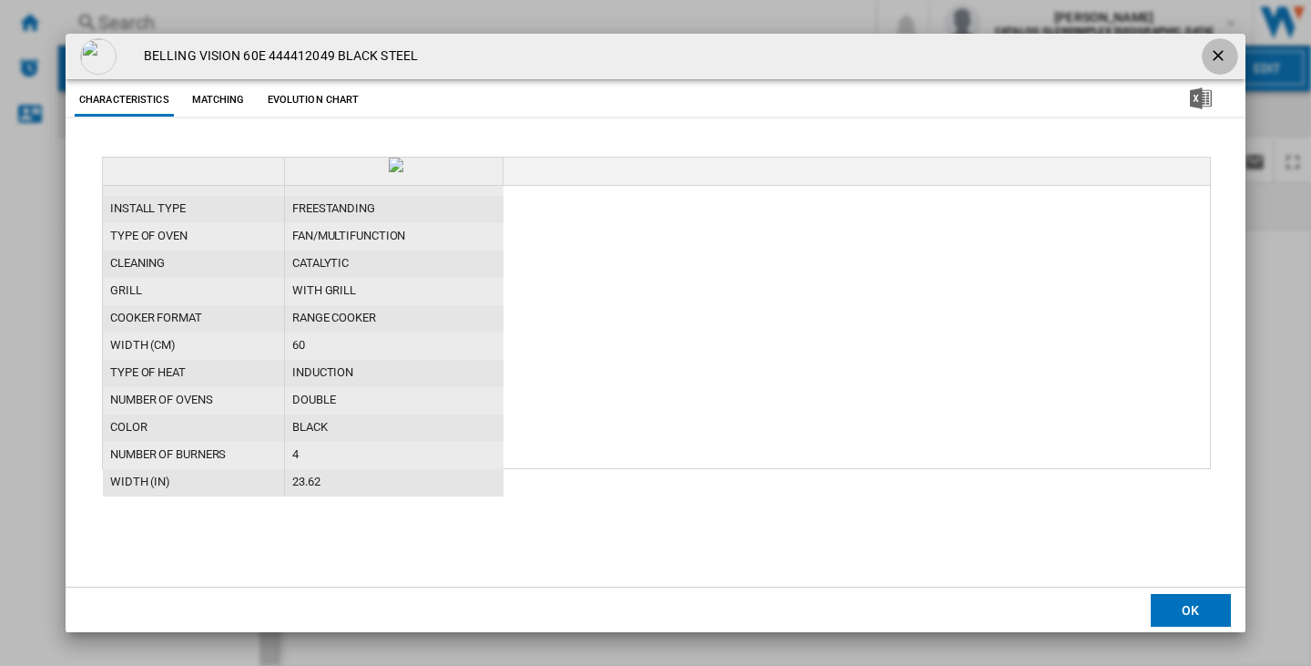
click at [1213, 46] on ng-md-icon "getI18NText('BUTTONS.CLOSE_DIALOG')" at bounding box center [1220, 57] width 22 height 22
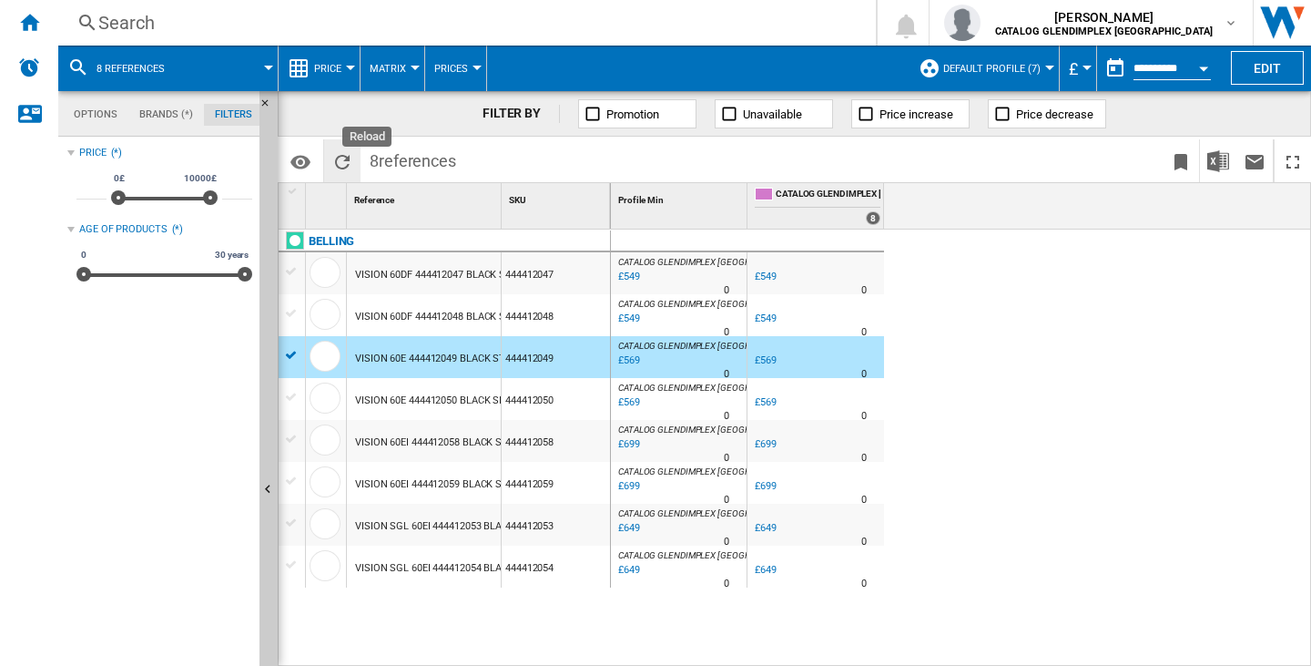
click at [347, 145] on button "Reload" at bounding box center [342, 160] width 36 height 43
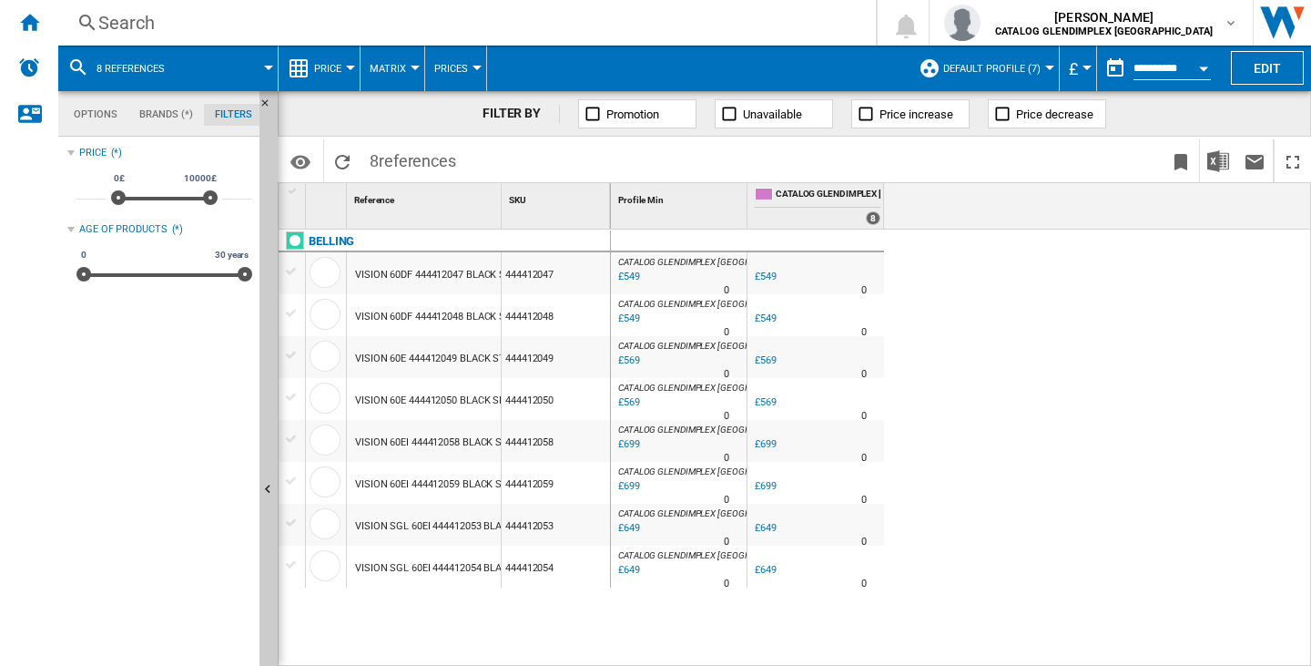
click at [436, 352] on div "VISION 60E 444412049 BLACK STEEL" at bounding box center [438, 359] width 167 height 42
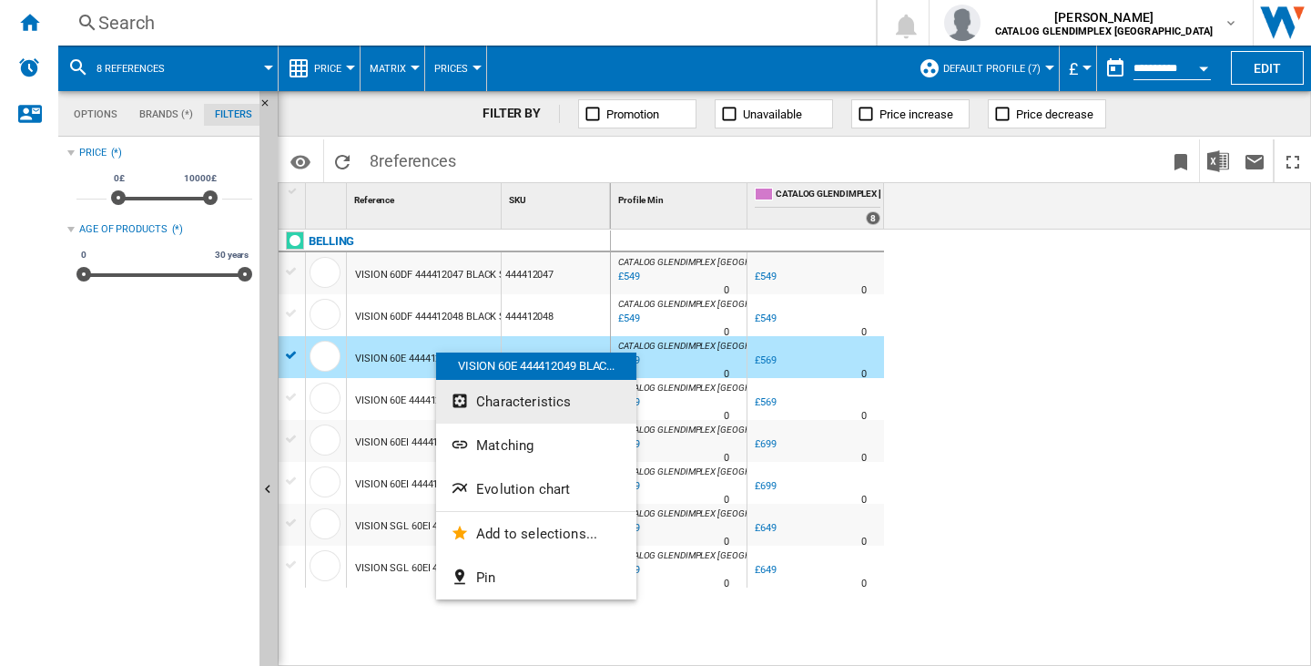
click at [513, 413] on button "Characteristics" at bounding box center [536, 402] width 200 height 44
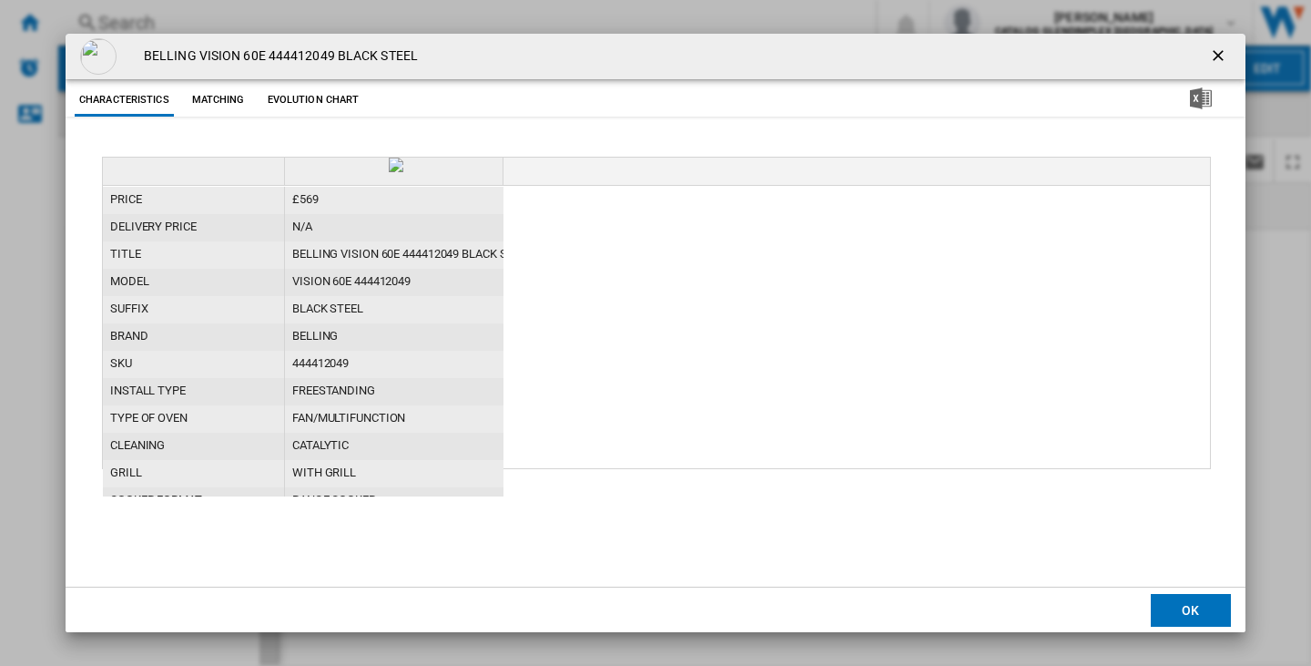
scroll to position [91, 0]
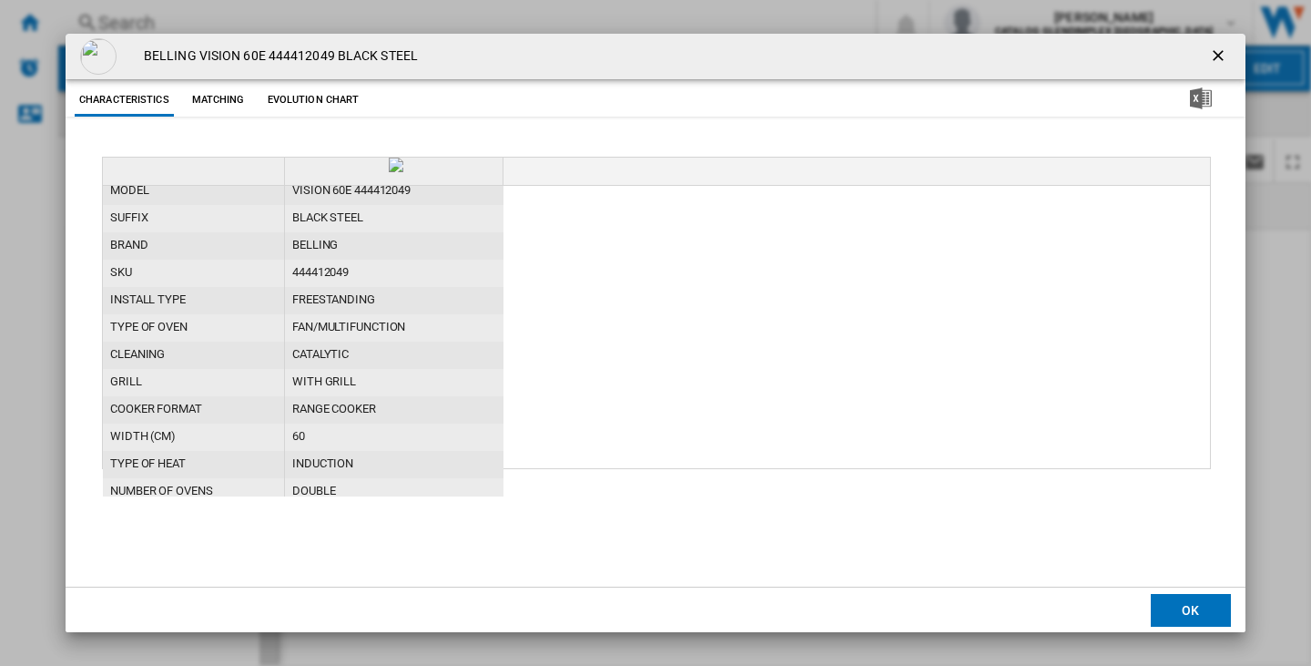
click at [1217, 53] on ng-md-icon "getI18NText('BUTTONS.CLOSE_DIALOG')" at bounding box center [1220, 57] width 22 height 22
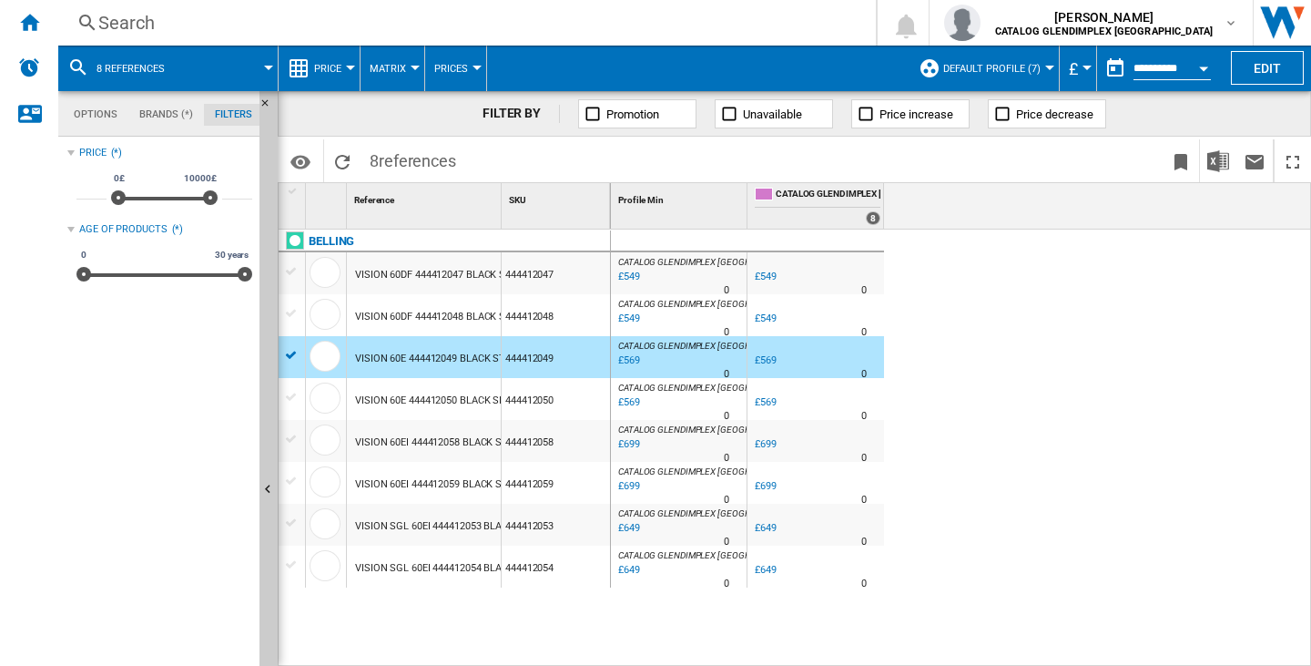
click at [456, 480] on div "VISION 60EI 444412059 BLACK SILVER STEEL" at bounding box center [456, 485] width 203 height 42
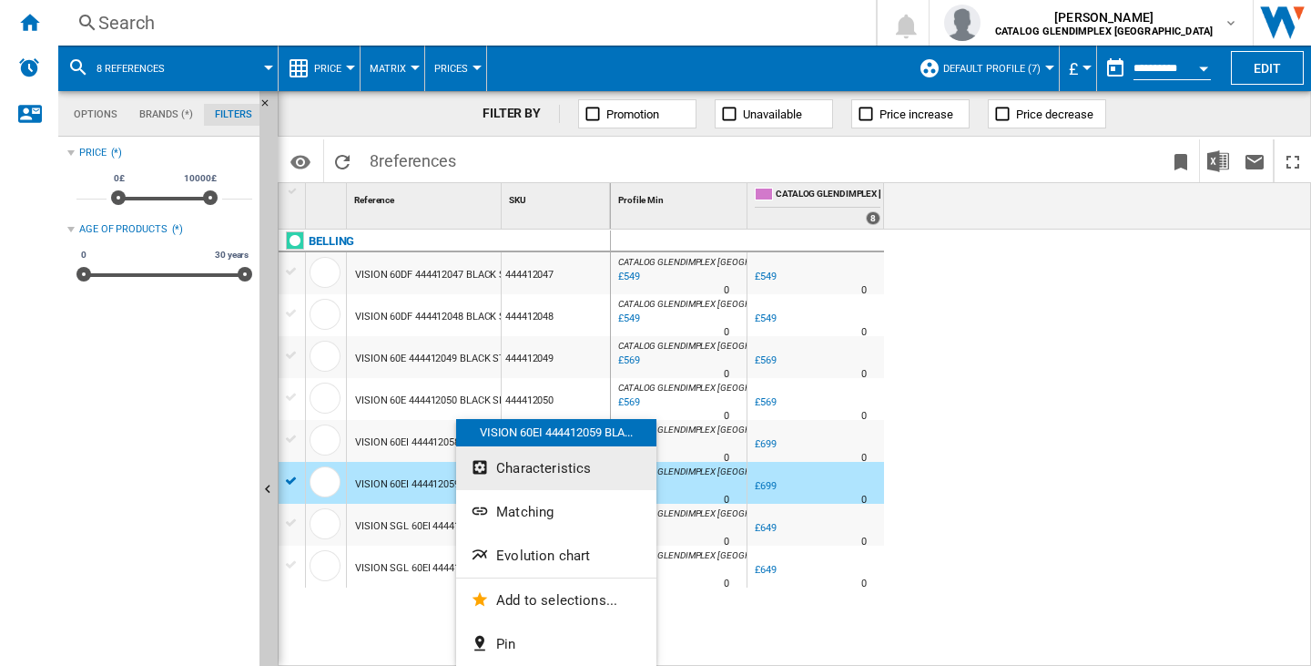
click at [490, 474] on ng-md-icon "Characteristics" at bounding box center [482, 469] width 22 height 22
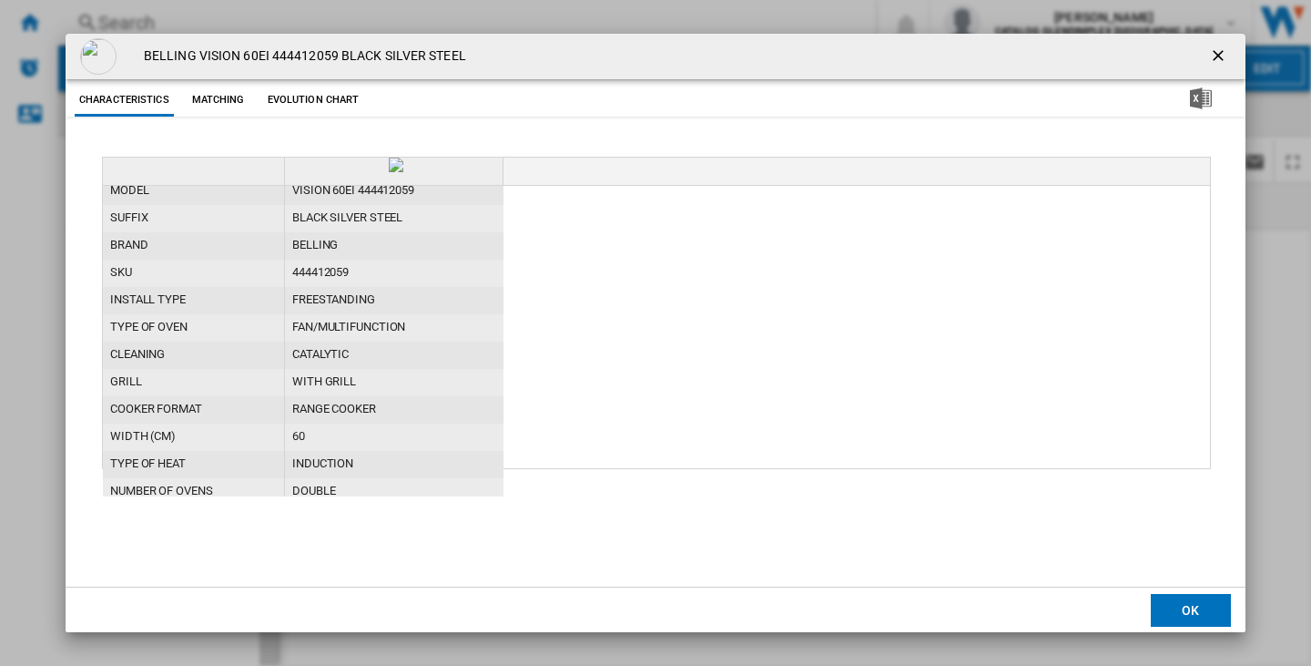
click at [1208, 47] on button "Product popup" at bounding box center [1220, 56] width 36 height 36
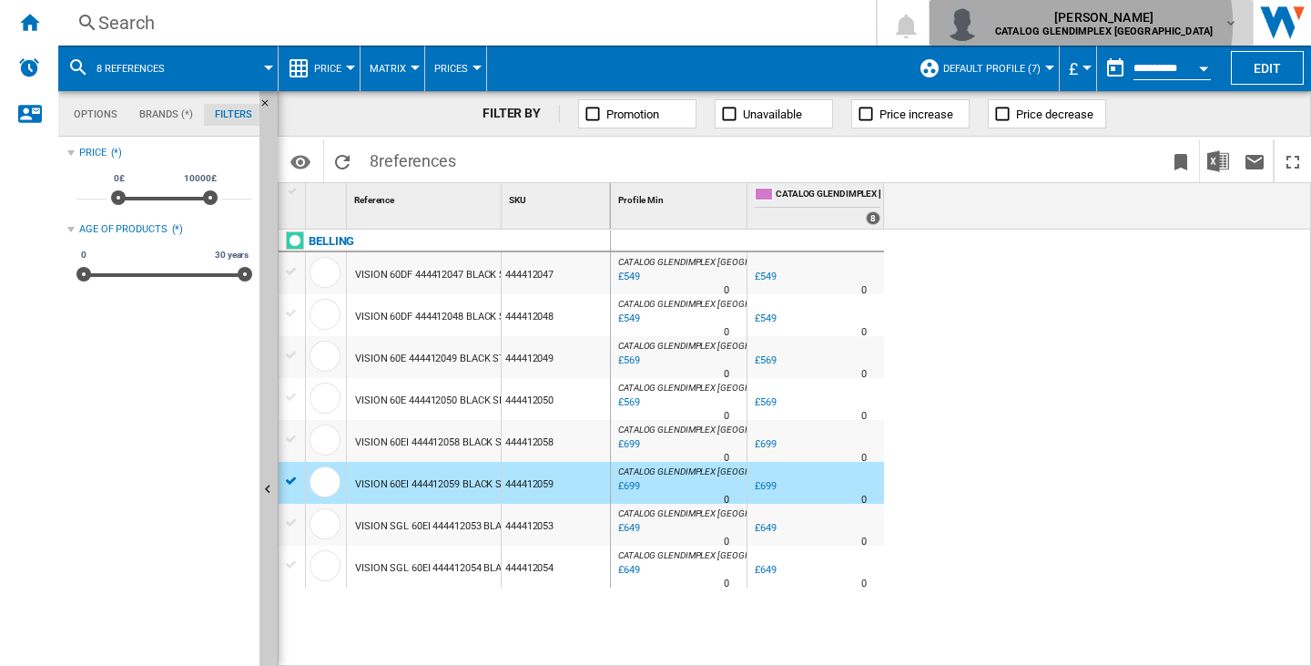
click at [1164, 24] on span "[PERSON_NAME]" at bounding box center [1104, 17] width 218 height 18
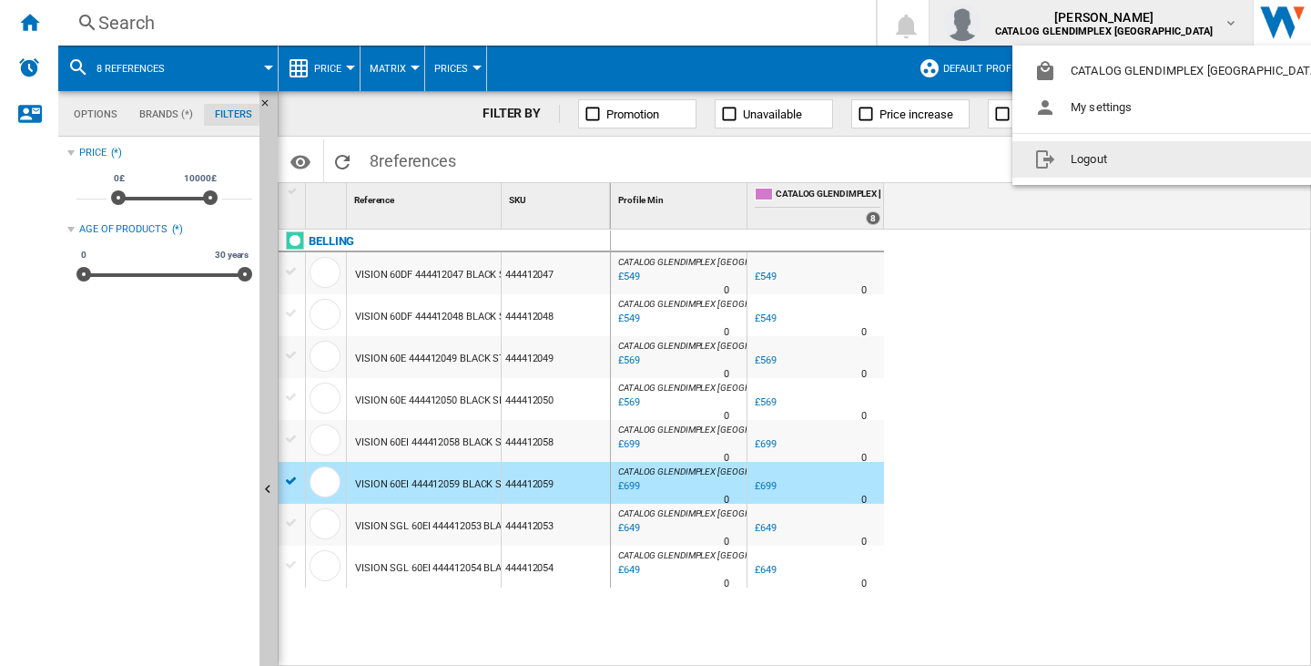
click at [1106, 180] on md-menu-content "CATALOG GLENDIMPLEX [GEOGRAPHIC_DATA] My settings Logout" at bounding box center [1181, 115] width 337 height 139
click at [1104, 157] on button "Logout" at bounding box center [1181, 159] width 337 height 36
